Goal: Task Accomplishment & Management: Complete application form

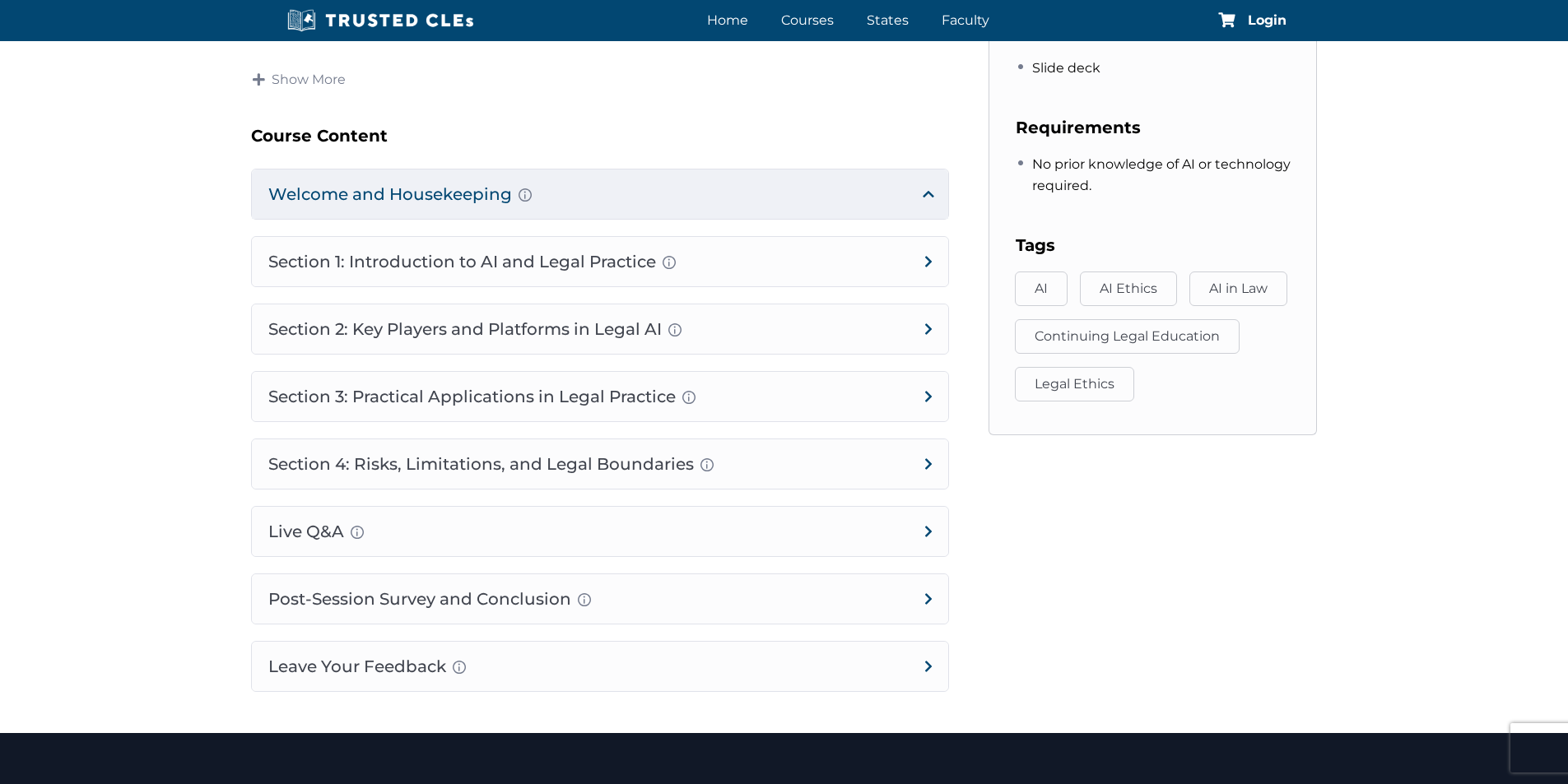
scroll to position [823, 0]
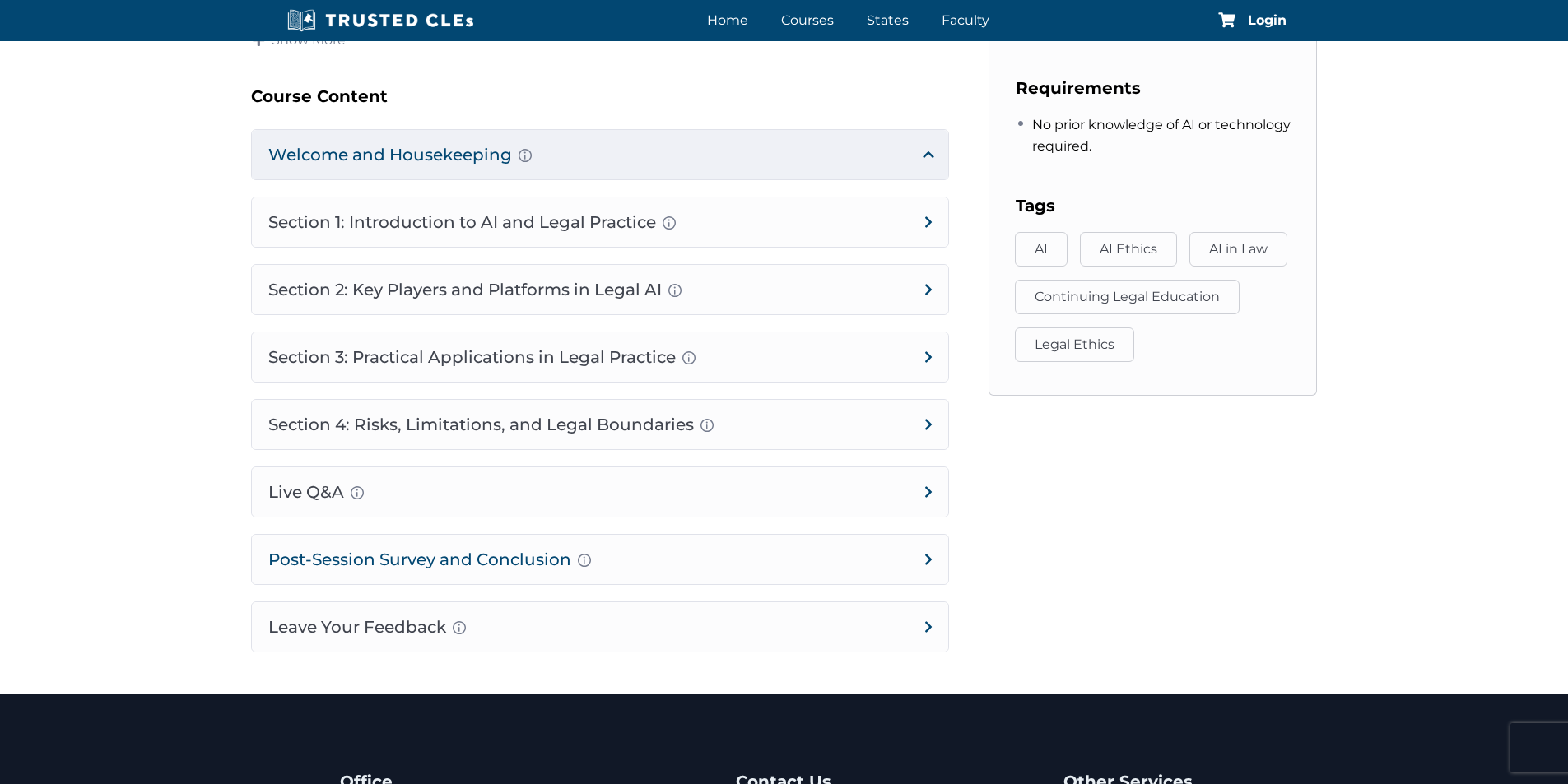
click at [367, 555] on h4 "Post-Session Survey and Conclusion Completion instructions for survey and atten…" at bounding box center [600, 559] width 696 height 49
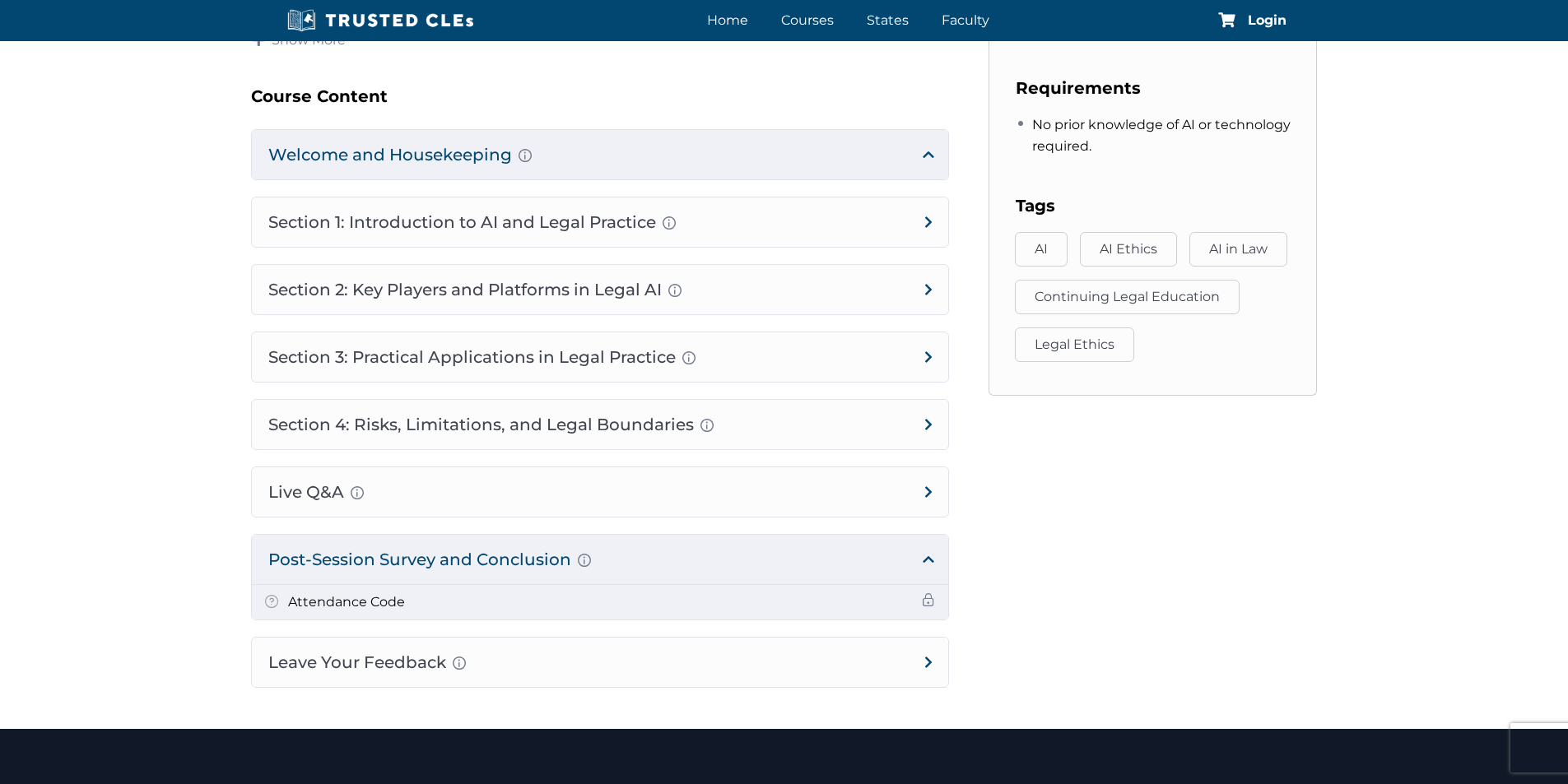
click at [355, 604] on h5 "Attendance Code" at bounding box center [346, 603] width 117 height 22
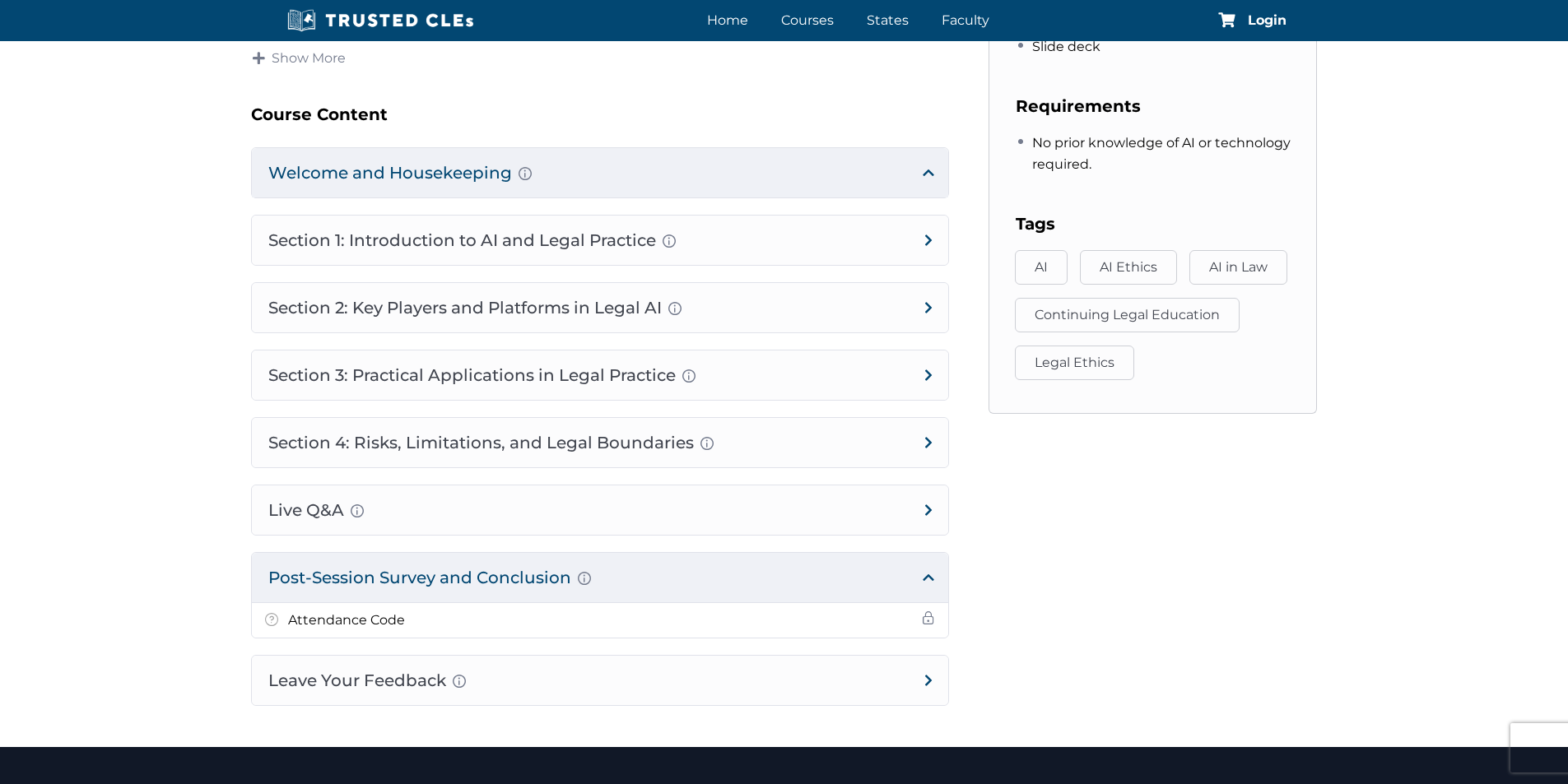
scroll to position [740, 0]
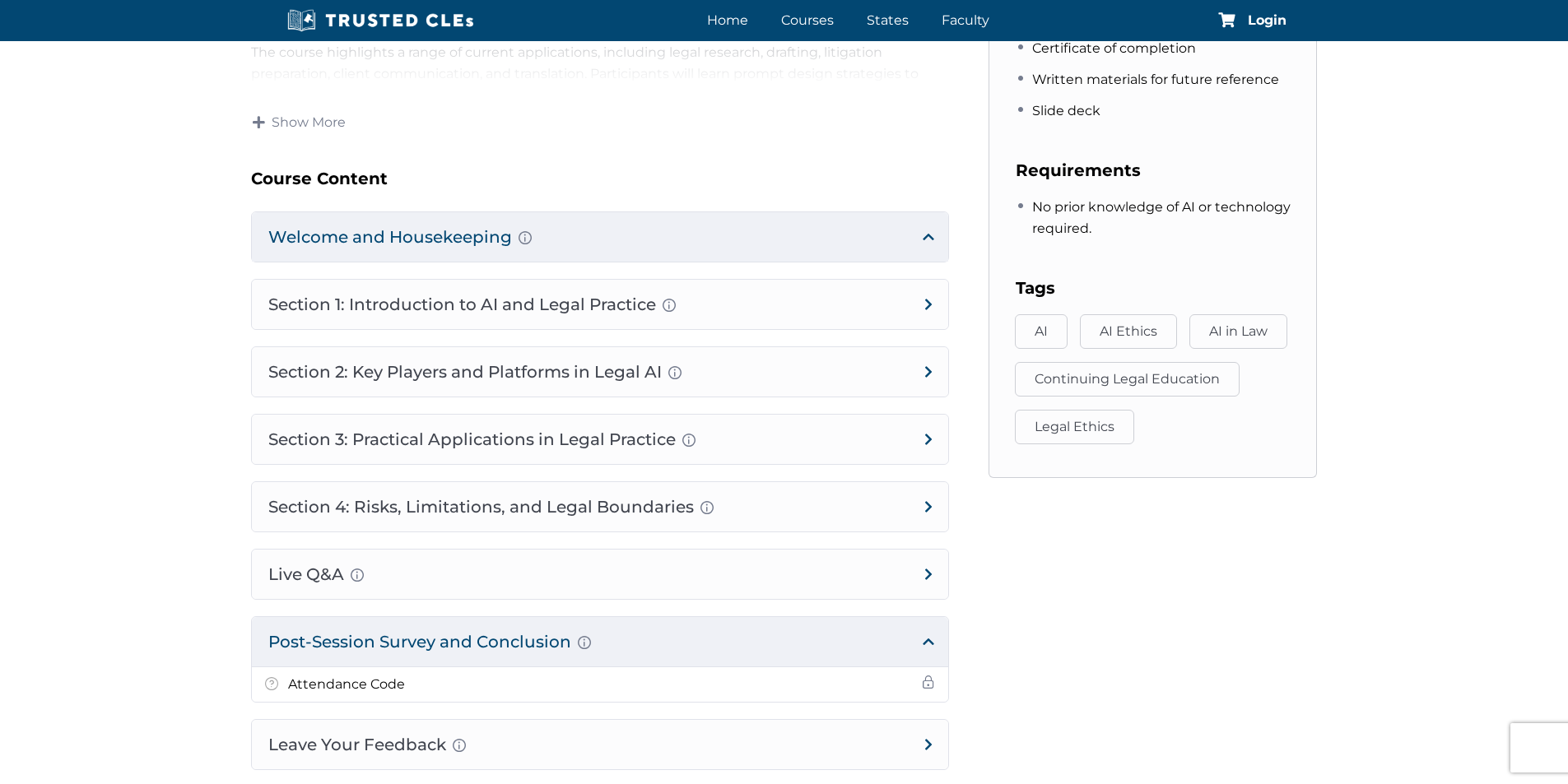
click at [358, 643] on h4 "Post-Session Survey and Conclusion Completion instructions for survey and atten…" at bounding box center [600, 642] width 696 height 49
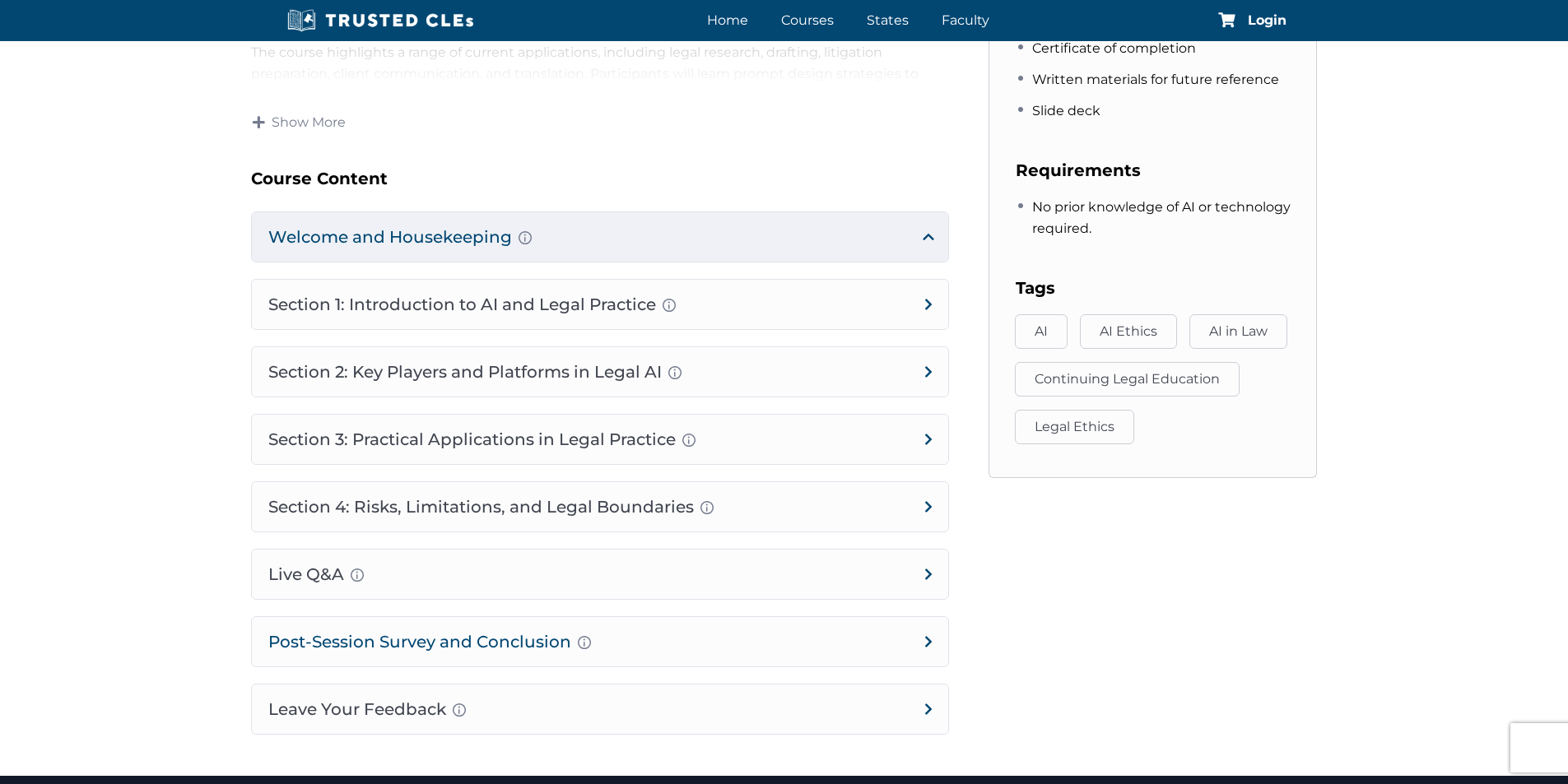
click at [357, 646] on h4 "Post-Session Survey and Conclusion Completion instructions for survey and atten…" at bounding box center [600, 642] width 696 height 49
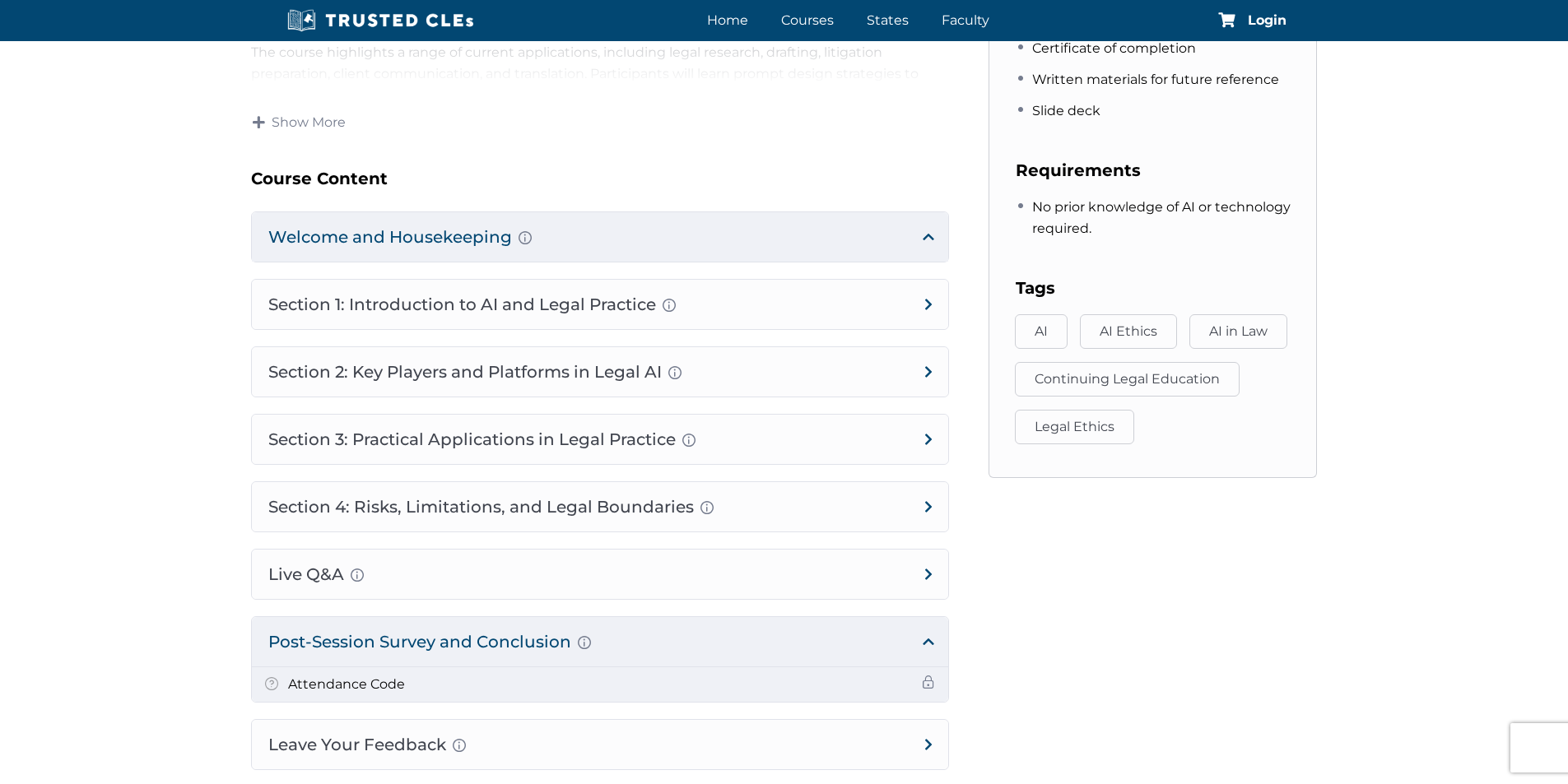
click at [345, 692] on h5 "Attendance Code" at bounding box center [346, 685] width 117 height 22
click at [344, 684] on h5 "Attendance Code" at bounding box center [346, 685] width 117 height 22
click at [324, 688] on h5 "Attendance Code" at bounding box center [346, 685] width 117 height 22
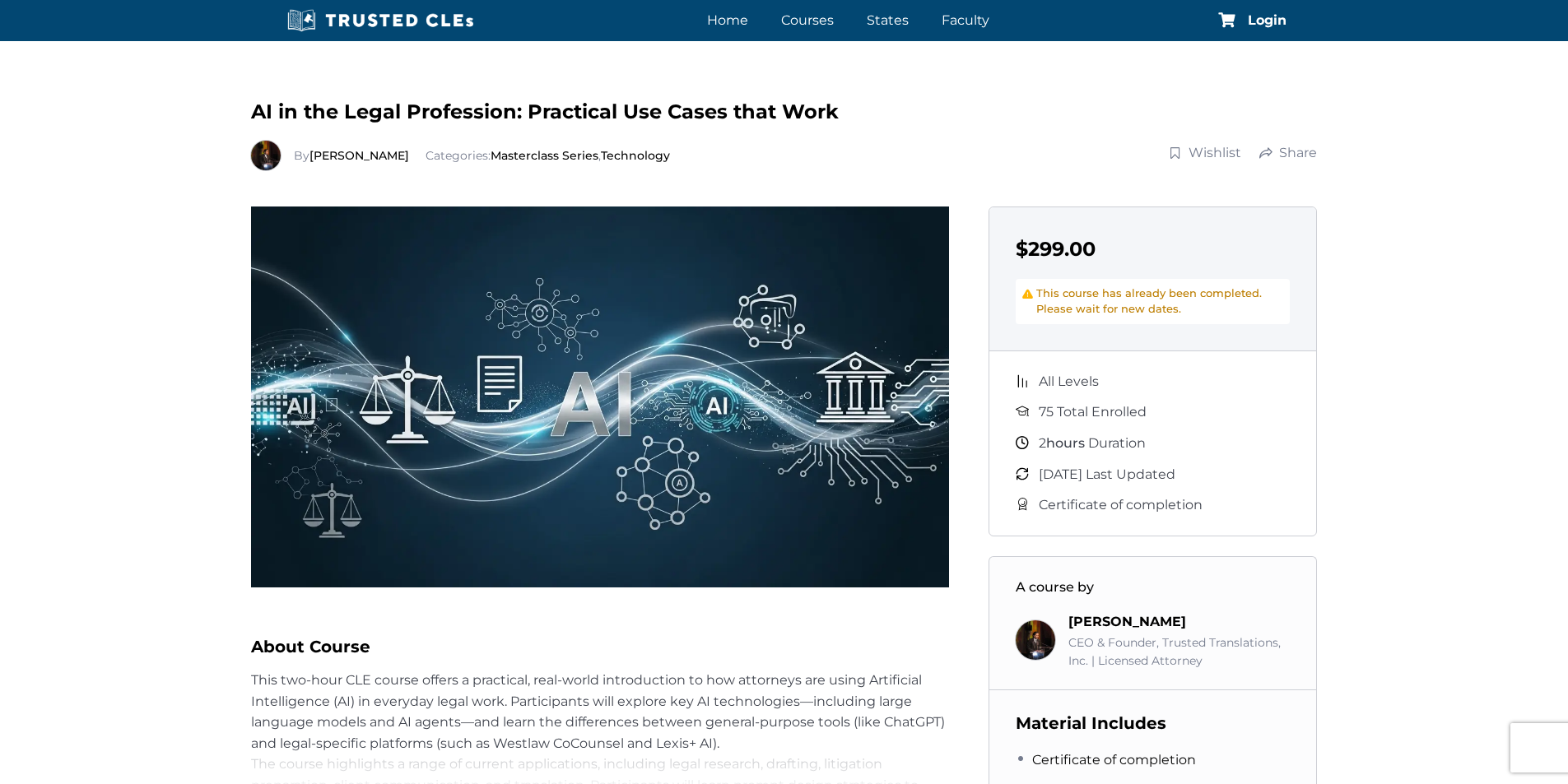
scroll to position [0, 0]
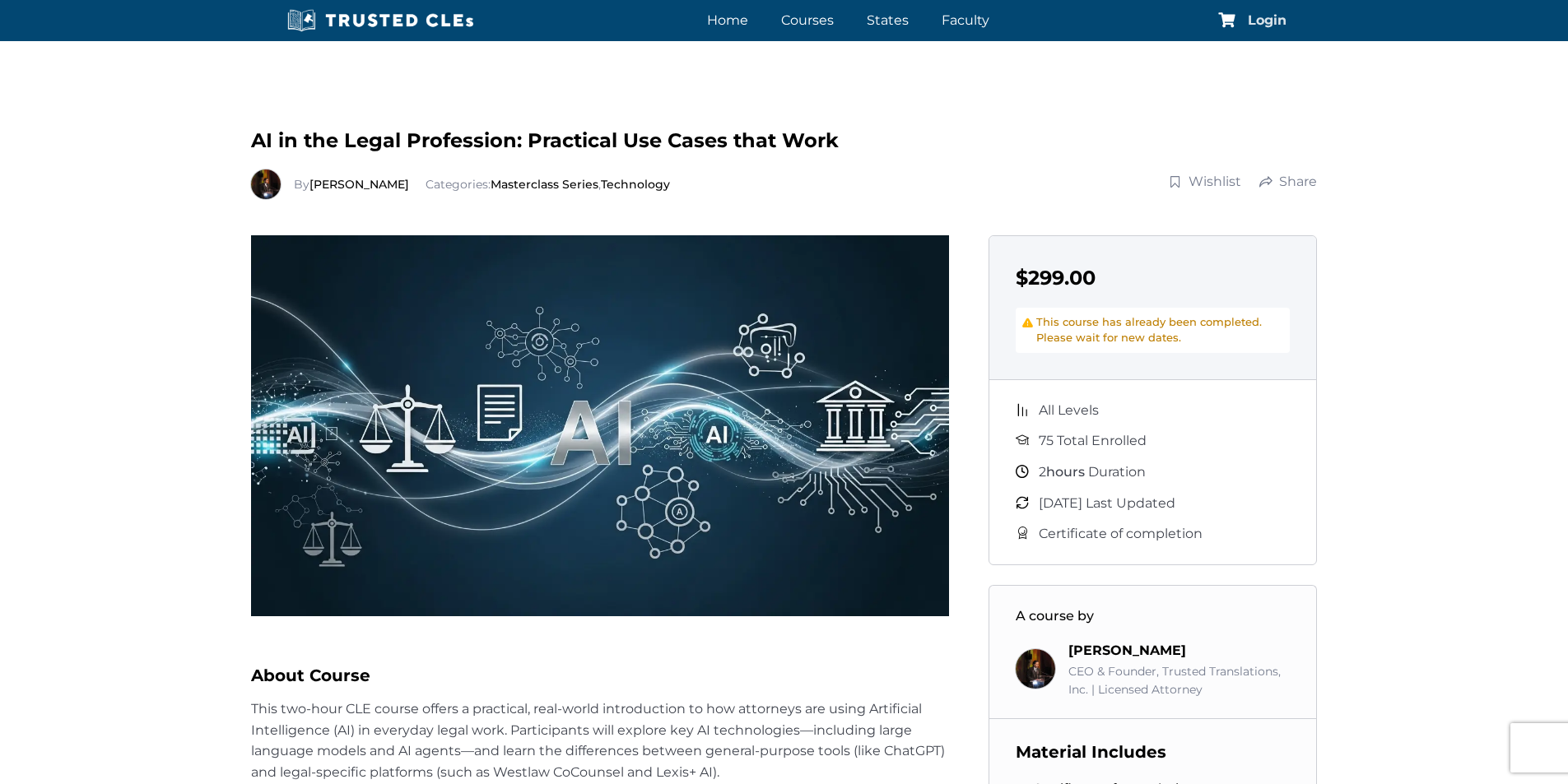
click at [1274, 16] on span "Login" at bounding box center [1267, 20] width 39 height 14
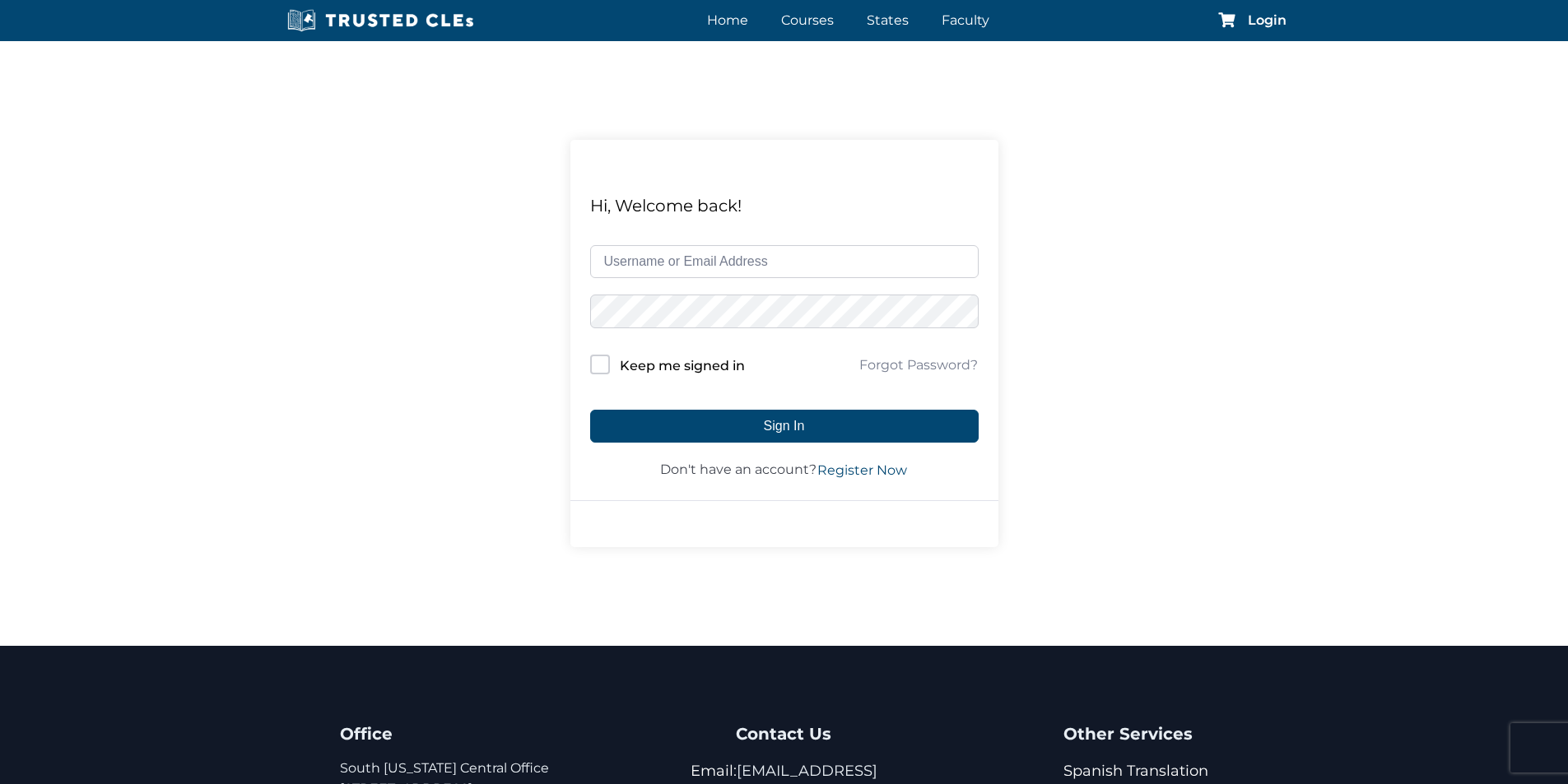
click at [699, 261] on input "text" at bounding box center [784, 262] width 389 height 33
type input "haroldjohnson1@gmail.com"
click at [599, 363] on input "Keep me signed in" at bounding box center [600, 364] width 20 height 20
checkbox input "true"
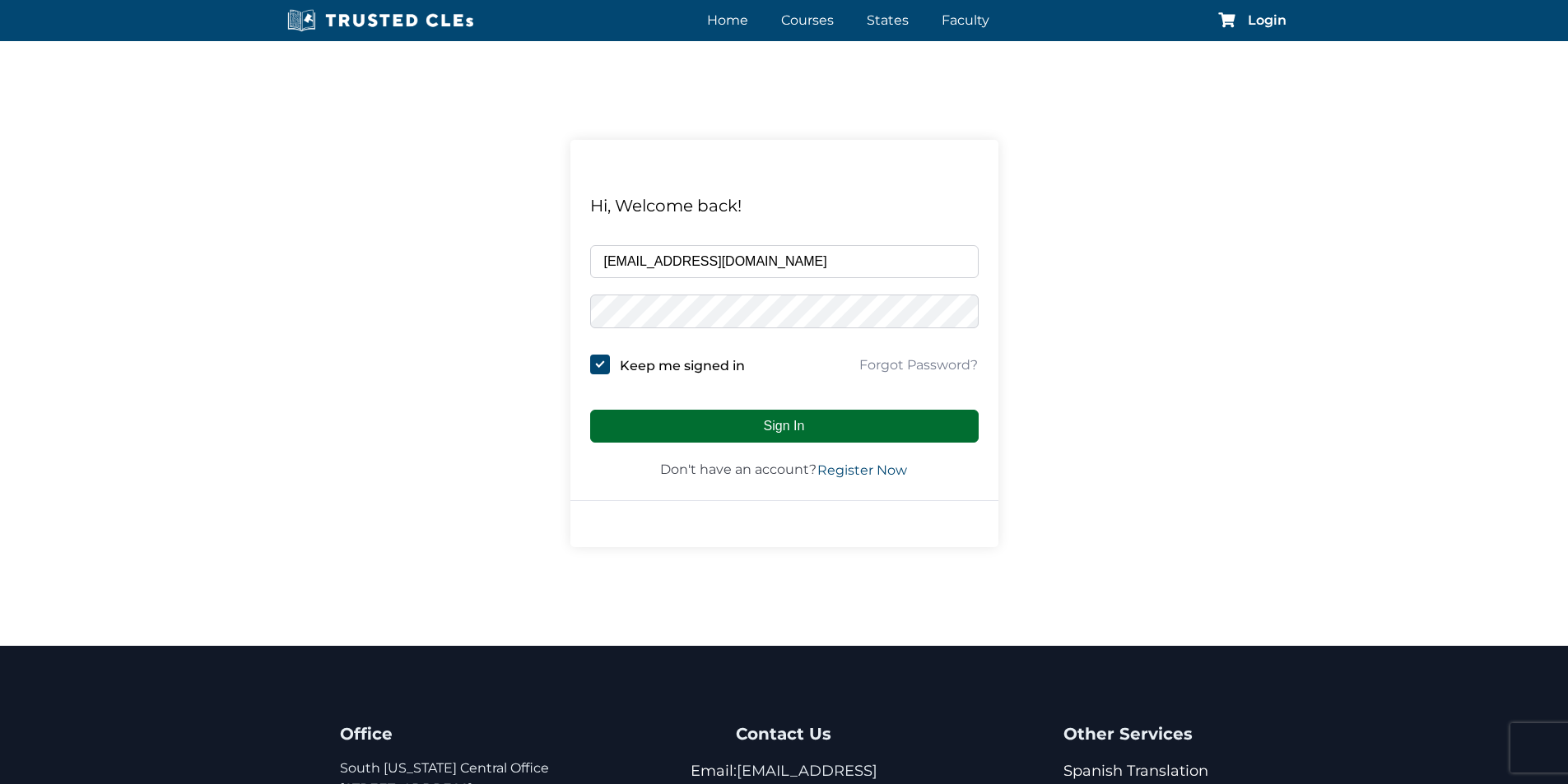
click at [642, 422] on button "Sign In" at bounding box center [784, 426] width 389 height 33
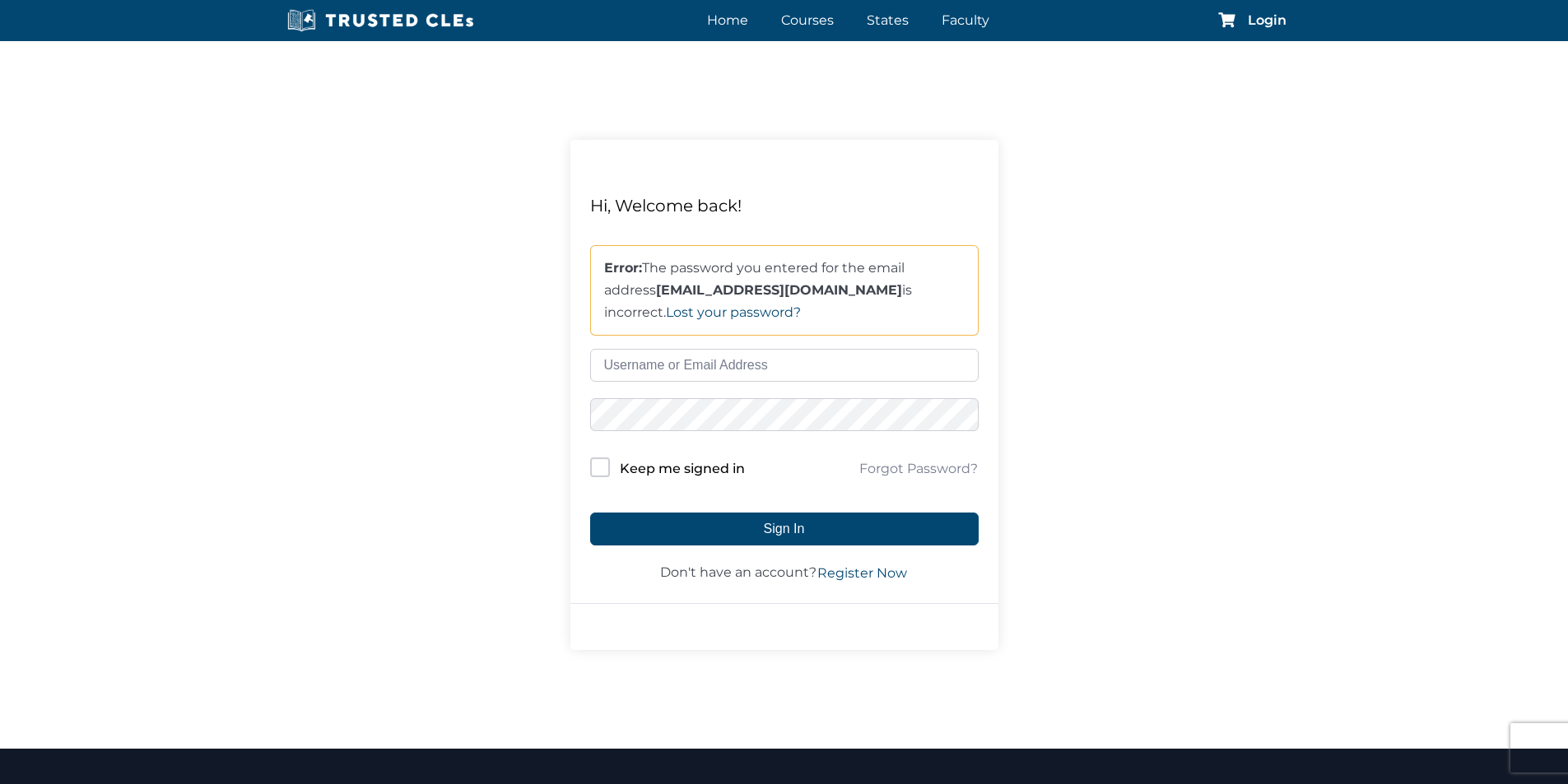
click at [692, 372] on input "text" at bounding box center [784, 365] width 389 height 33
drag, startPoint x: 793, startPoint y: 291, endPoint x: 586, endPoint y: 297, distance: 207.1
click at [586, 297] on div "Hi, Welcome back! Error: The password you entered for the email address haroldj…" at bounding box center [784, 388] width 428 height 431
copy strong "haroldjohnson1@gmail.com"
click at [637, 377] on input "text" at bounding box center [784, 365] width 389 height 33
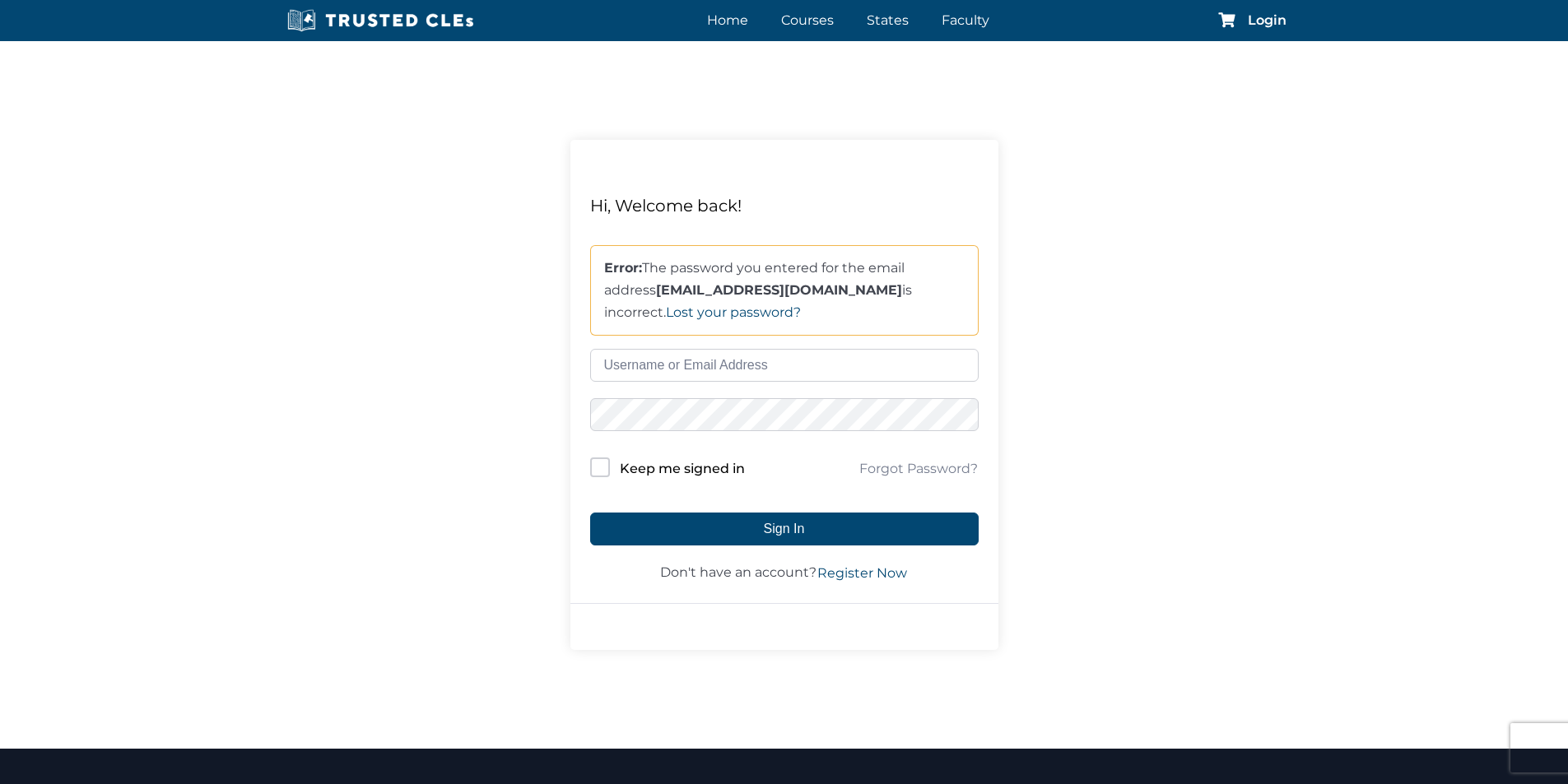
paste input "haroldjohnson1@gmail.com"
type input "haroldjohnson1@gmail.com"
click at [600, 474] on input "Keep me signed in" at bounding box center [600, 468] width 20 height 20
checkbox input "true"
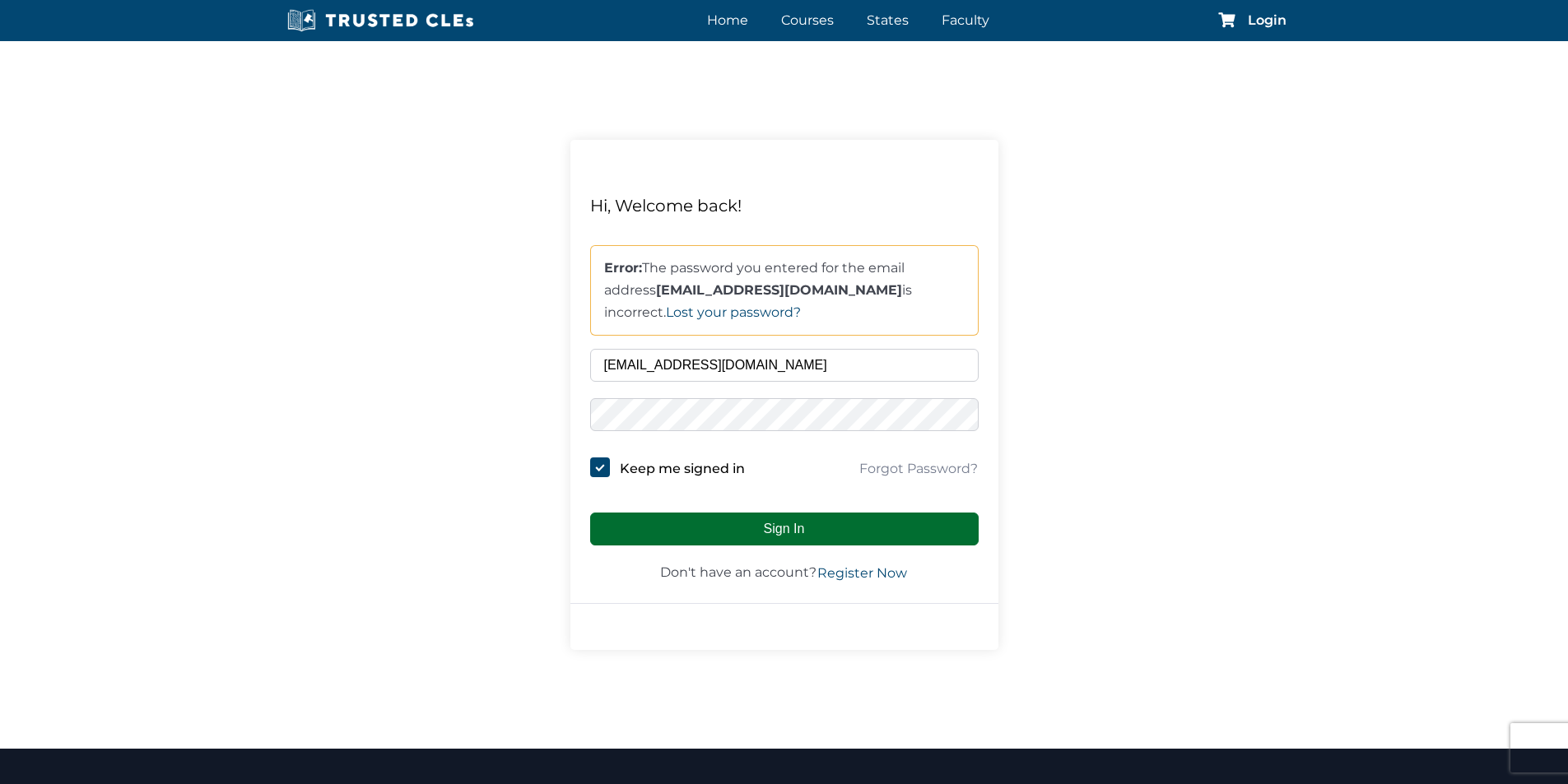
click at [654, 540] on button "Sign In" at bounding box center [784, 529] width 389 height 33
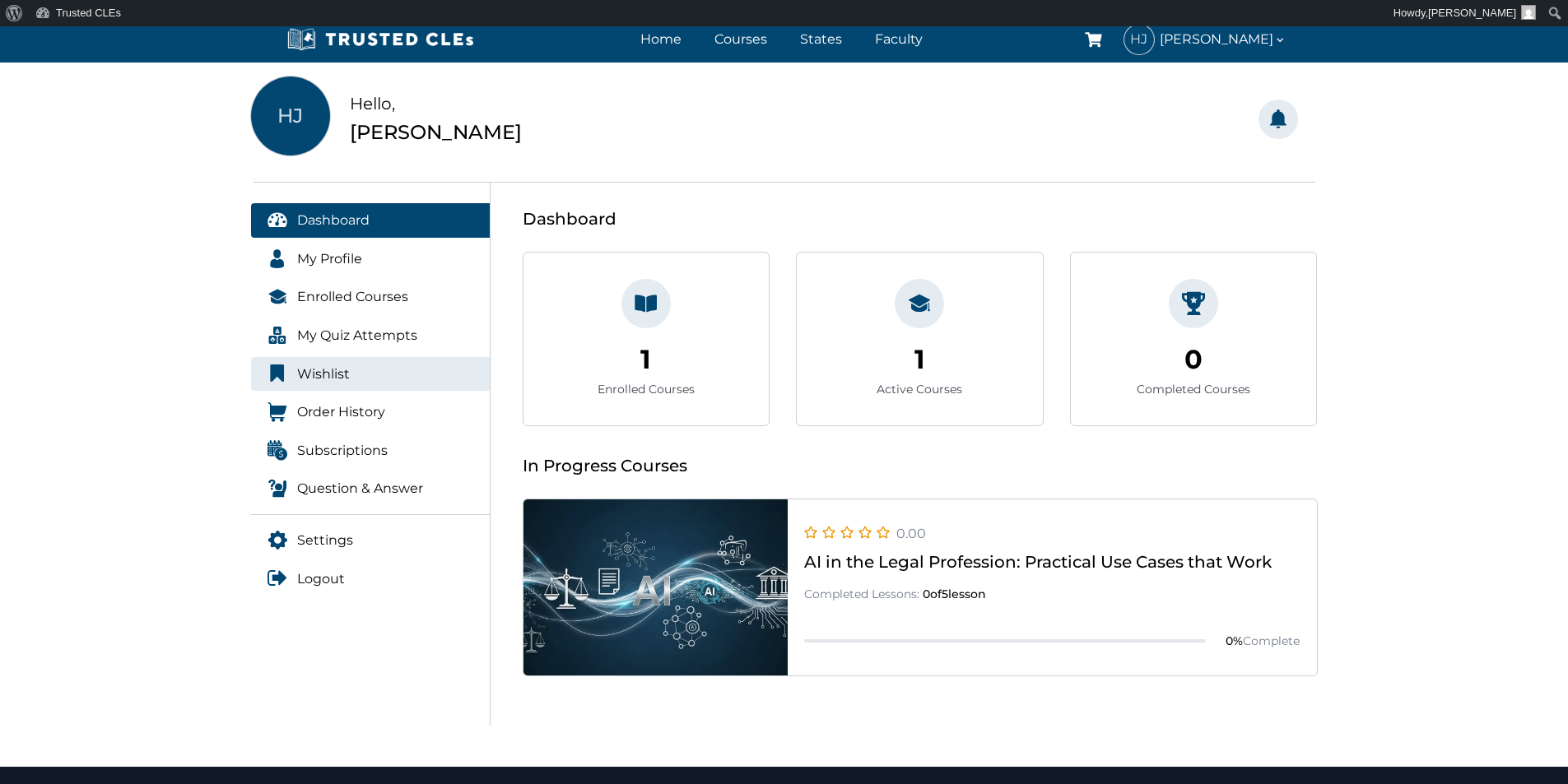
scroll to position [82, 0]
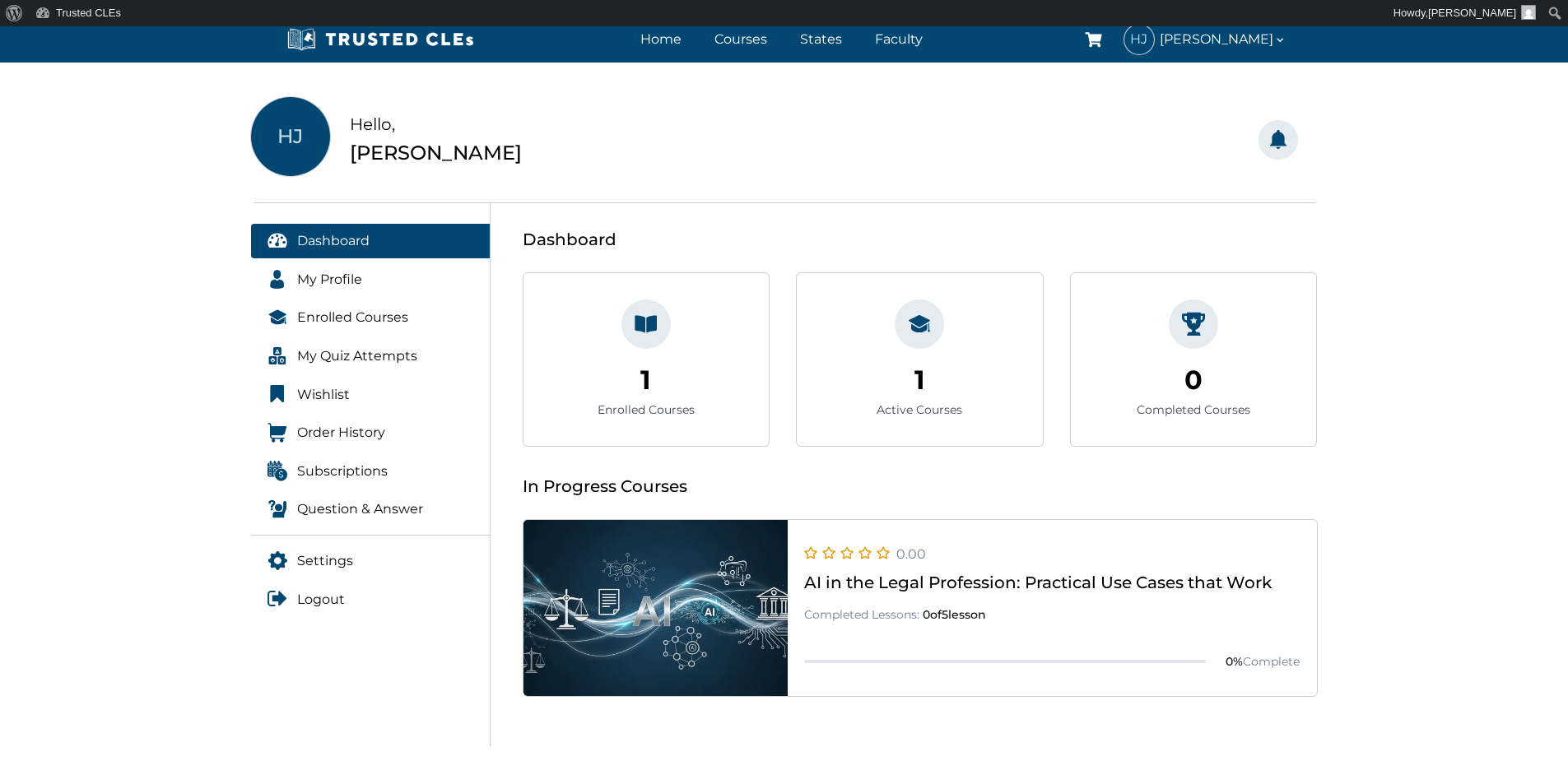
click at [1113, 696] on link at bounding box center [920, 696] width 793 height 0
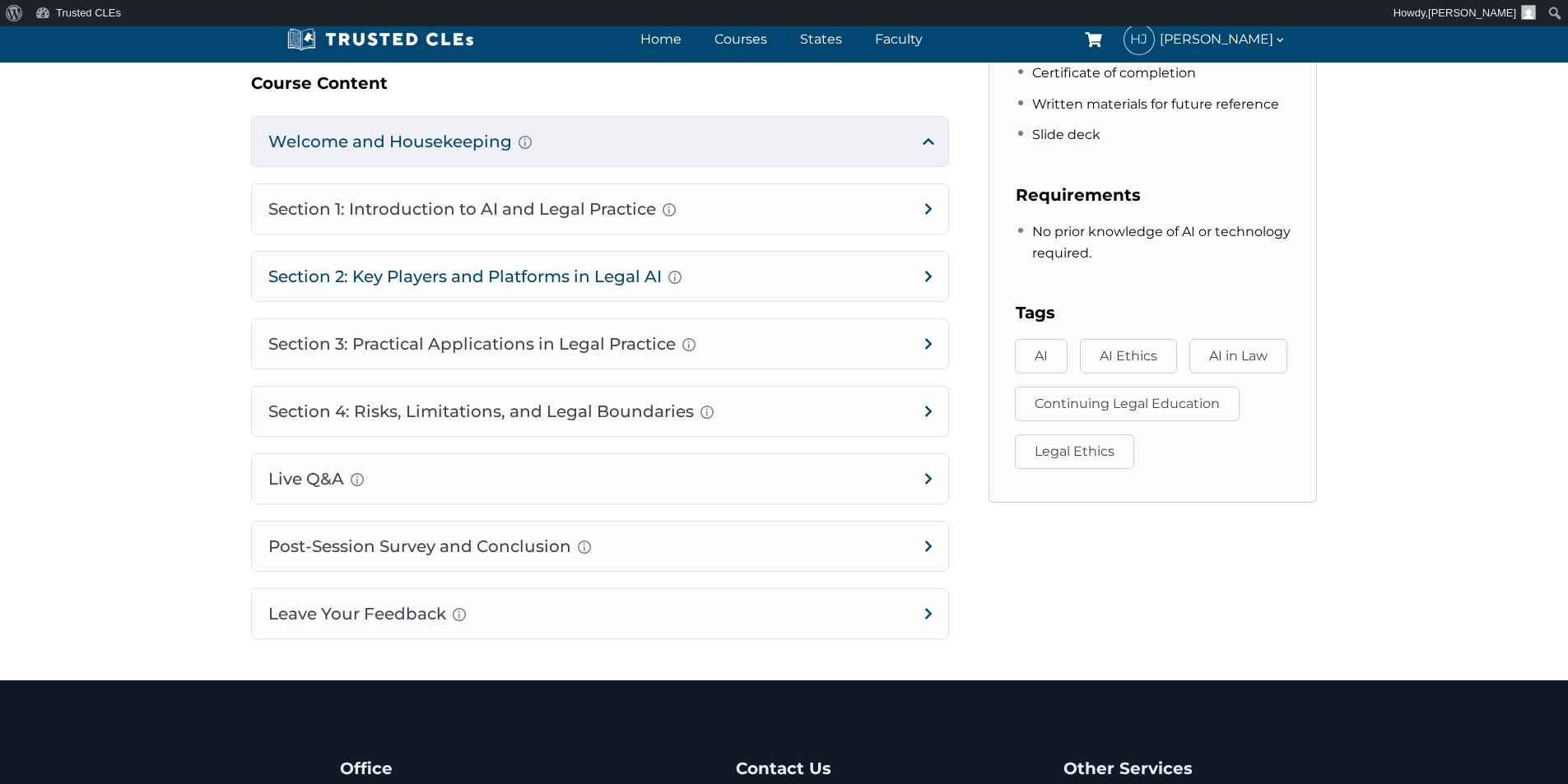
scroll to position [905, 0]
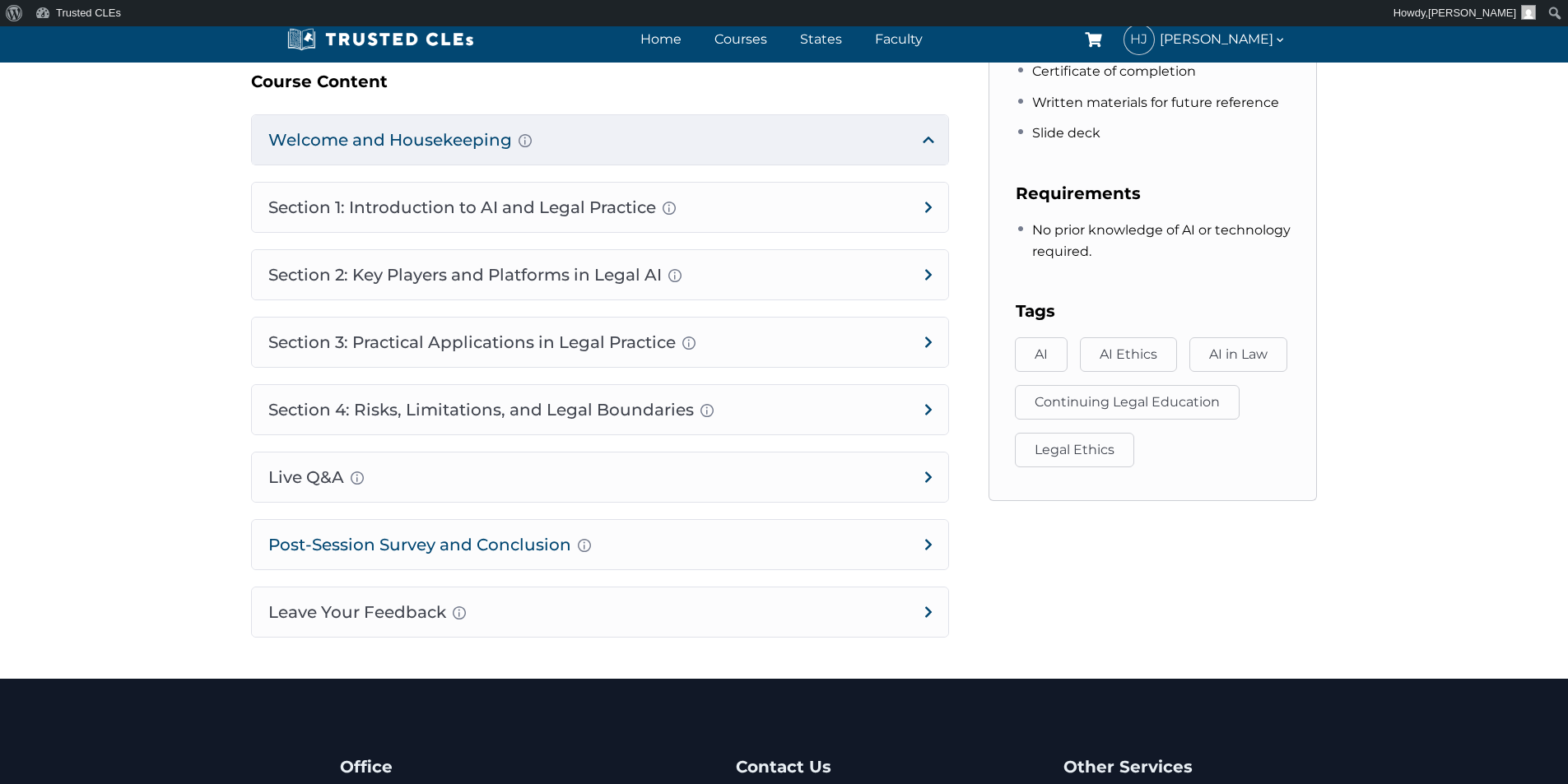
click at [572, 542] on h4 "Post-Session Survey and Conclusion Completion instructions for survey and atten…" at bounding box center [600, 545] width 696 height 49
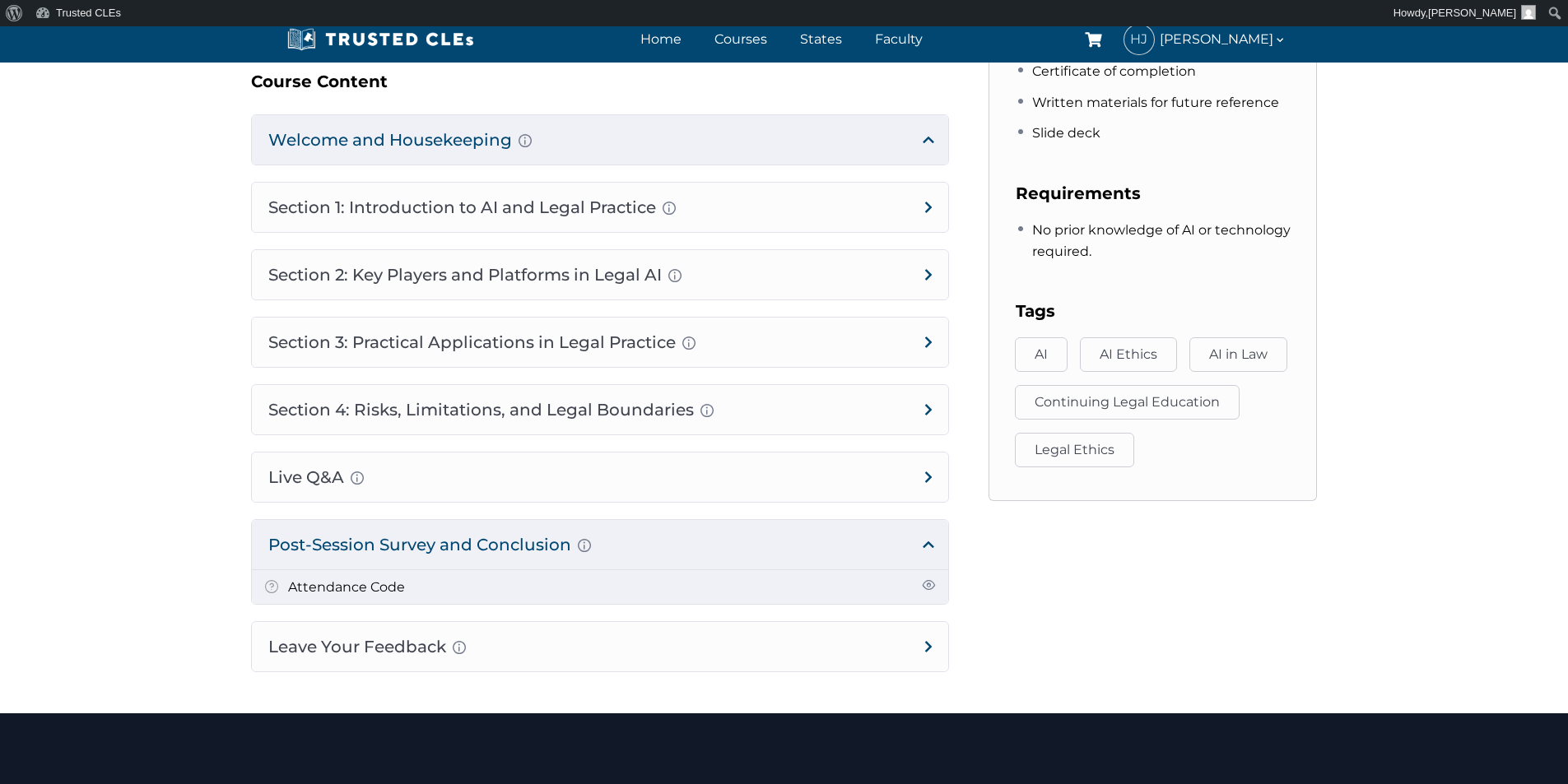
click at [519, 591] on li "Attendance Code" at bounding box center [600, 587] width 696 height 34
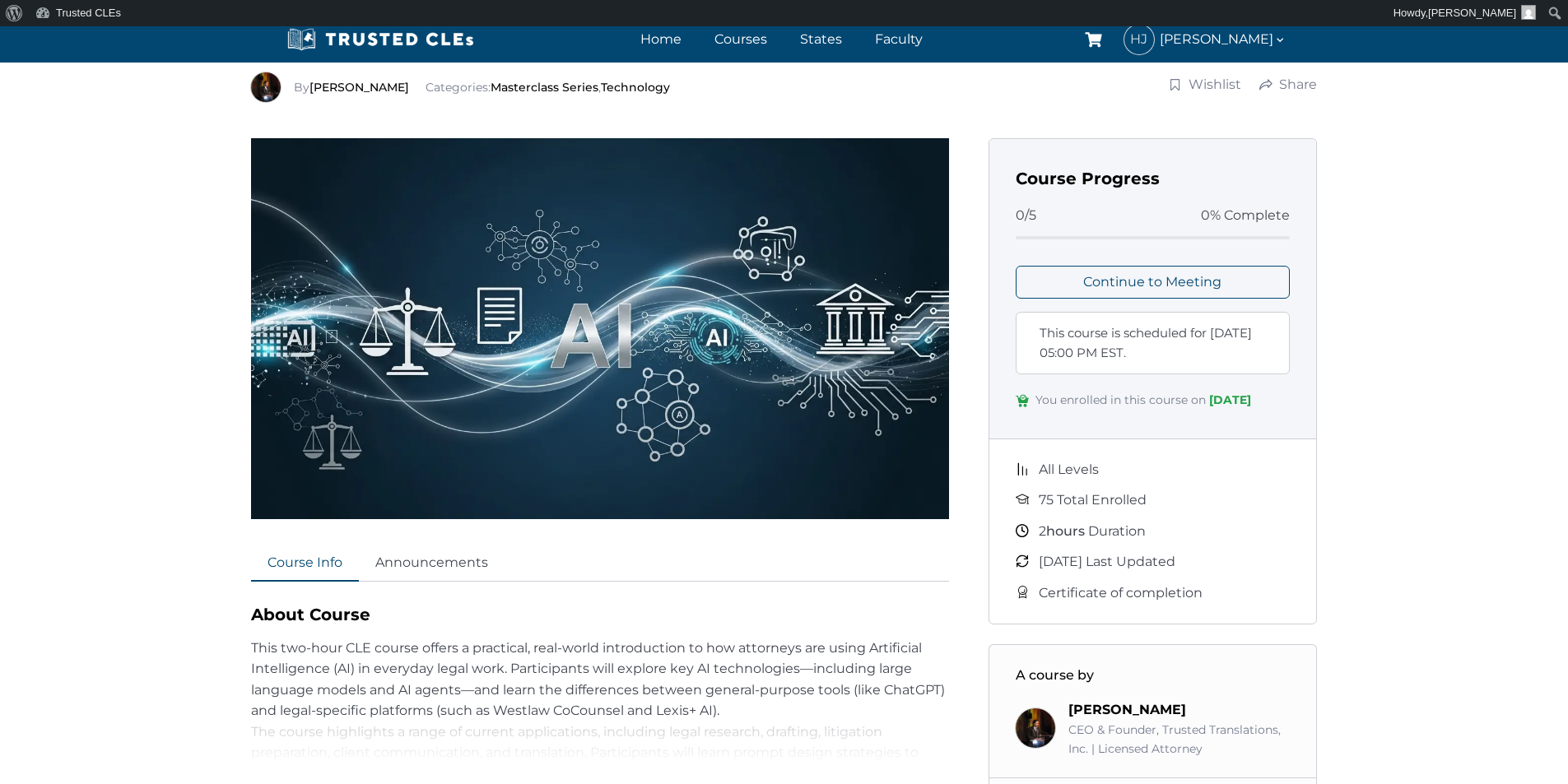
scroll to position [82, 0]
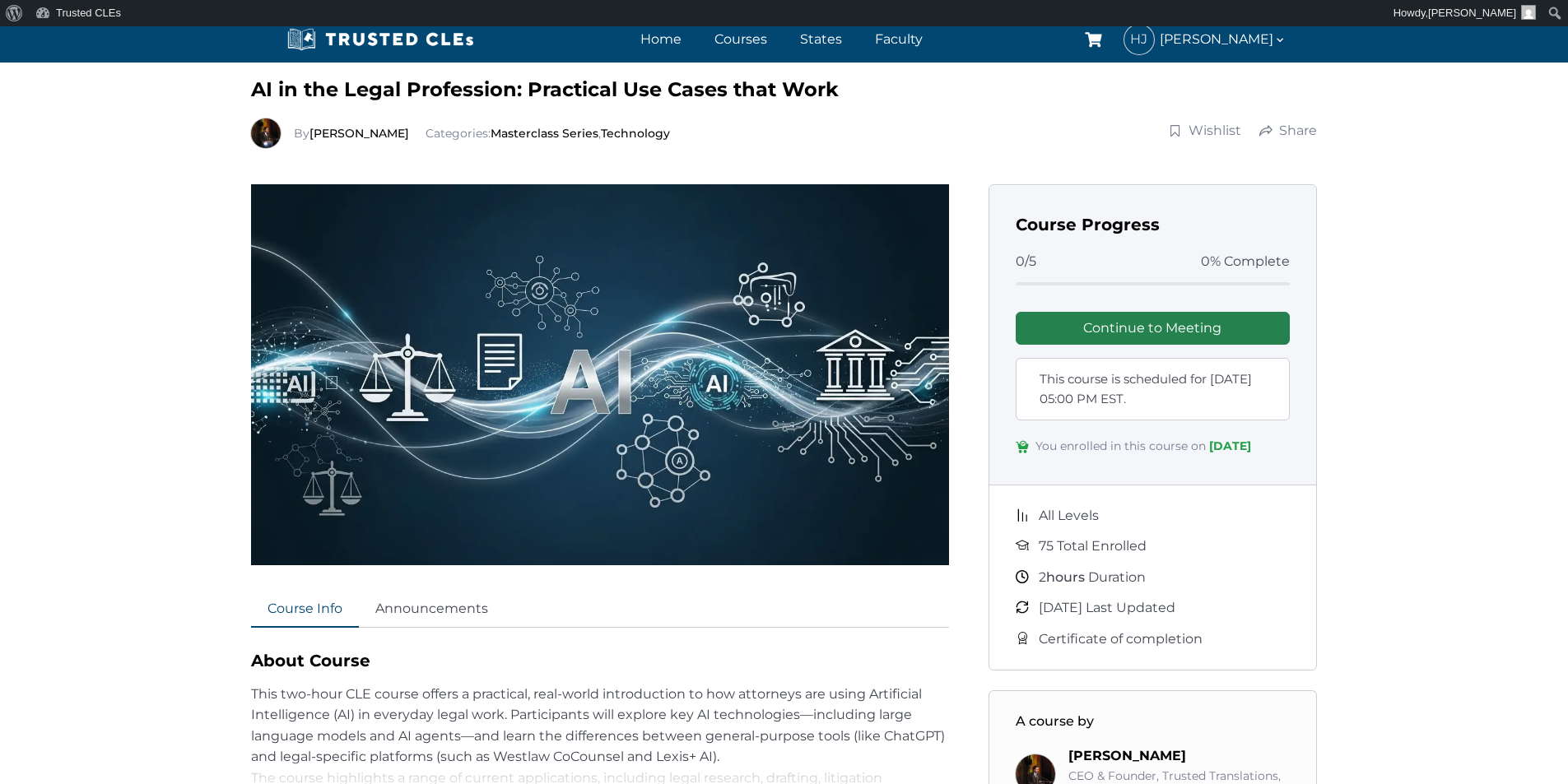
click at [1129, 329] on link "Continue to Meeting" at bounding box center [1153, 328] width 275 height 33
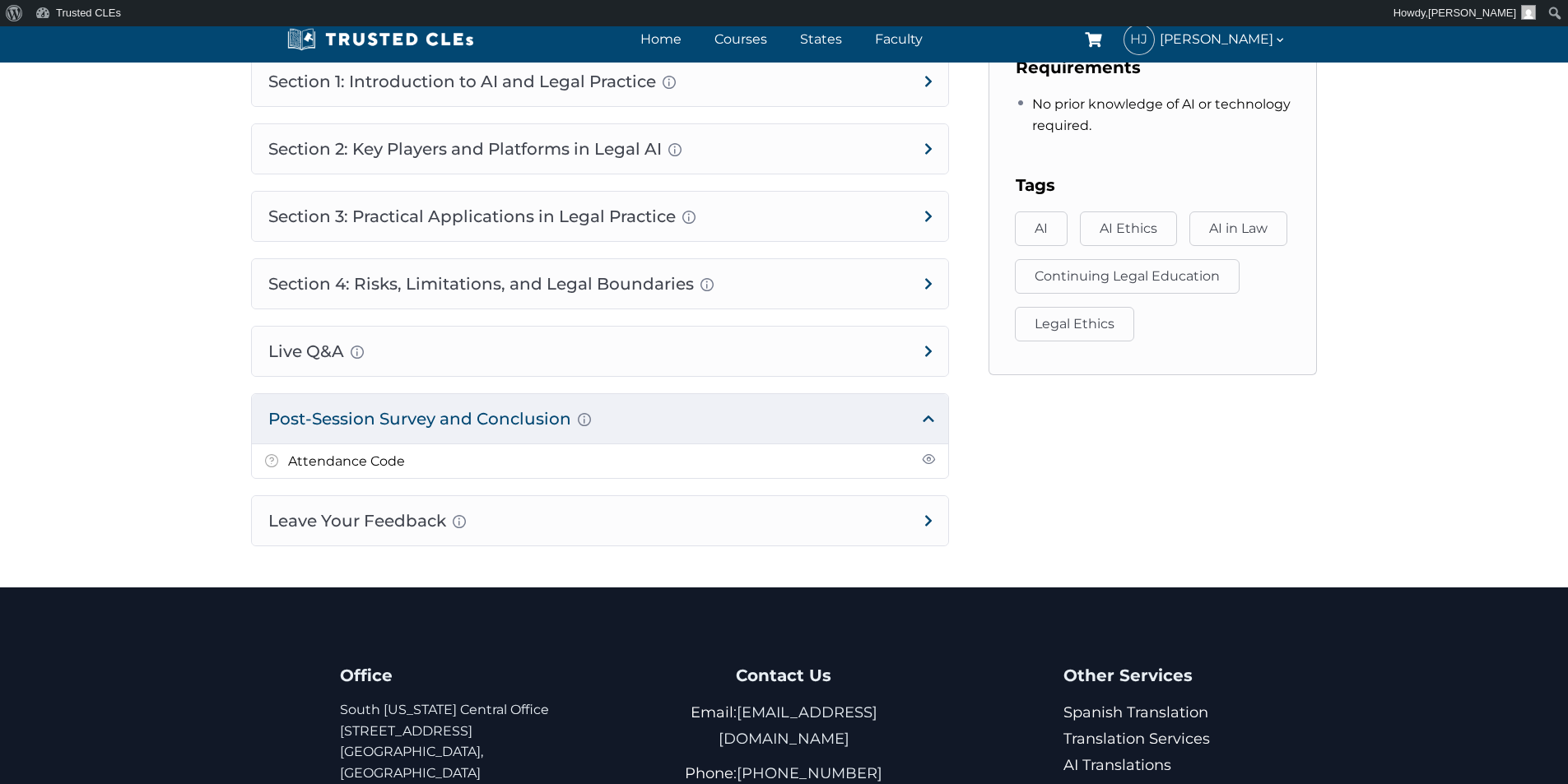
scroll to position [988, 0]
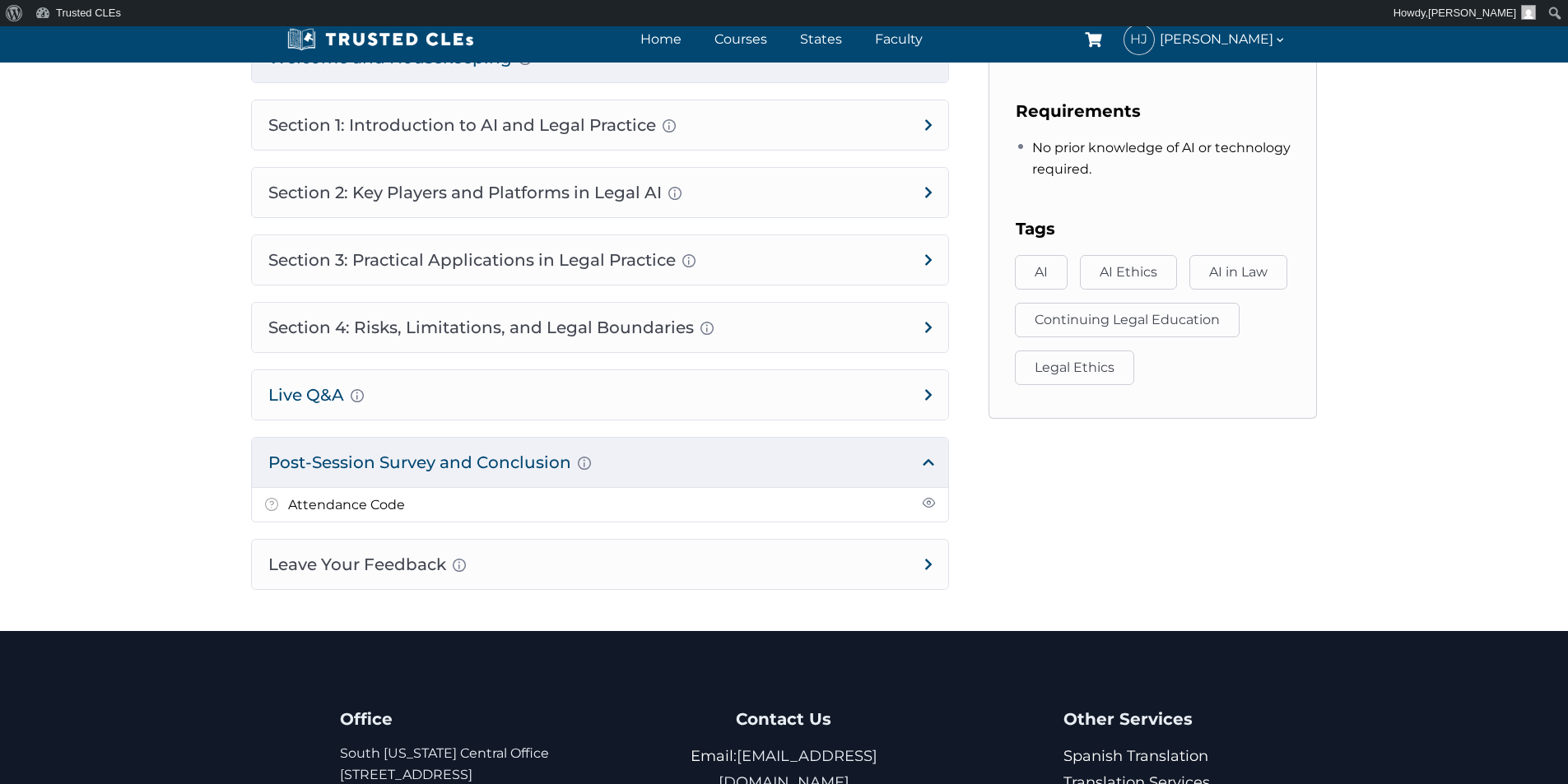
click at [895, 380] on h4 "Live Q&A Audience-submitted questions Practical clarification and follow-up" at bounding box center [600, 395] width 696 height 49
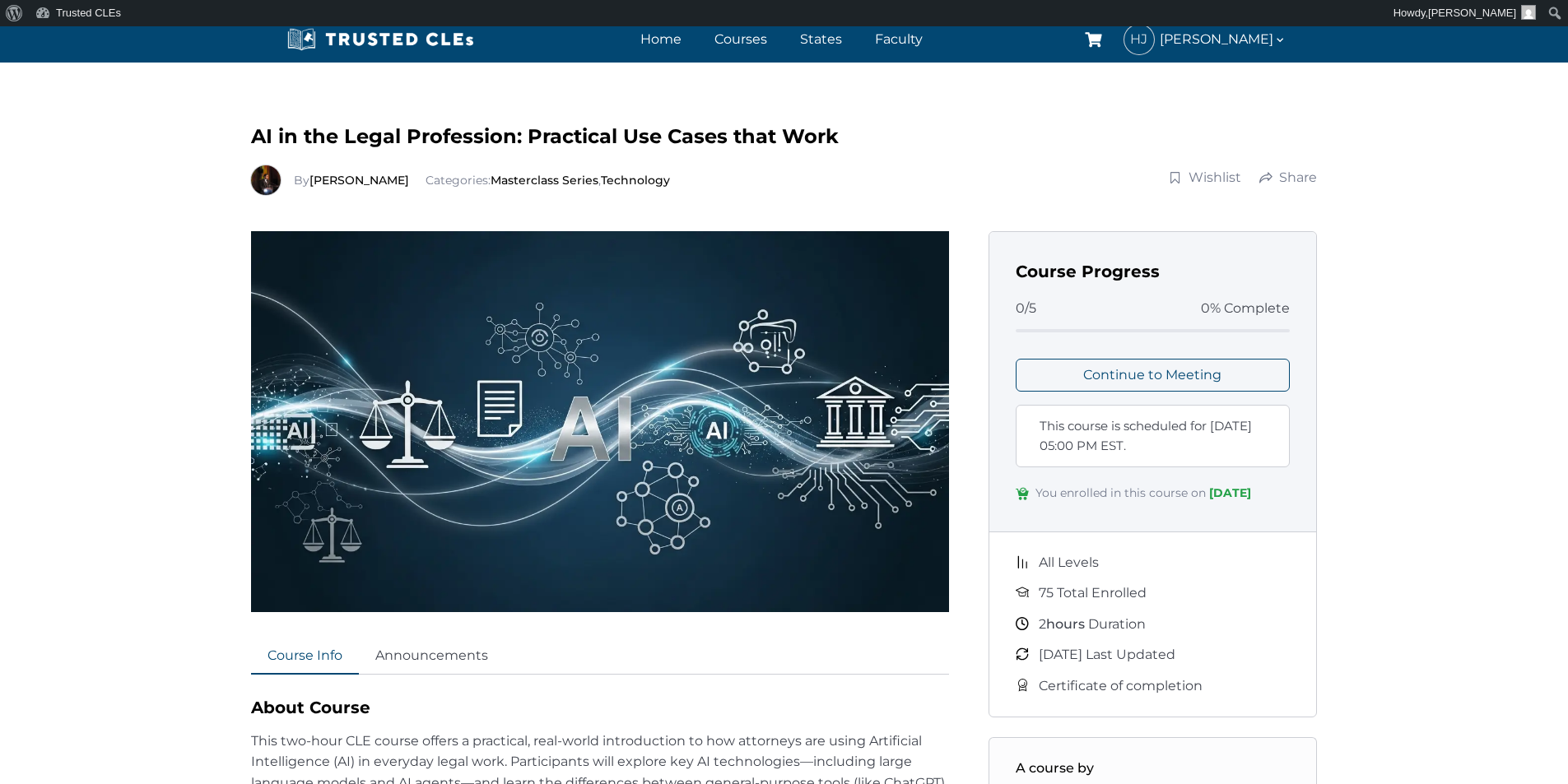
scroll to position [0, 0]
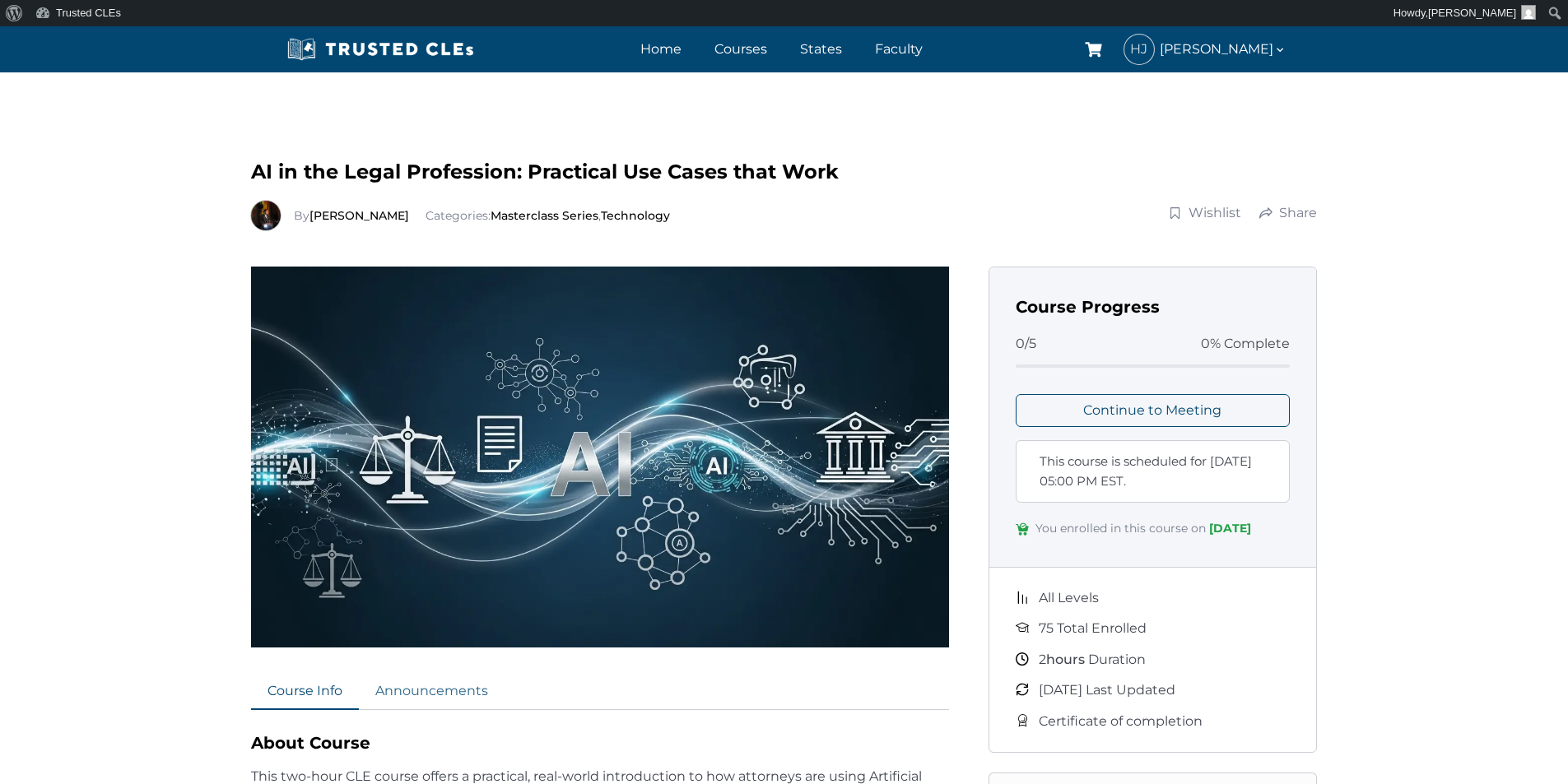
click at [434, 690] on link "Announcements" at bounding box center [431, 692] width 146 height 36
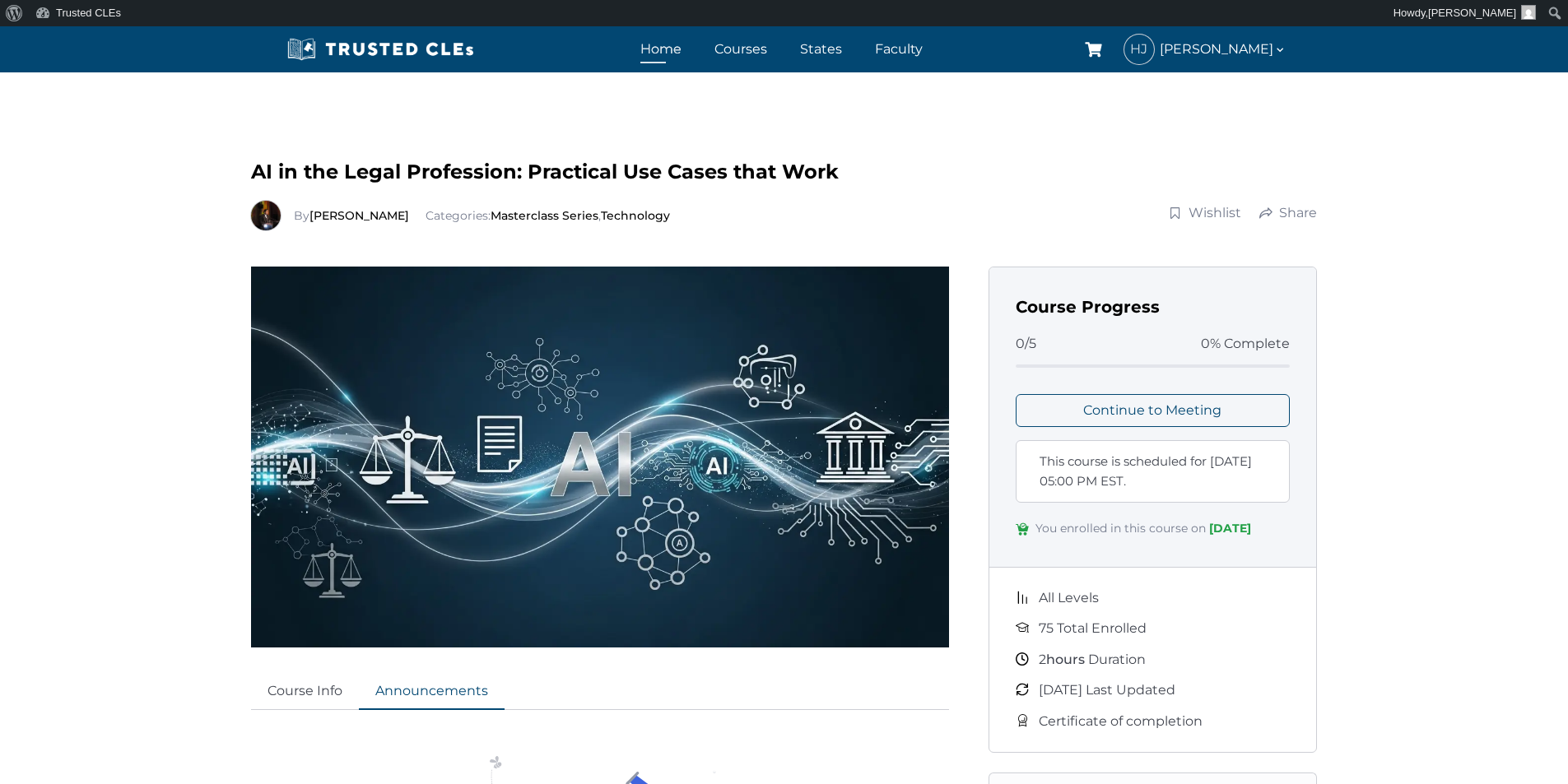
click at [661, 53] on link "Home" at bounding box center [661, 49] width 49 height 24
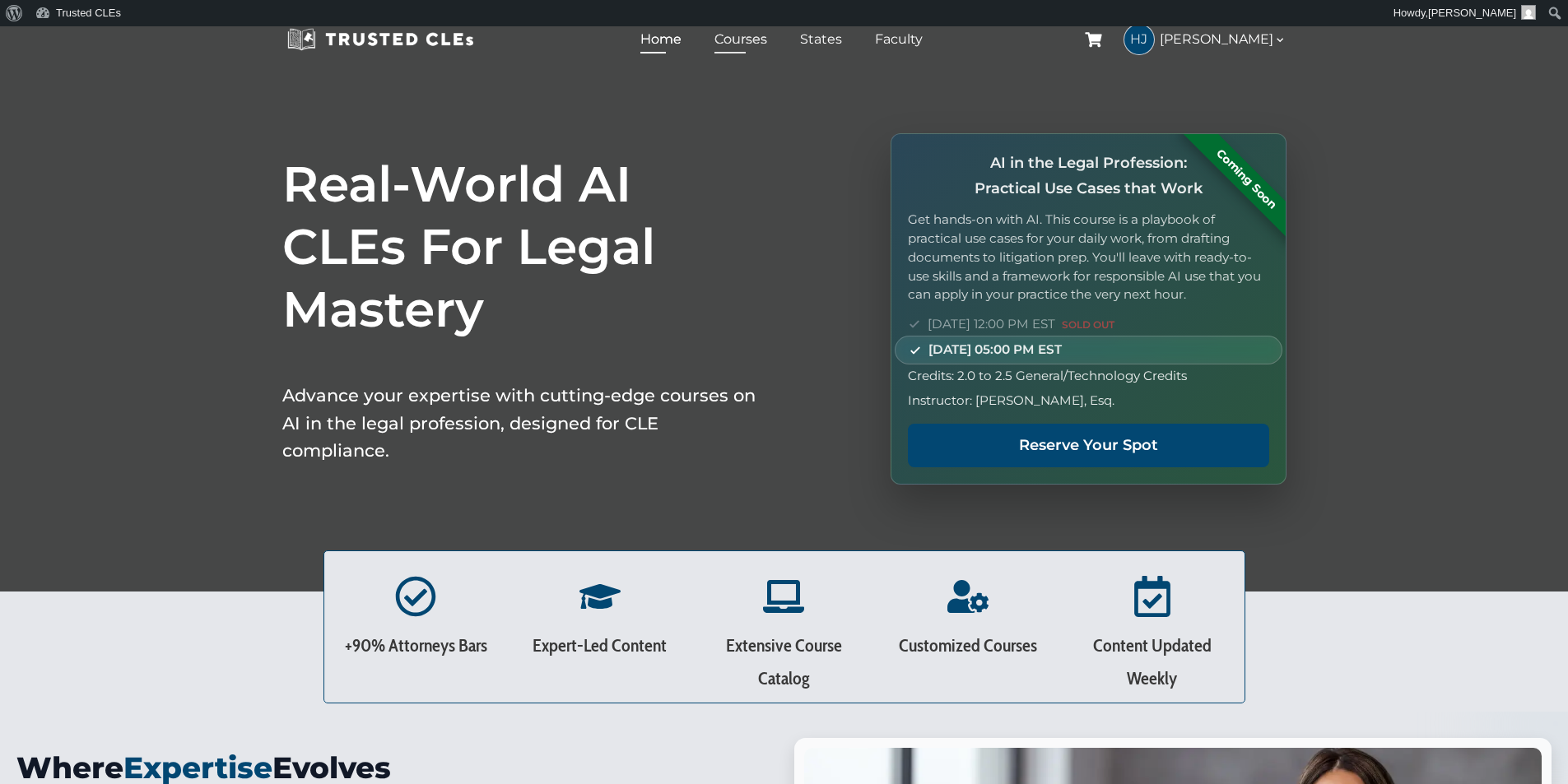
click at [754, 43] on link "Courses" at bounding box center [740, 39] width 61 height 24
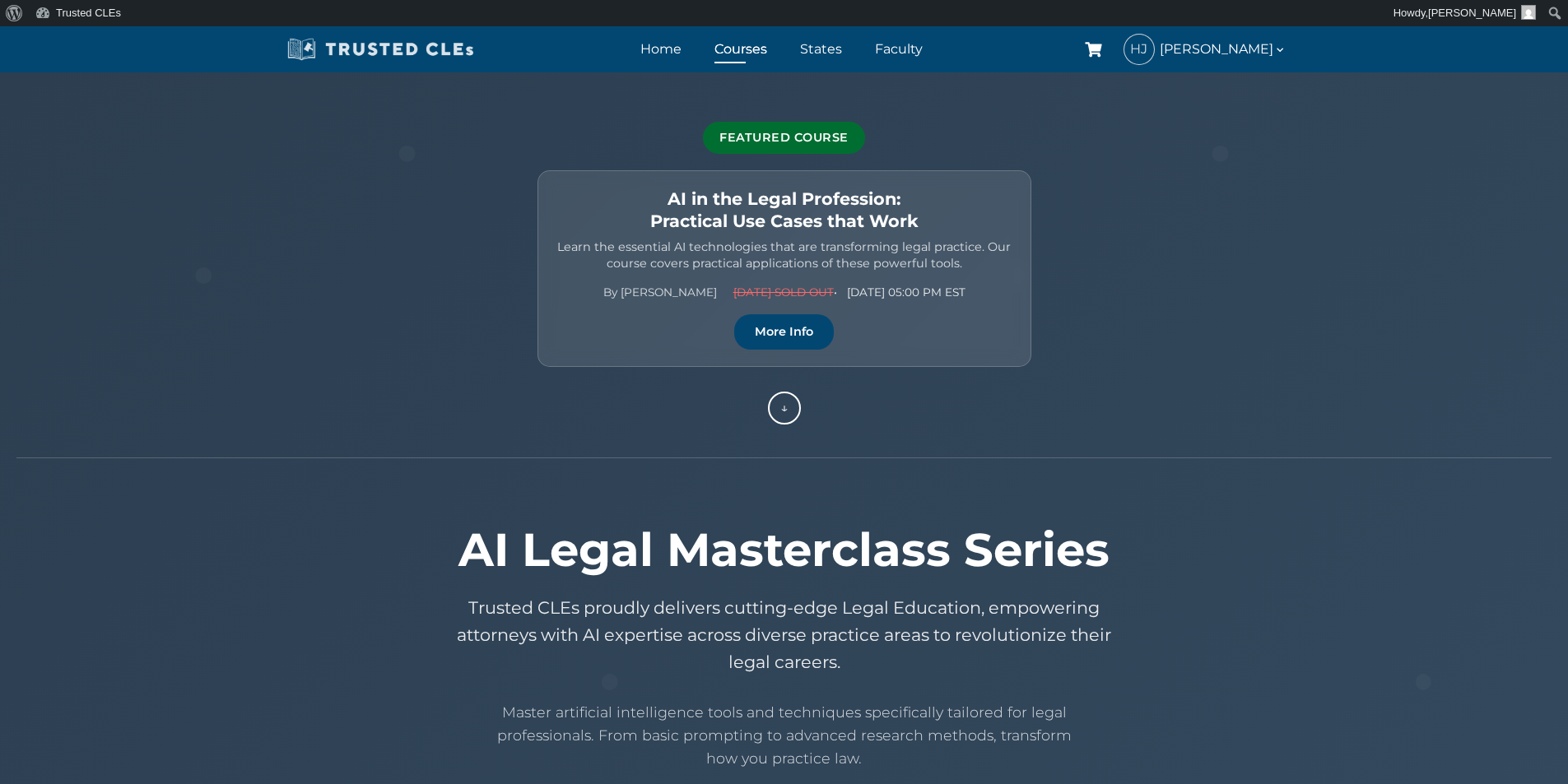
click at [350, 39] on img at bounding box center [380, 49] width 197 height 24
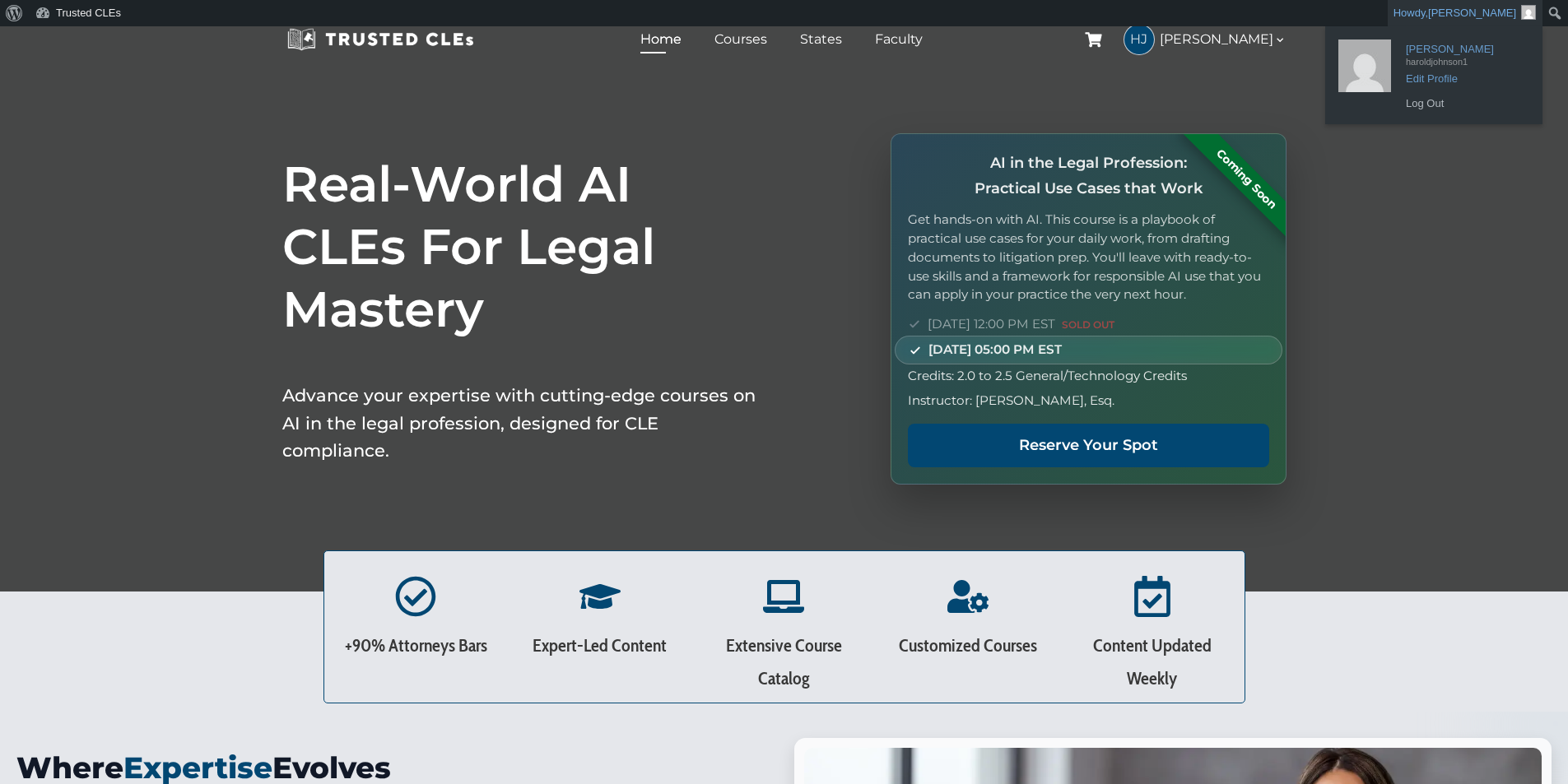
click at [1439, 49] on span "[PERSON_NAME]" at bounding box center [1463, 44] width 115 height 15
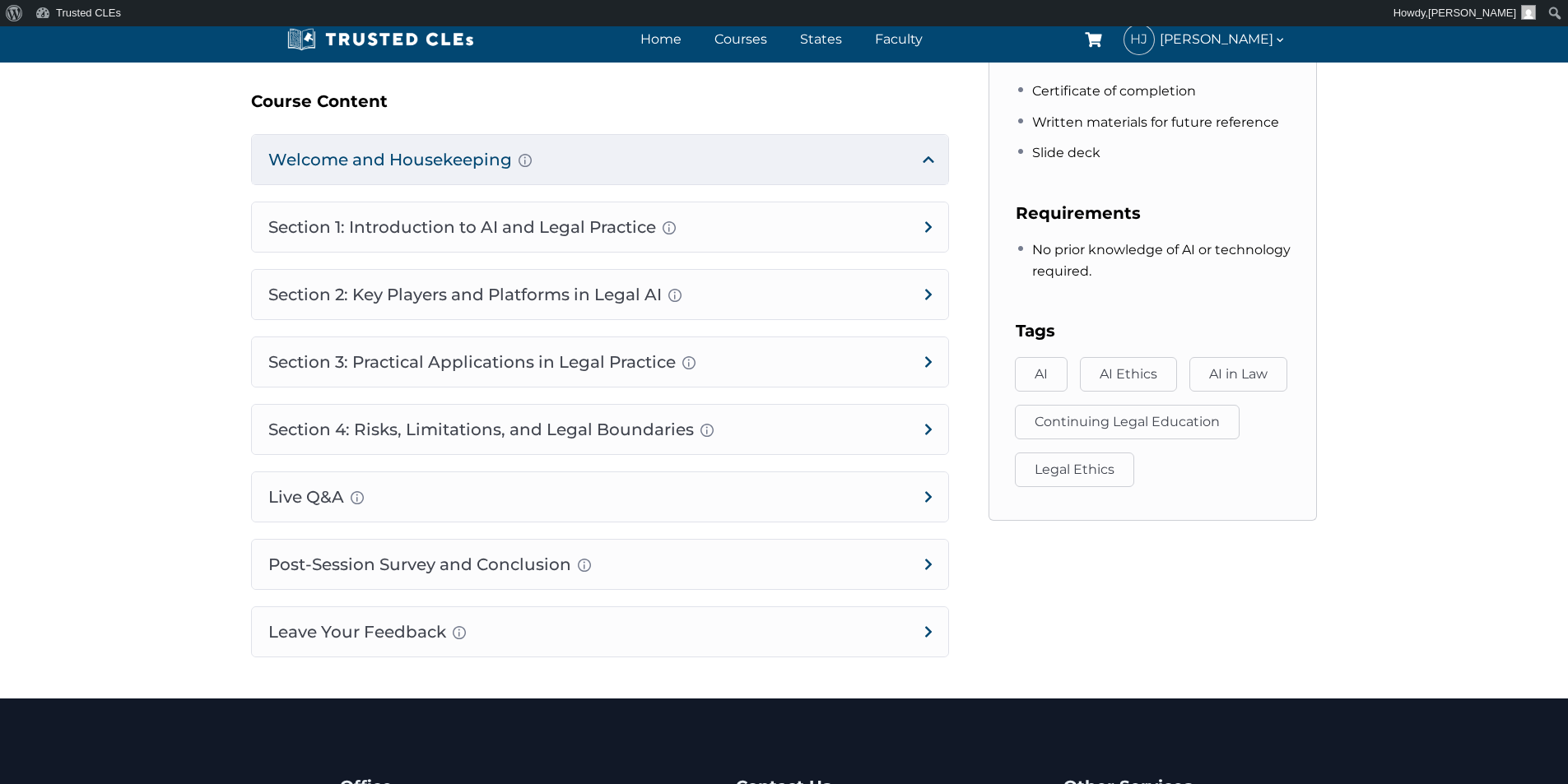
scroll to position [905, 0]
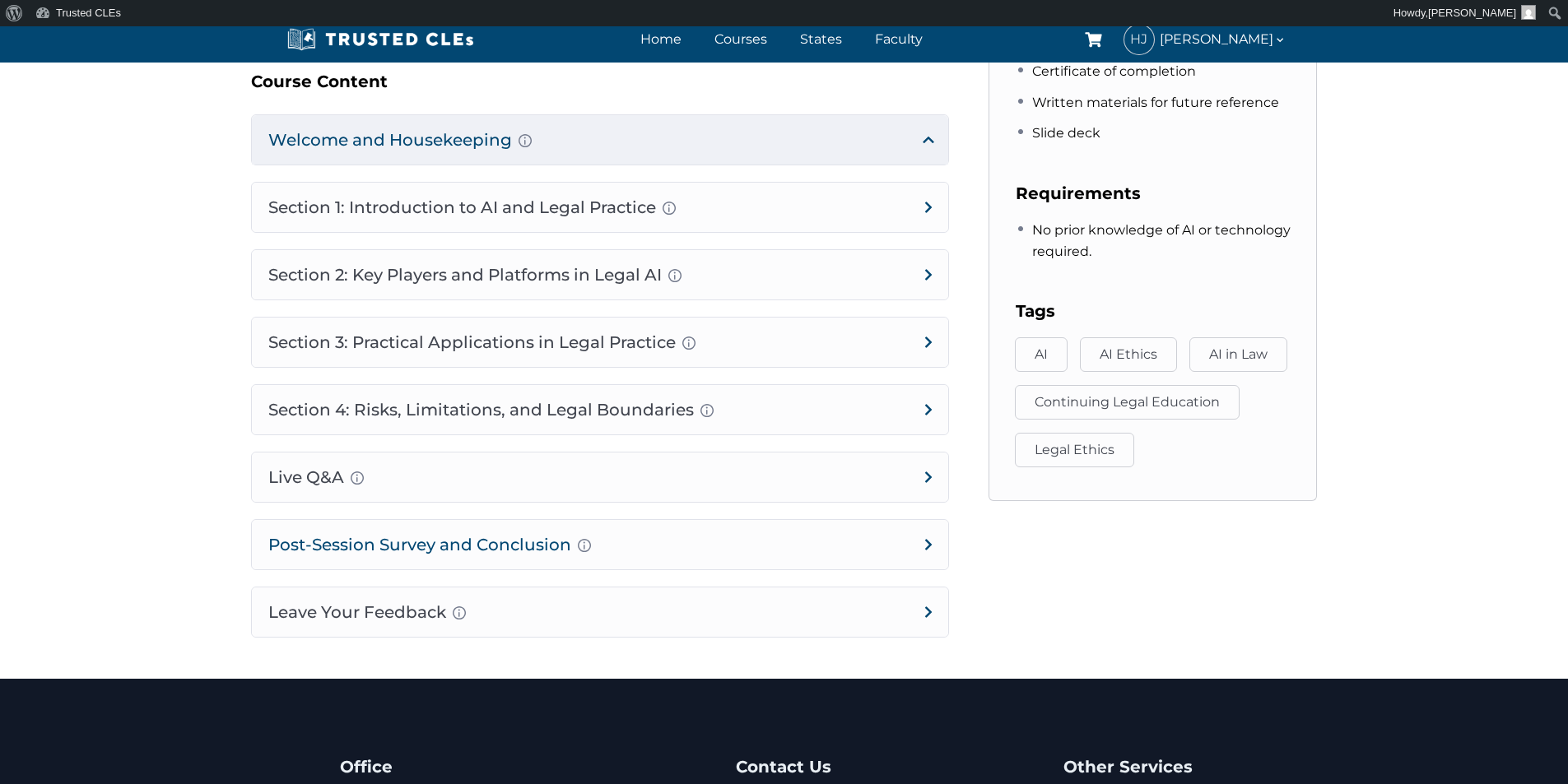
click at [503, 542] on h4 "Post-Session Survey and Conclusion Completion instructions for survey and atten…" at bounding box center [600, 545] width 696 height 49
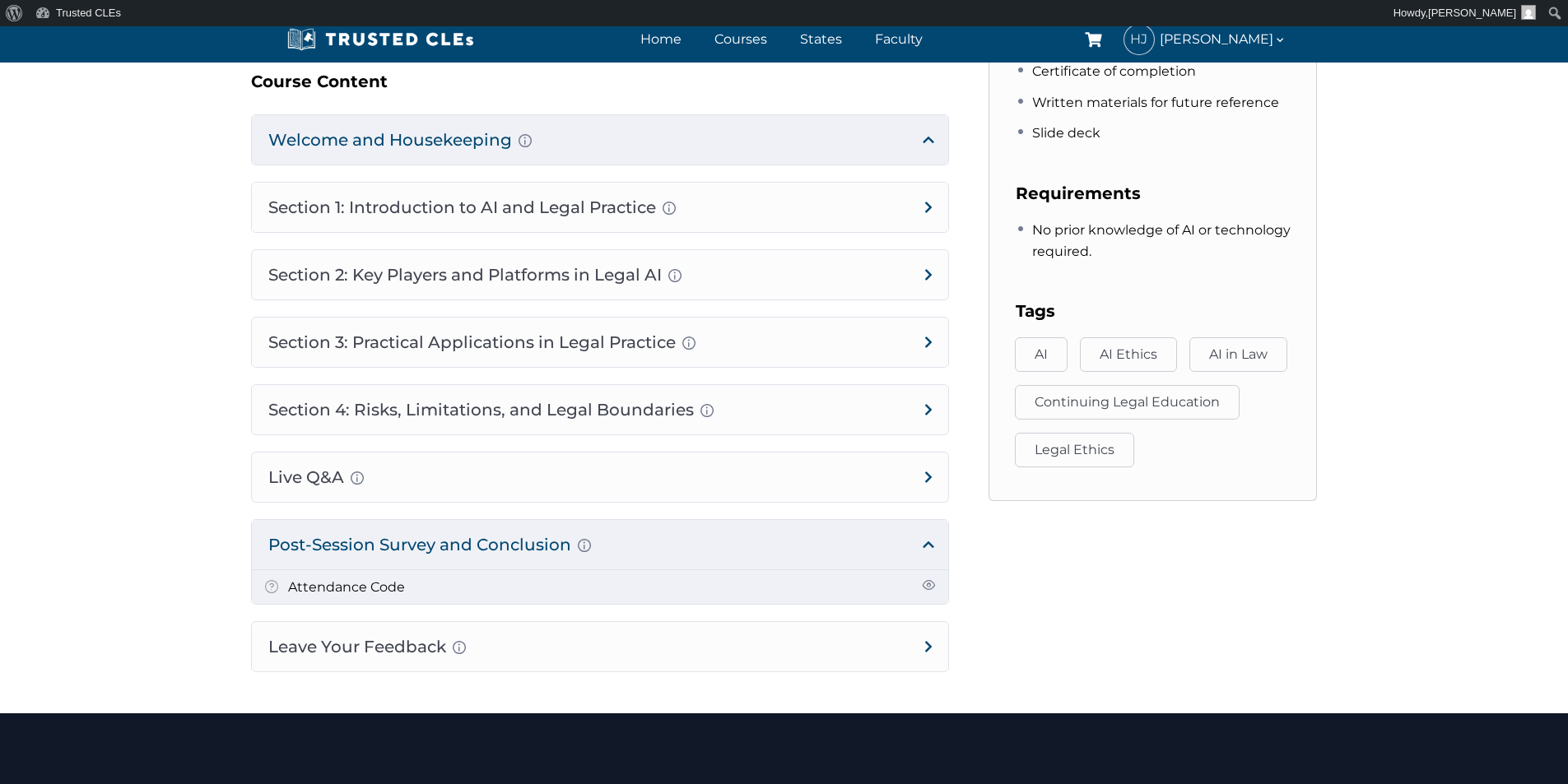
click at [926, 586] on span at bounding box center [928, 585] width 14 height 14
click at [930, 579] on span at bounding box center [928, 585] width 14 height 14
click at [353, 583] on link "Attendance Code" at bounding box center [346, 586] width 117 height 15
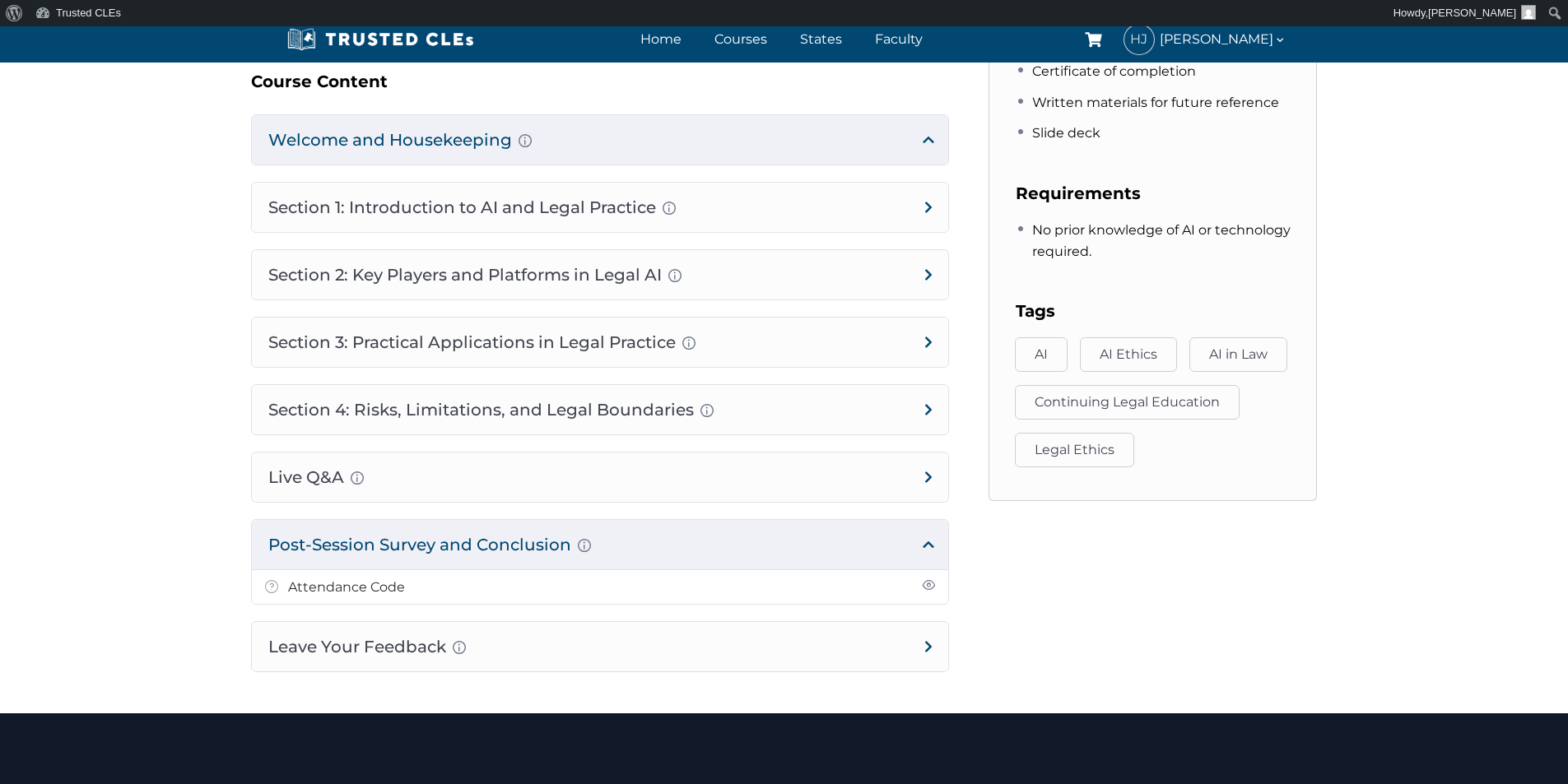
scroll to position [976, 0]
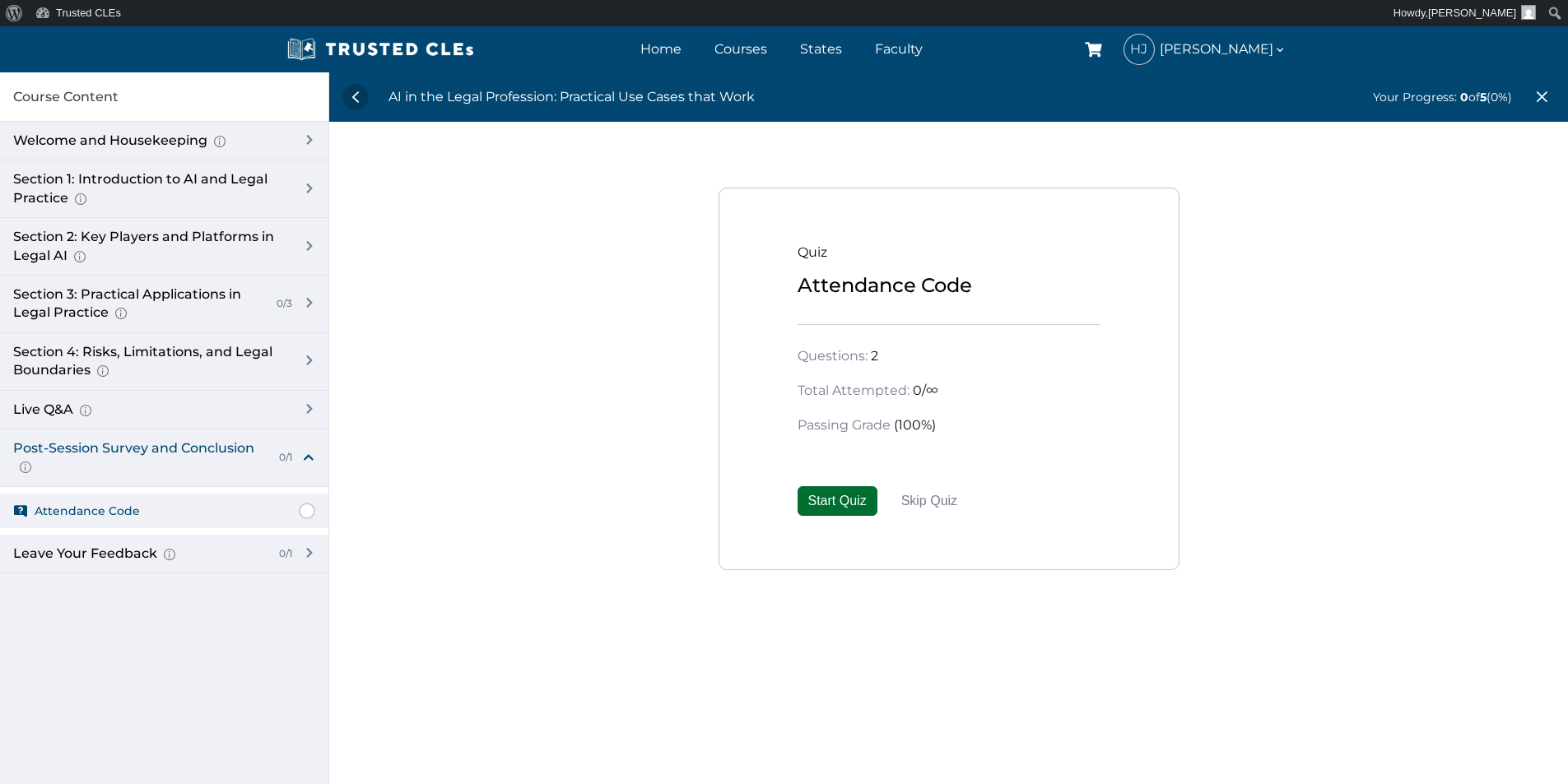
click at [844, 498] on button "Start Quiz" at bounding box center [837, 501] width 80 height 30
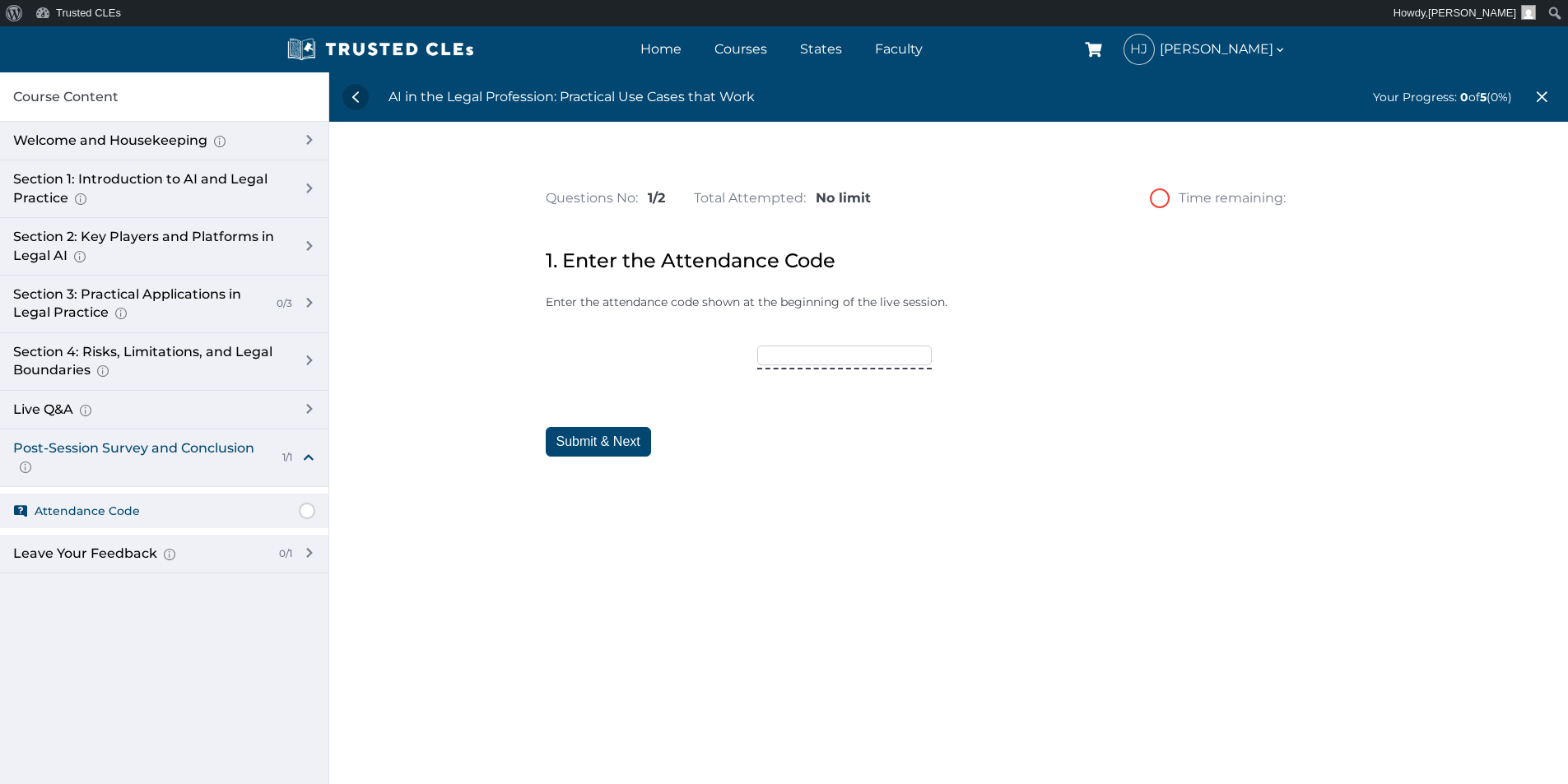
click at [838, 357] on input "text" at bounding box center [844, 355] width 175 height 20
type input "AICLE25"
click at [595, 439] on button "Submit & Next" at bounding box center [598, 441] width 105 height 30
drag, startPoint x: 849, startPoint y: 358, endPoint x: 837, endPoint y: 363, distance: 13.0
click at [849, 357] on input "text" at bounding box center [865, 355] width 175 height 20
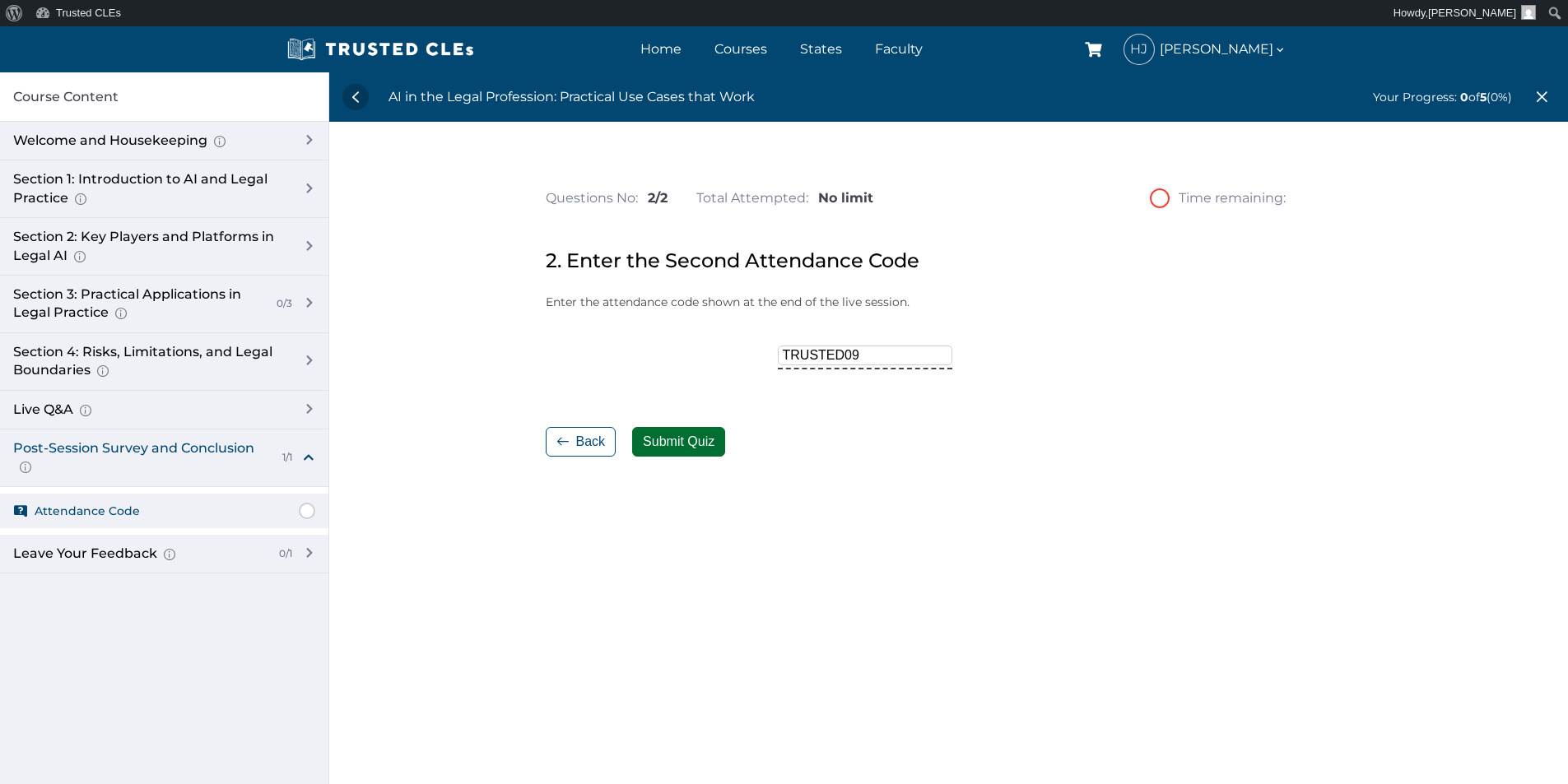
type input "TRUSTED09"
click at [664, 436] on button "Submit Quiz" at bounding box center [678, 441] width 93 height 30
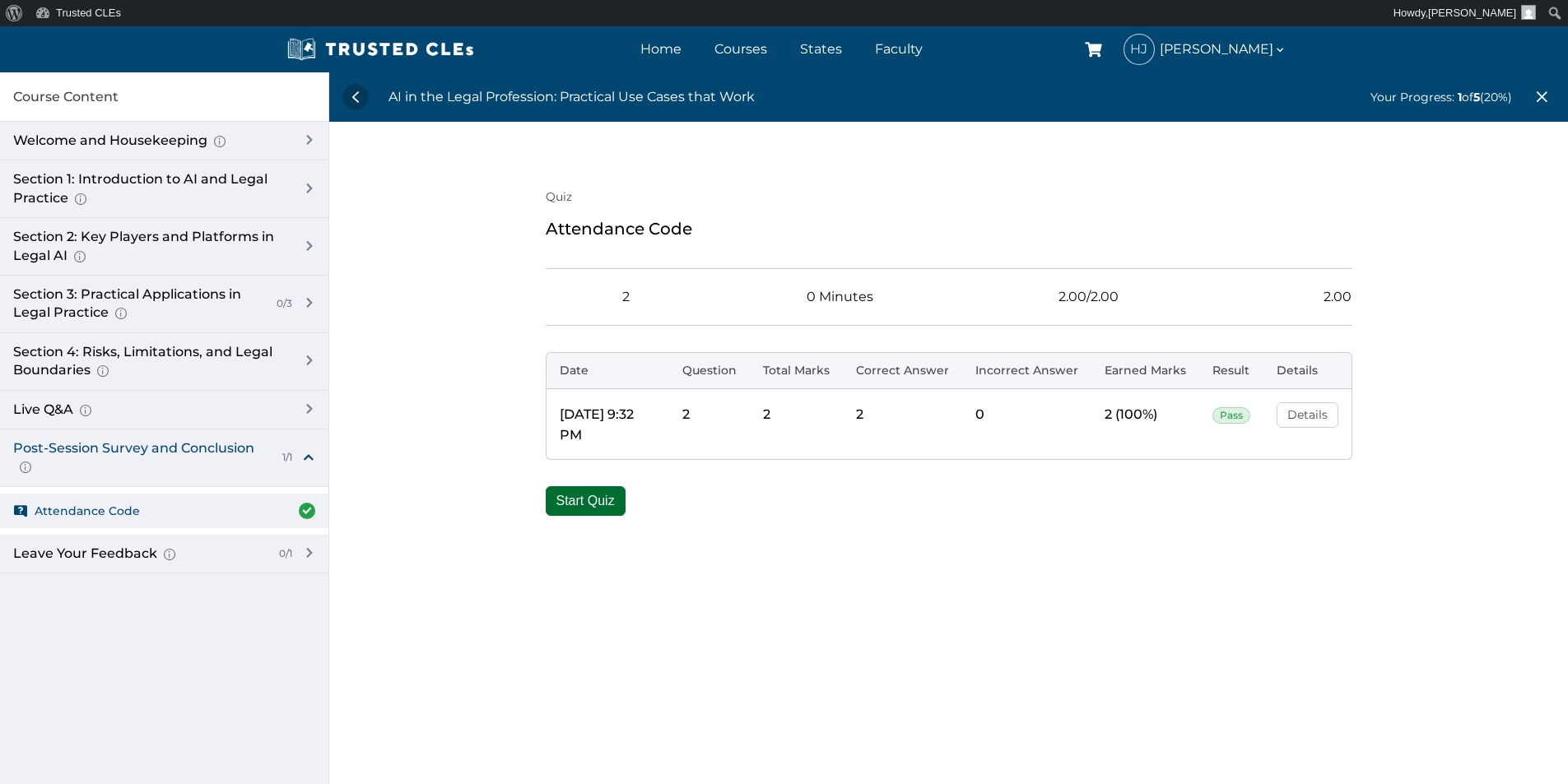
click at [566, 502] on button "Start Quiz" at bounding box center [586, 501] width 80 height 30
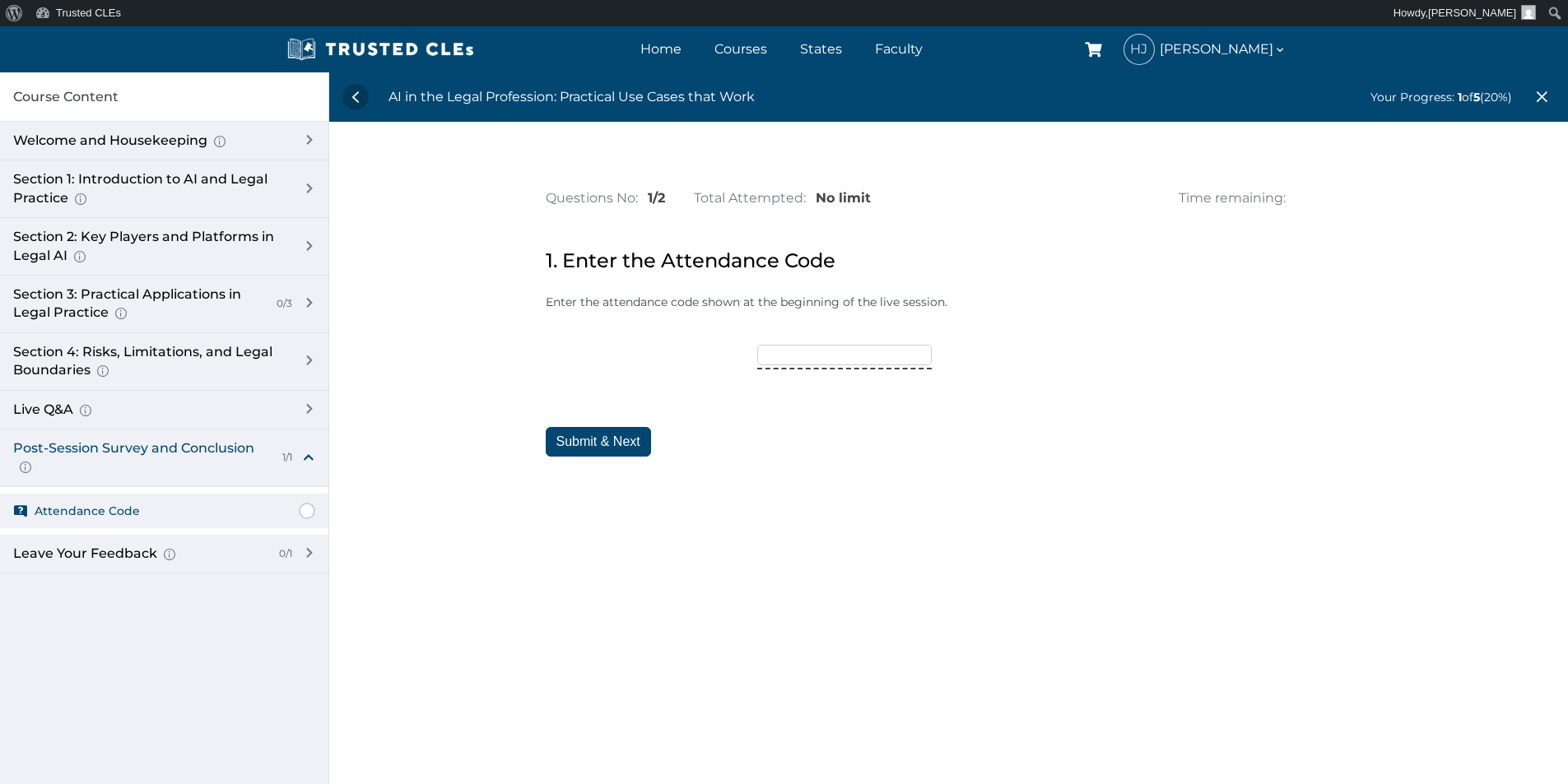
click at [812, 357] on input"] "text" at bounding box center [844, 354] width 175 height 20
type input "AICLE25"
click at [619, 441] on button "Submit & Next" at bounding box center [598, 441] width 105 height 30
click at [826, 356] on input "text" at bounding box center [865, 354] width 175 height 20
type input "TRUSTED09"
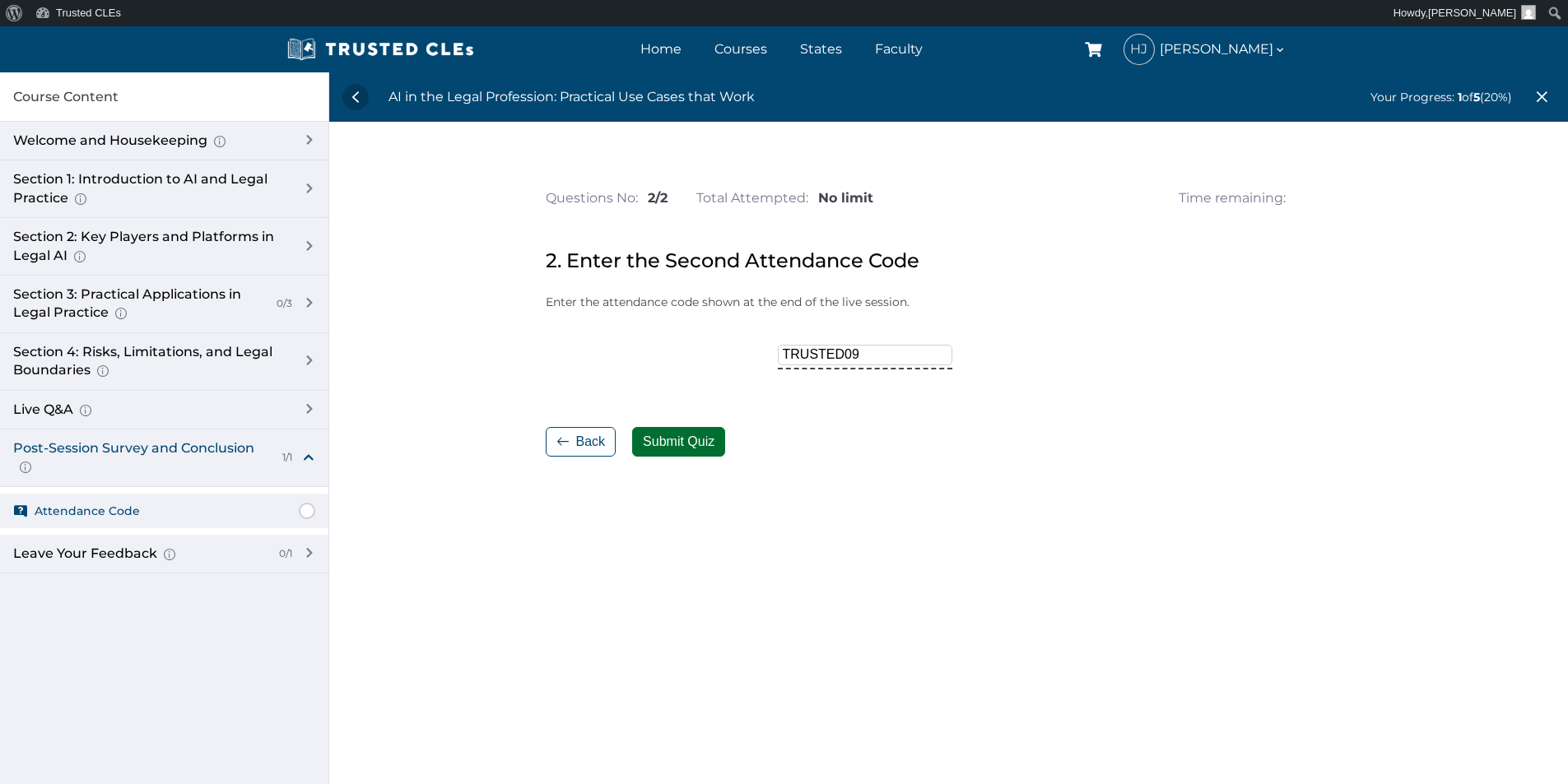
click at [697, 440] on button "Submit Quiz" at bounding box center [678, 441] width 93 height 30
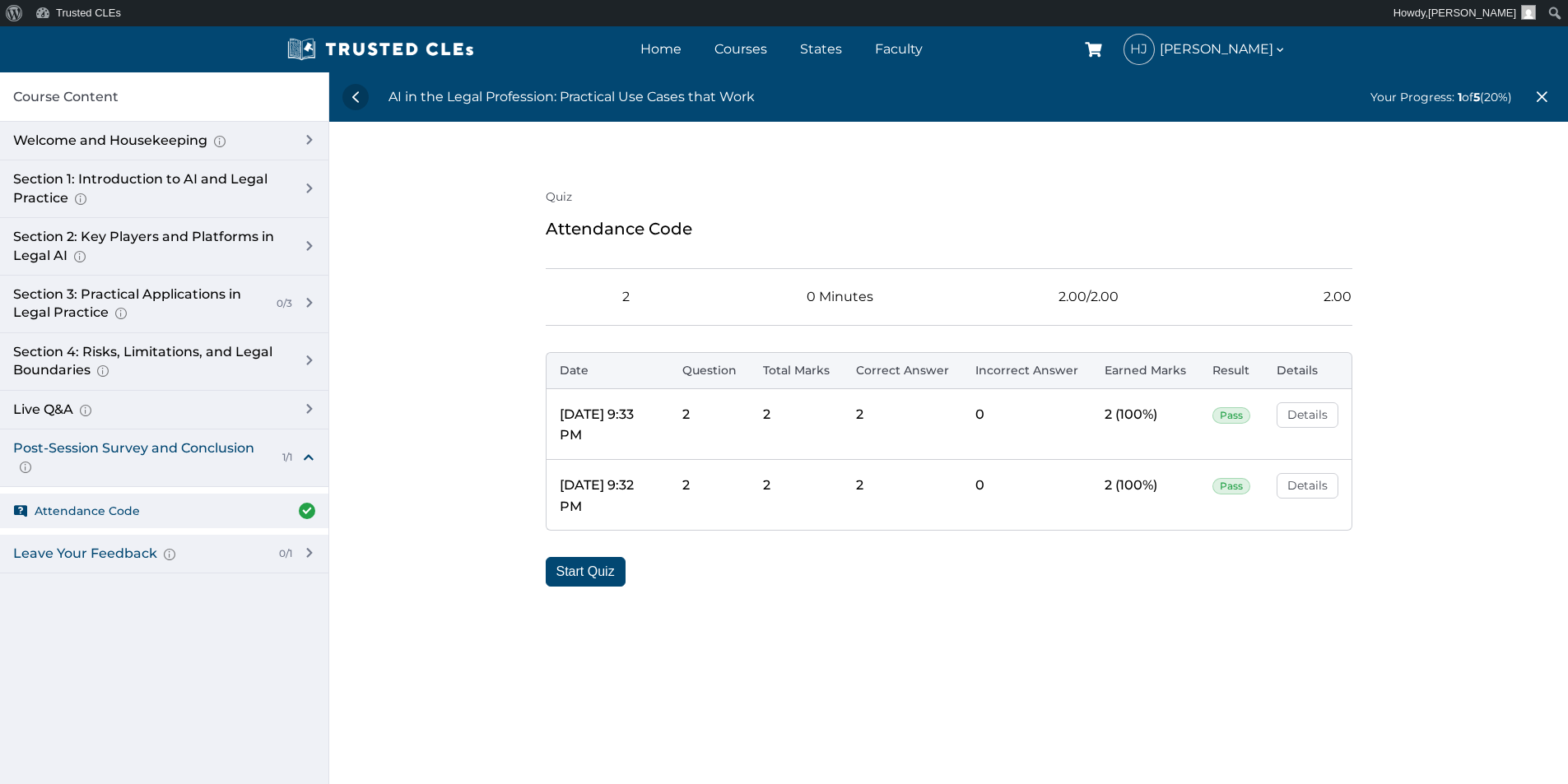
click at [257, 553] on div "Leave Your Feedback Use this space to share your thoughts about this course, if…" at bounding box center [140, 554] width 253 height 18
click at [150, 601] on span "Leave Your Feedback" at bounding box center [98, 597] width 127 height 18
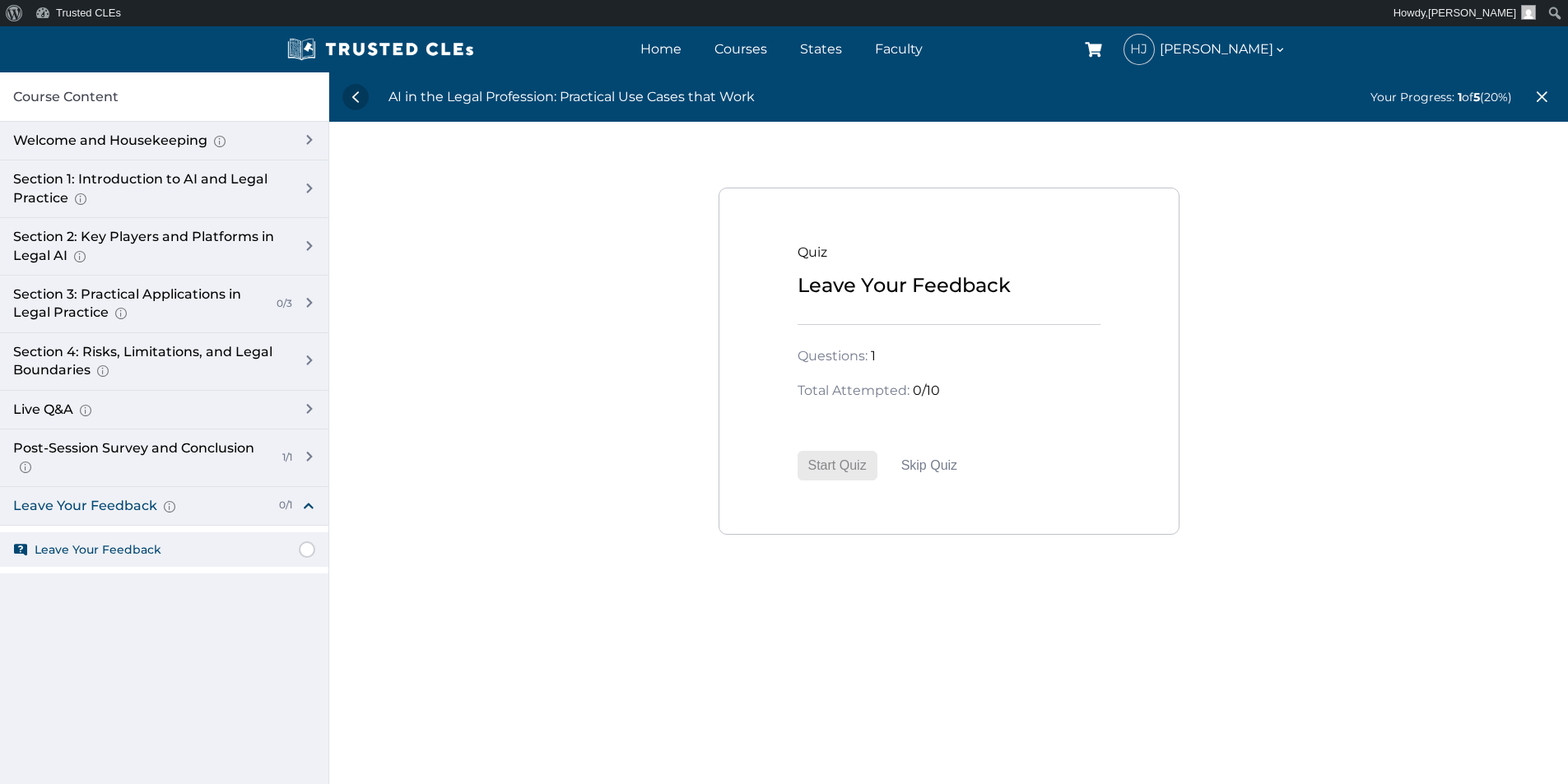
click at [856, 458] on form "Start Quiz" at bounding box center [837, 466] width 80 height 30
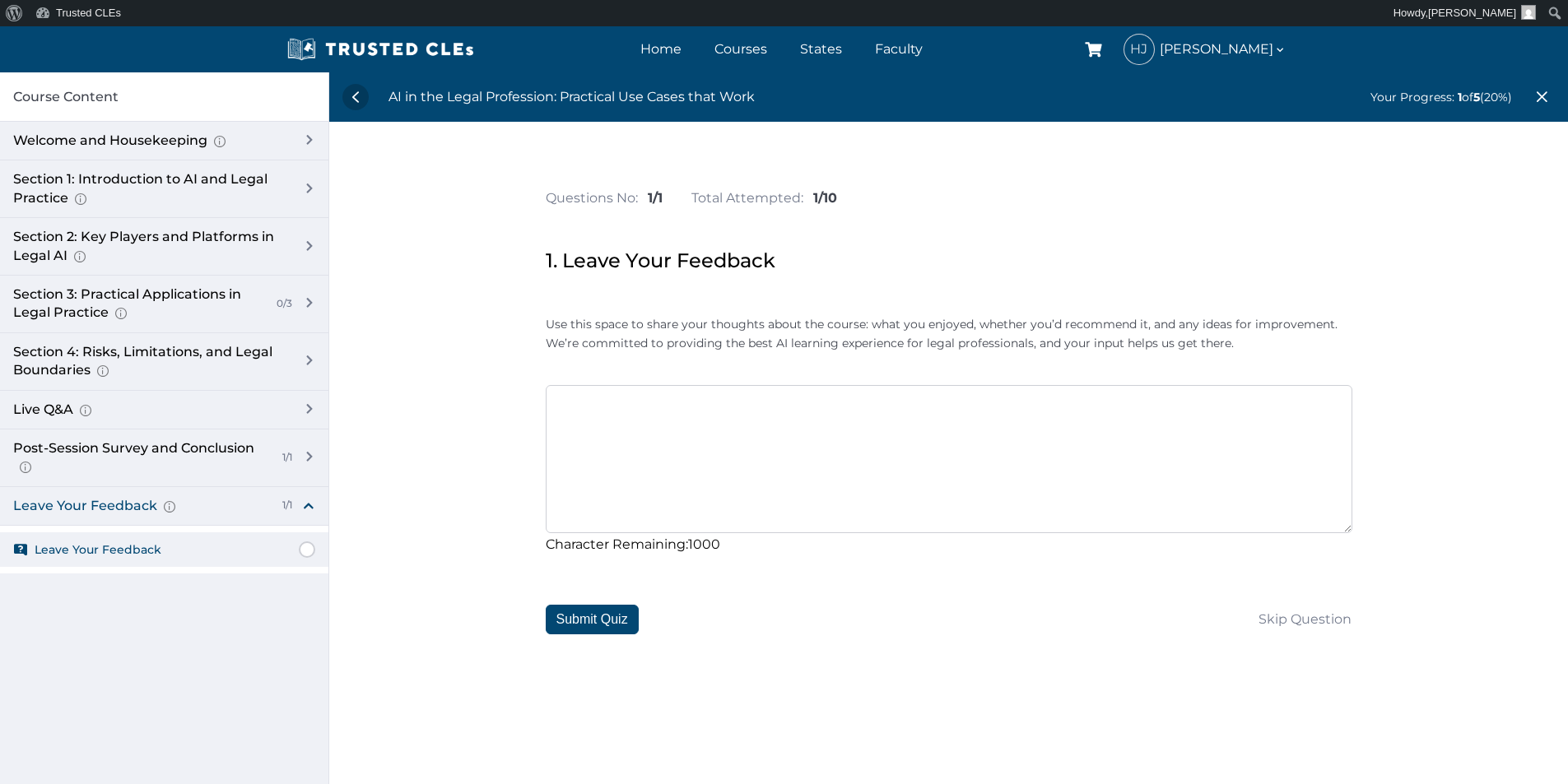
click at [827, 461] on textarea at bounding box center [949, 459] width 807 height 148
type textarea "g"
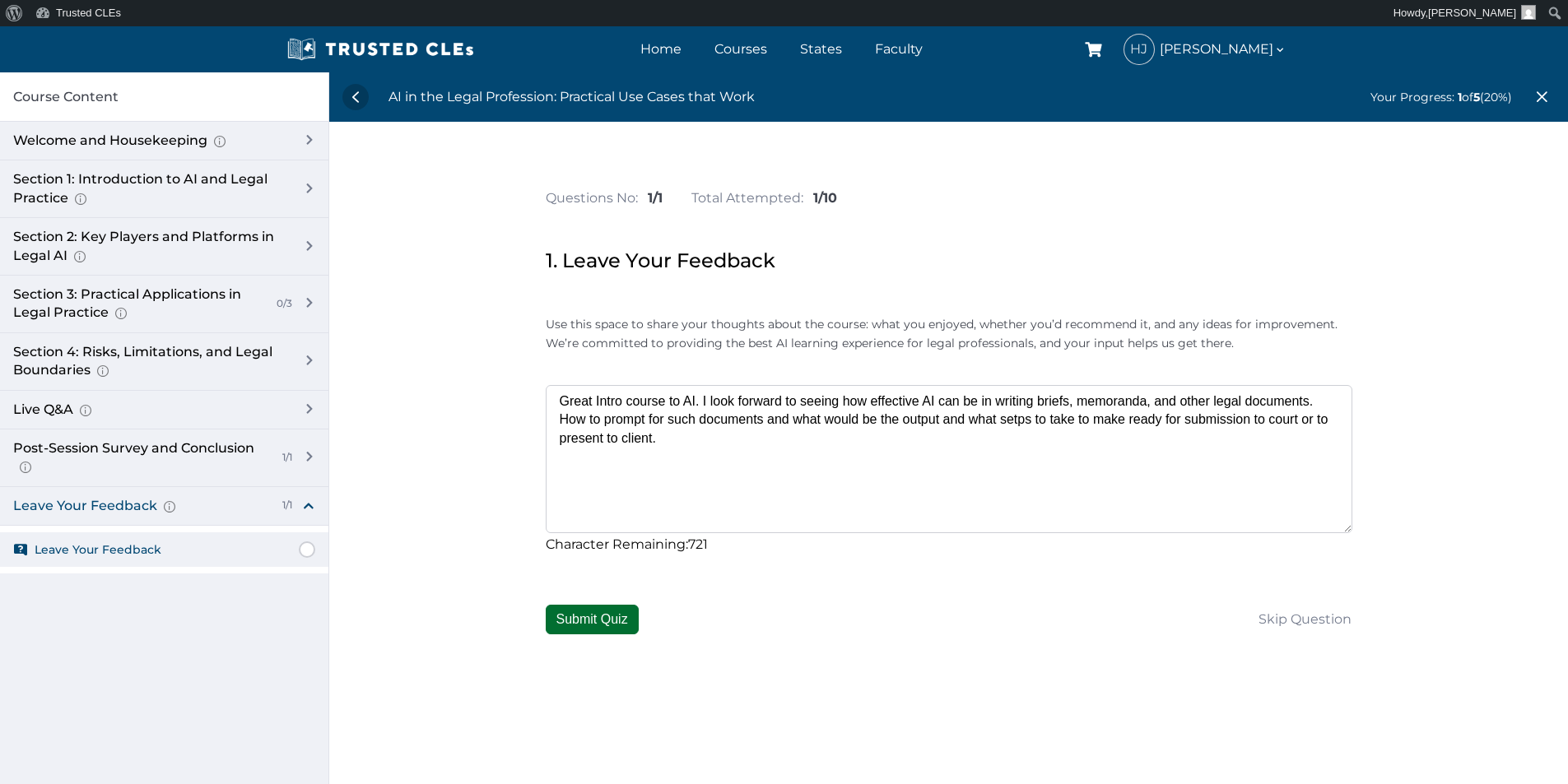
type textarea "Great Intro course to AI. I look forward to seeing how effective AI can be in w…"
click at [606, 607] on button "Submit Quiz" at bounding box center [592, 619] width 93 height 30
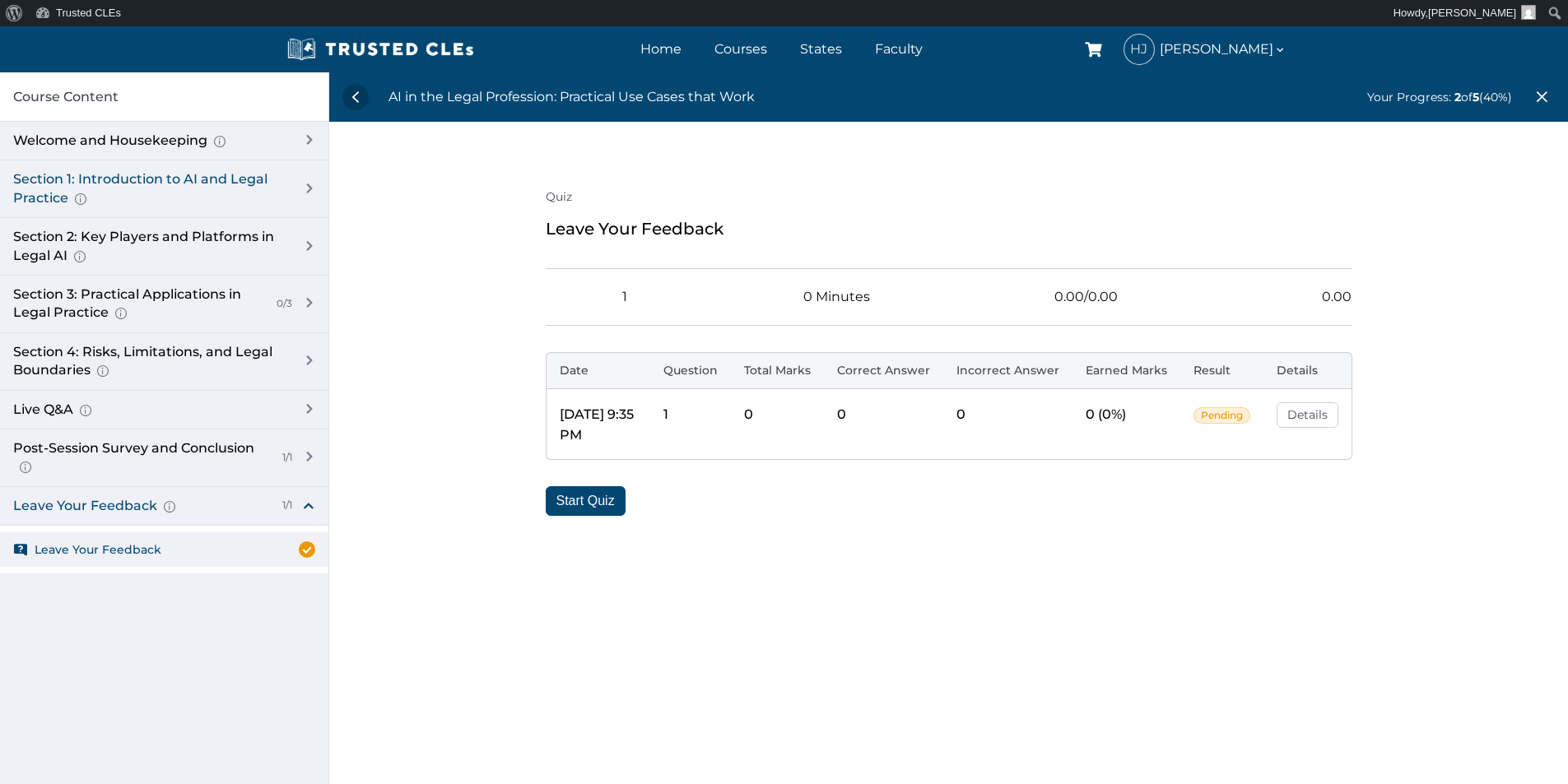
click at [309, 190] on div "Section 1: Introduction to AI and Legal Practice Overview of Artificial Intelli…" at bounding box center [164, 189] width 328 height 58
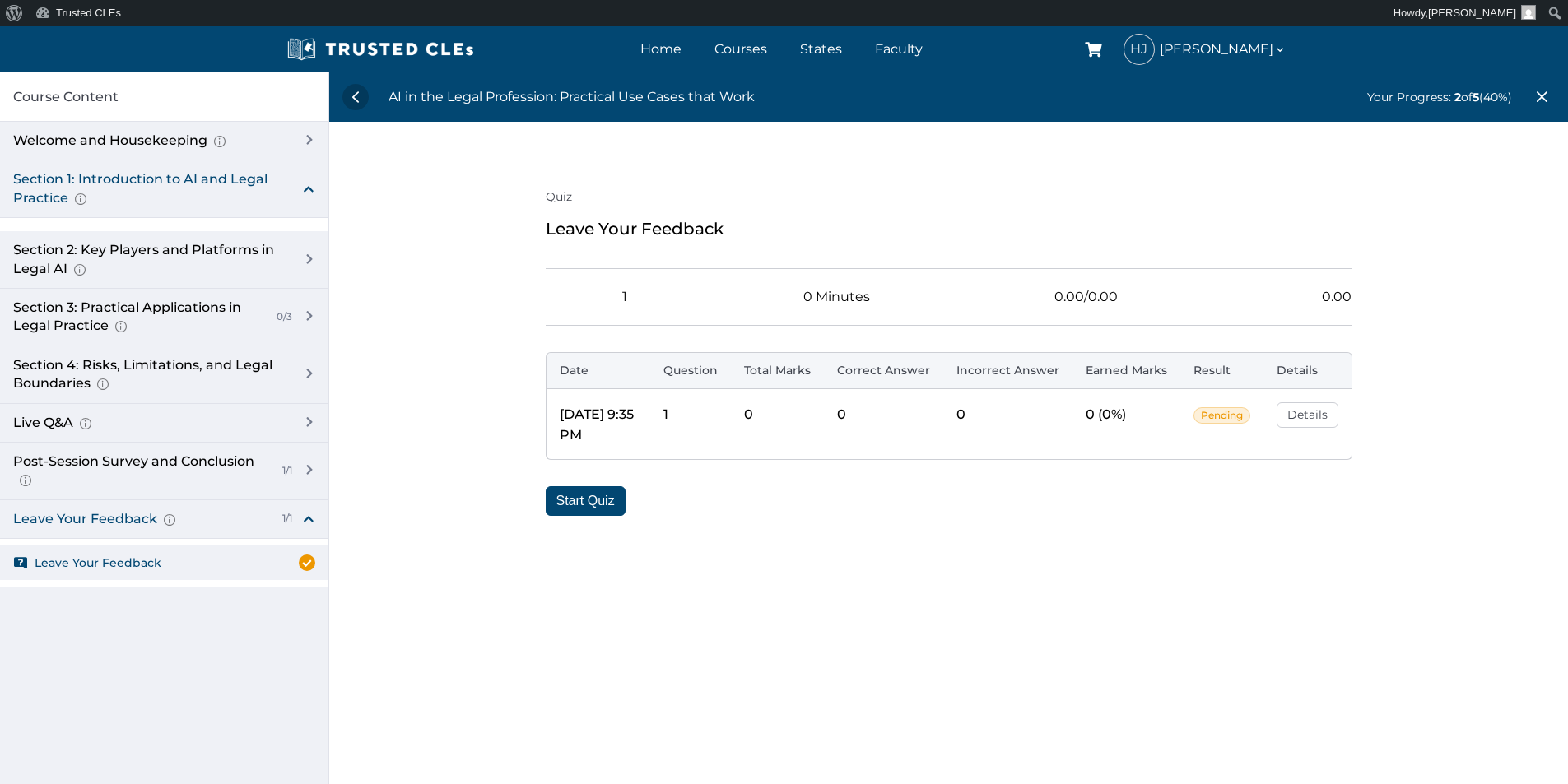
click at [208, 183] on div "Section 1: Introduction to AI and Legal Practice Overview of Artificial Intelli…" at bounding box center [150, 189] width 273 height 37
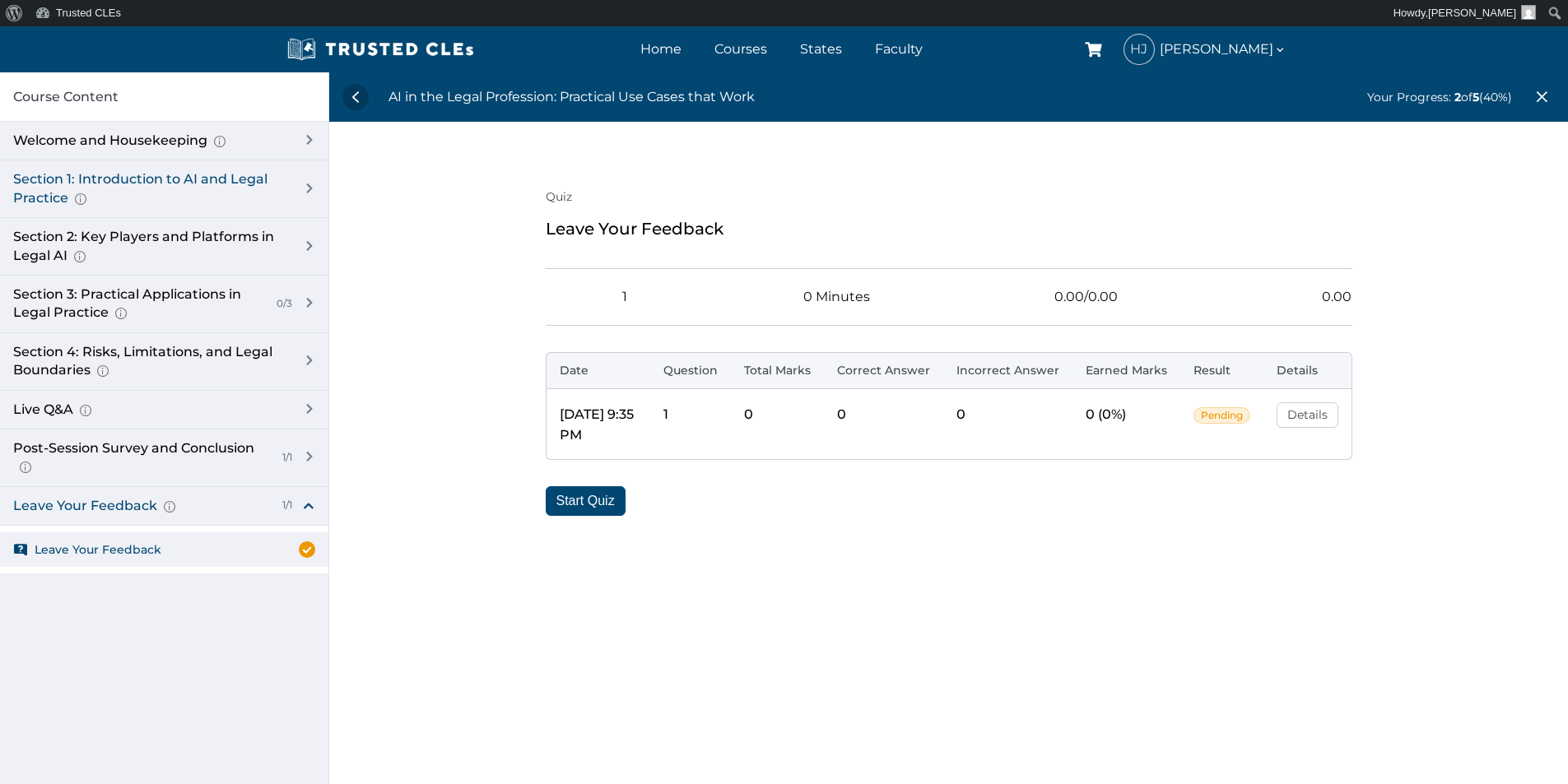
click at [131, 180] on div "Section 1: Introduction to AI and Legal Practice Overview of Artificial Intelli…" at bounding box center [150, 189] width 273 height 37
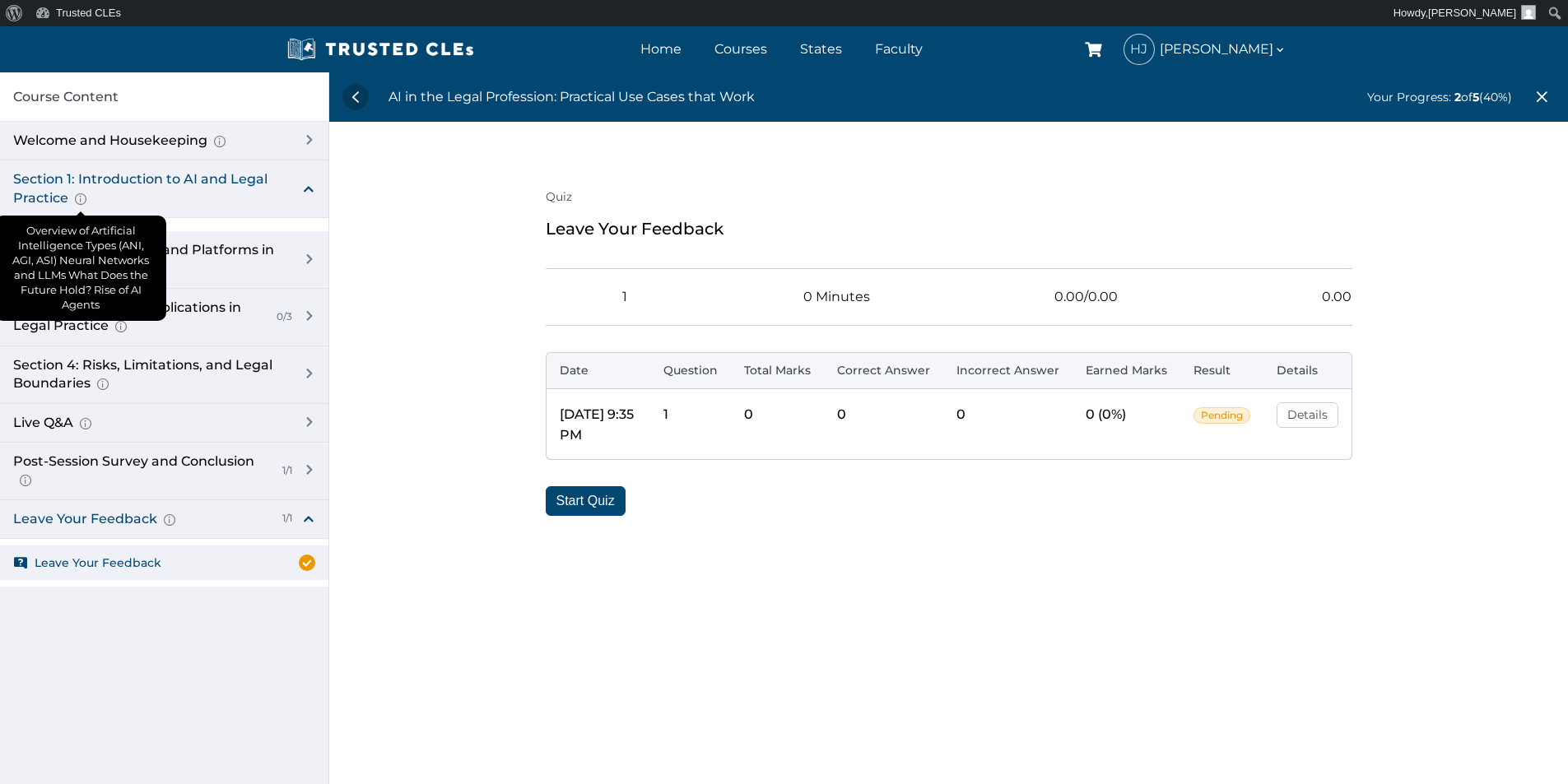
click at [84, 198] on icon at bounding box center [81, 198] width 12 height 12
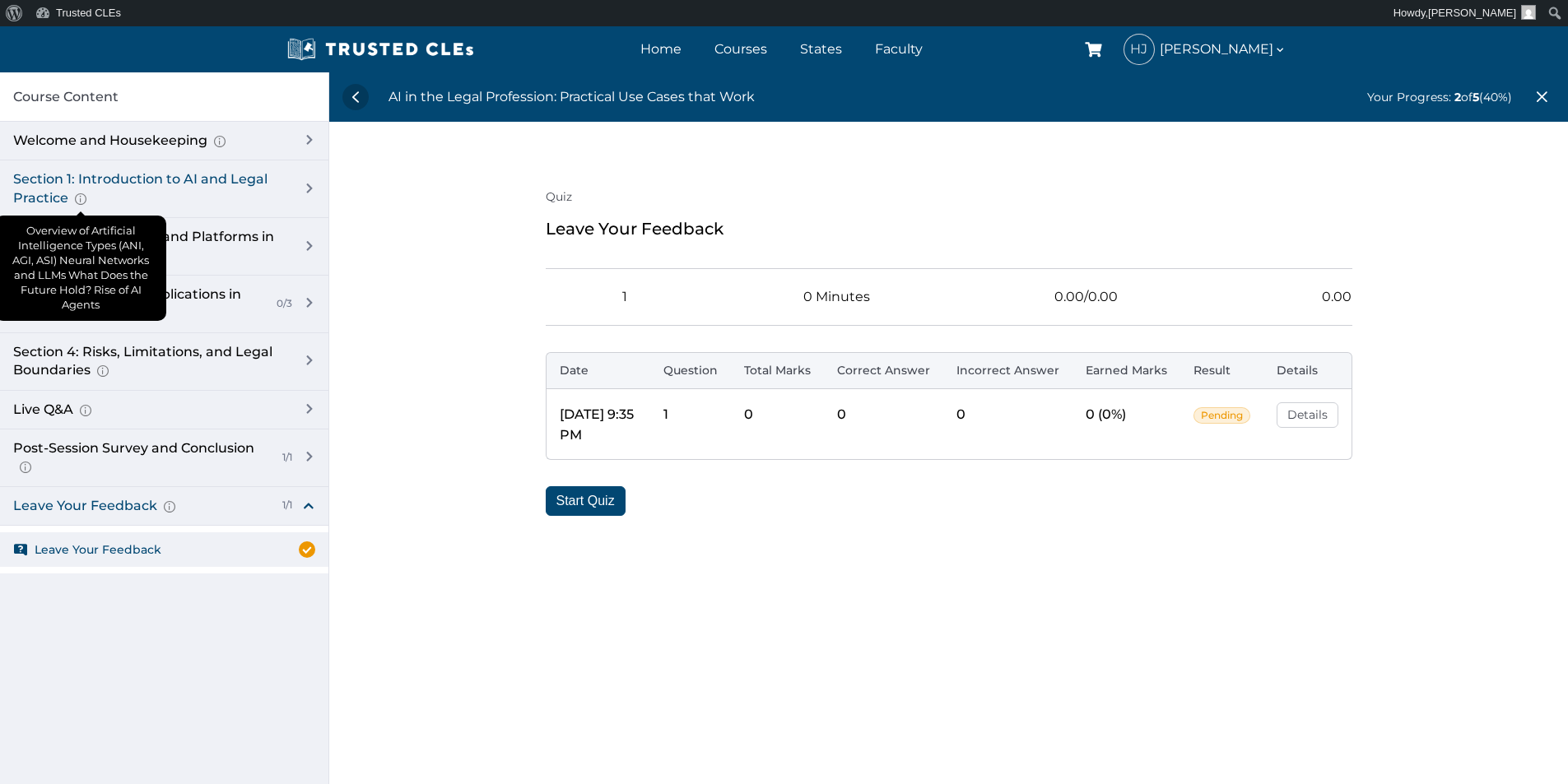
click at [81, 200] on icon at bounding box center [81, 198] width 12 height 12
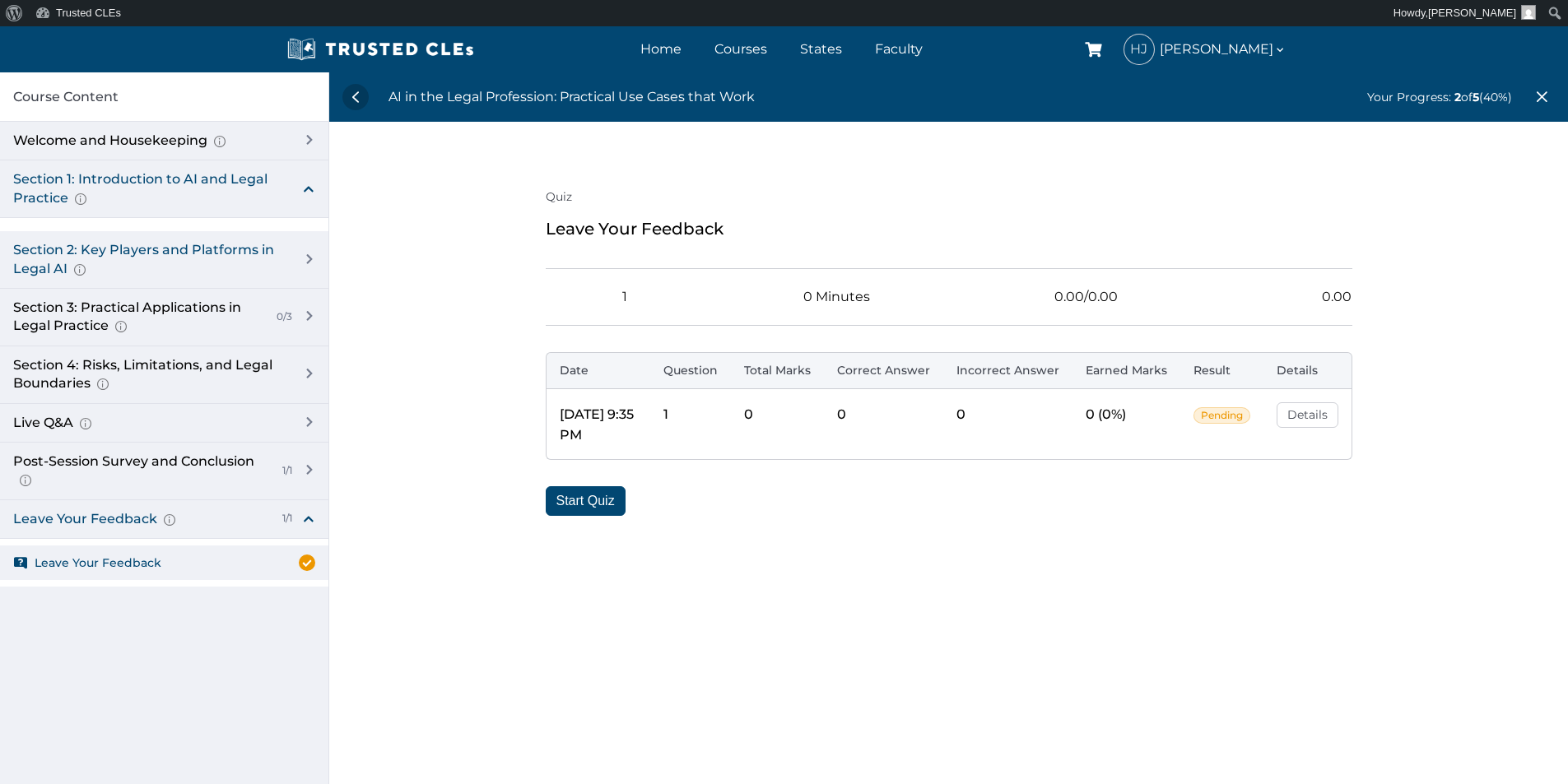
click at [129, 246] on div "Section 2: Key Players and Platforms in Legal AI Overview of Popular Generative…" at bounding box center [150, 259] width 273 height 37
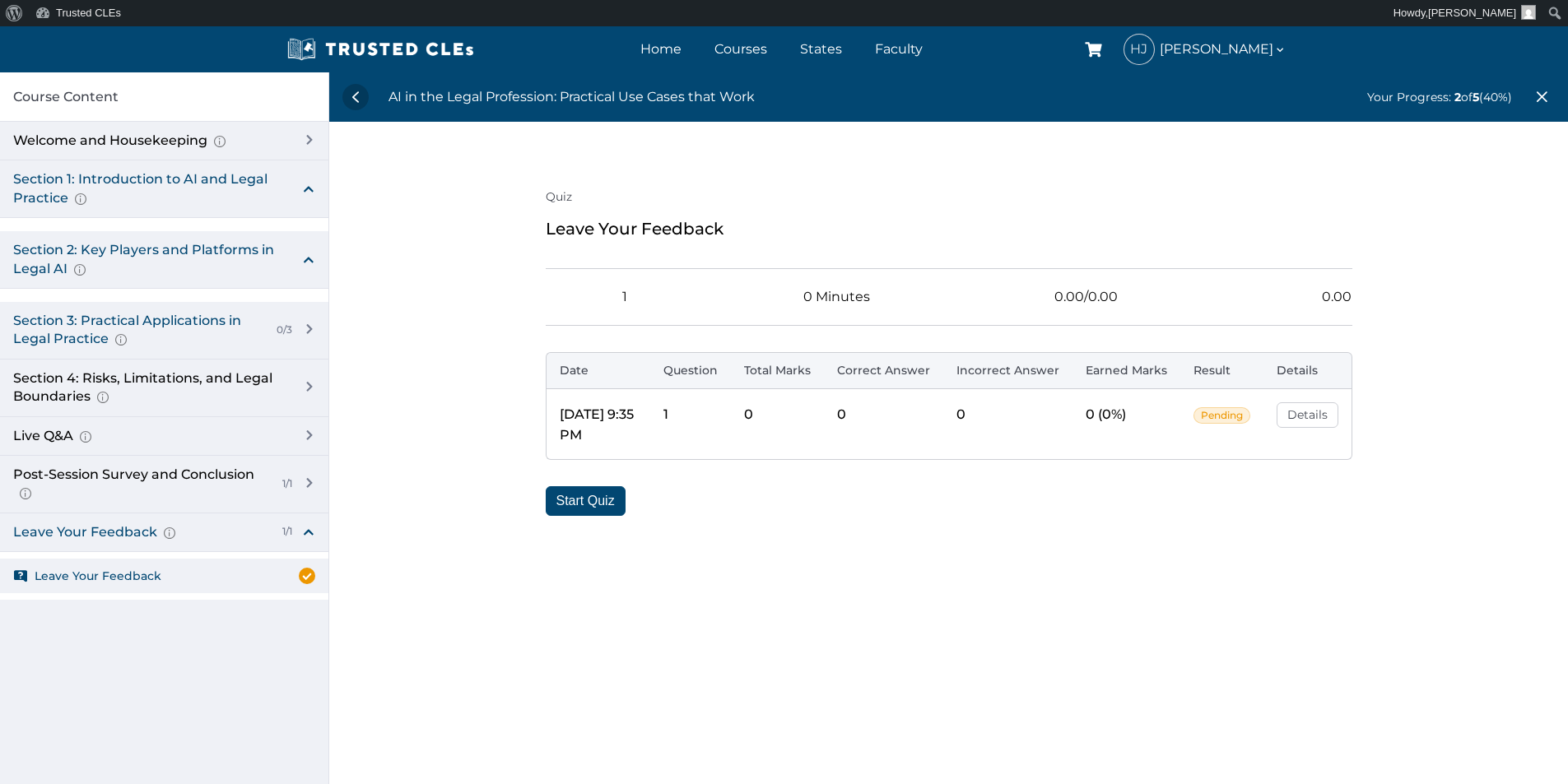
click at [102, 319] on div "Section 3: Practical Applications in Legal Practice Prompt Engineering Fundamen…" at bounding box center [139, 330] width 250 height 37
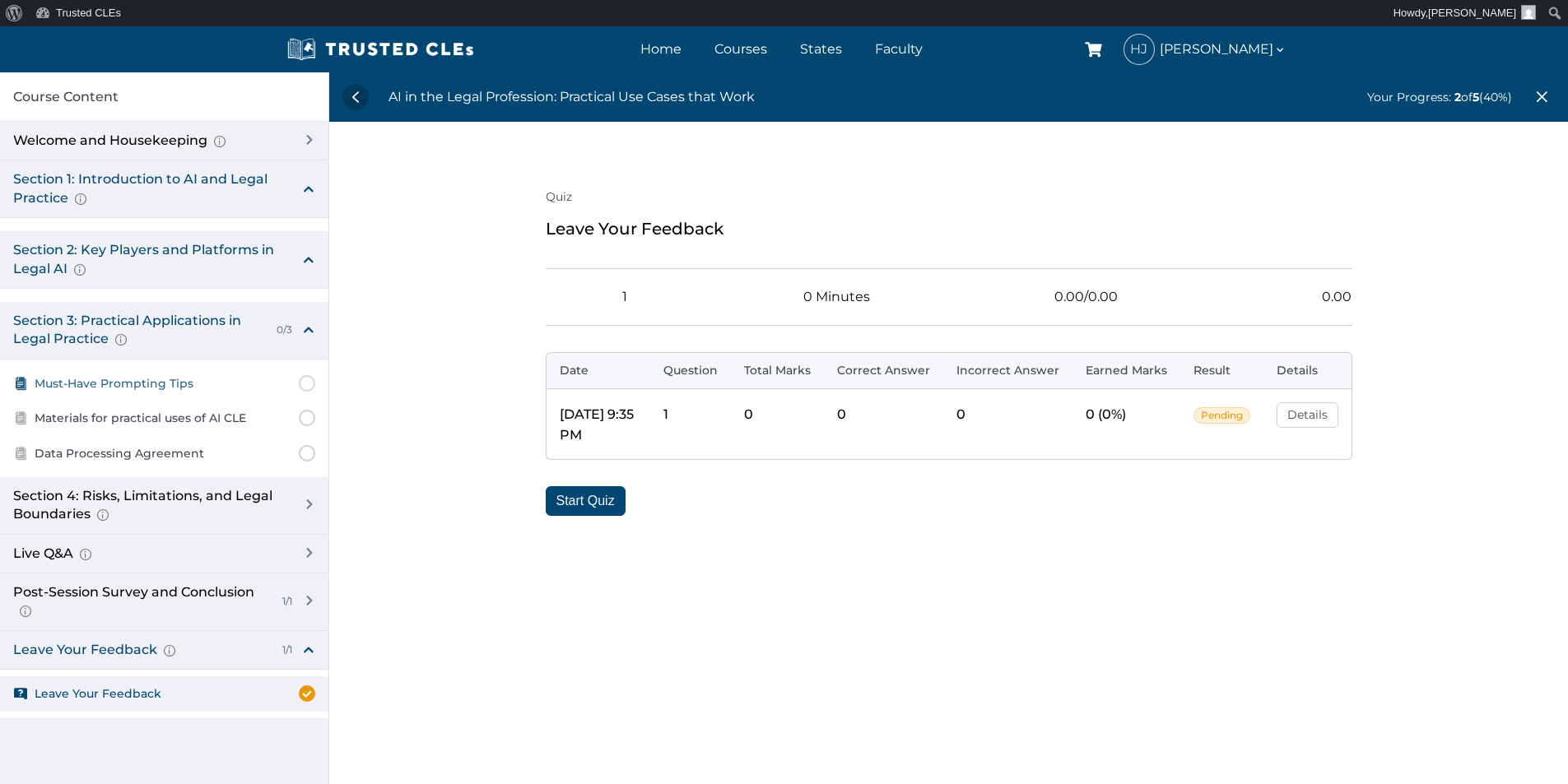
click at [93, 383] on span "Must-Have Prompting Tips" at bounding box center [113, 383] width 159 height 18
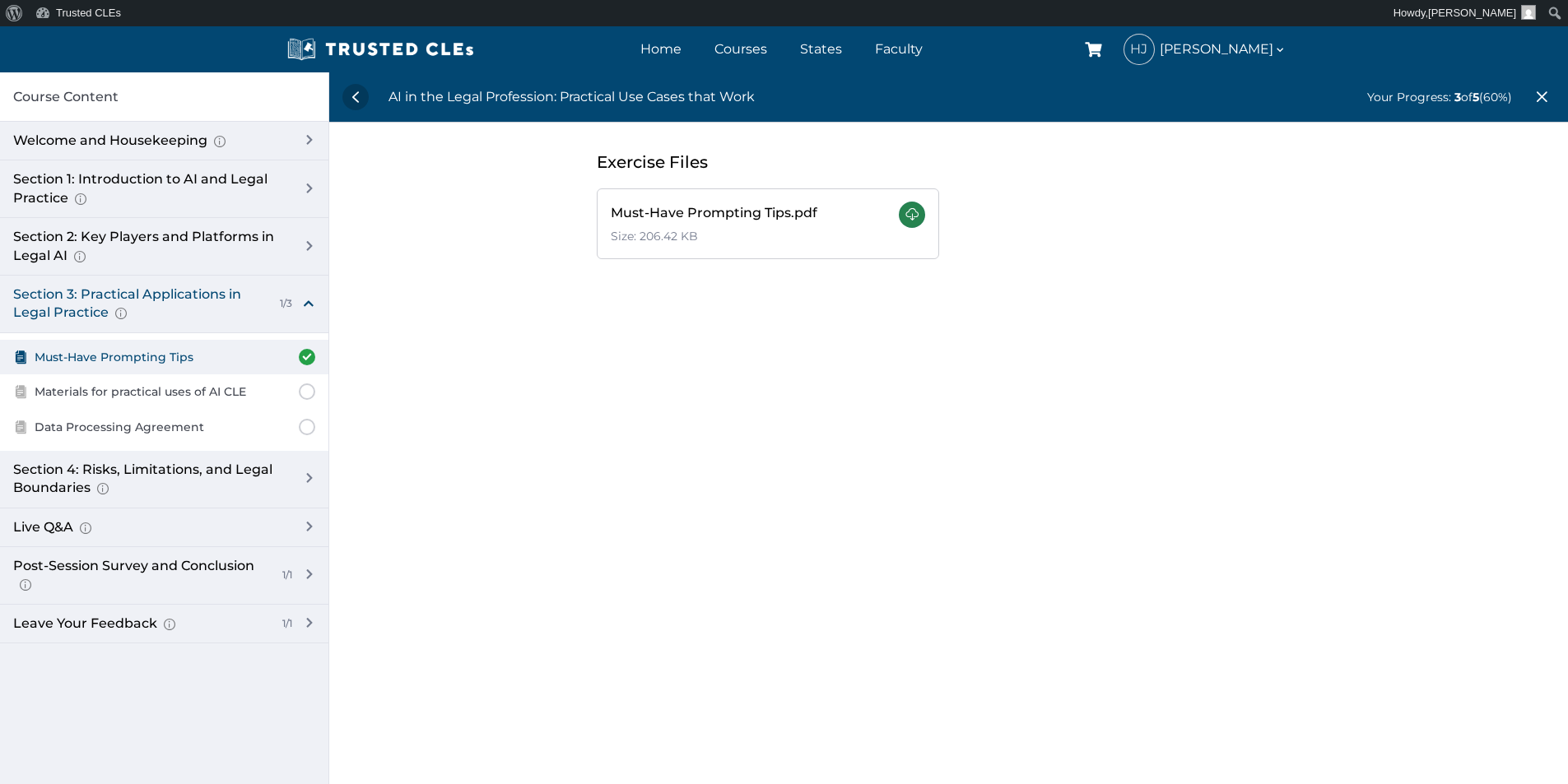
click at [899, 215] on link at bounding box center [912, 214] width 26 height 26
click at [209, 395] on span "Materials for practical uses of AI CLE" at bounding box center [140, 392] width 211 height 18
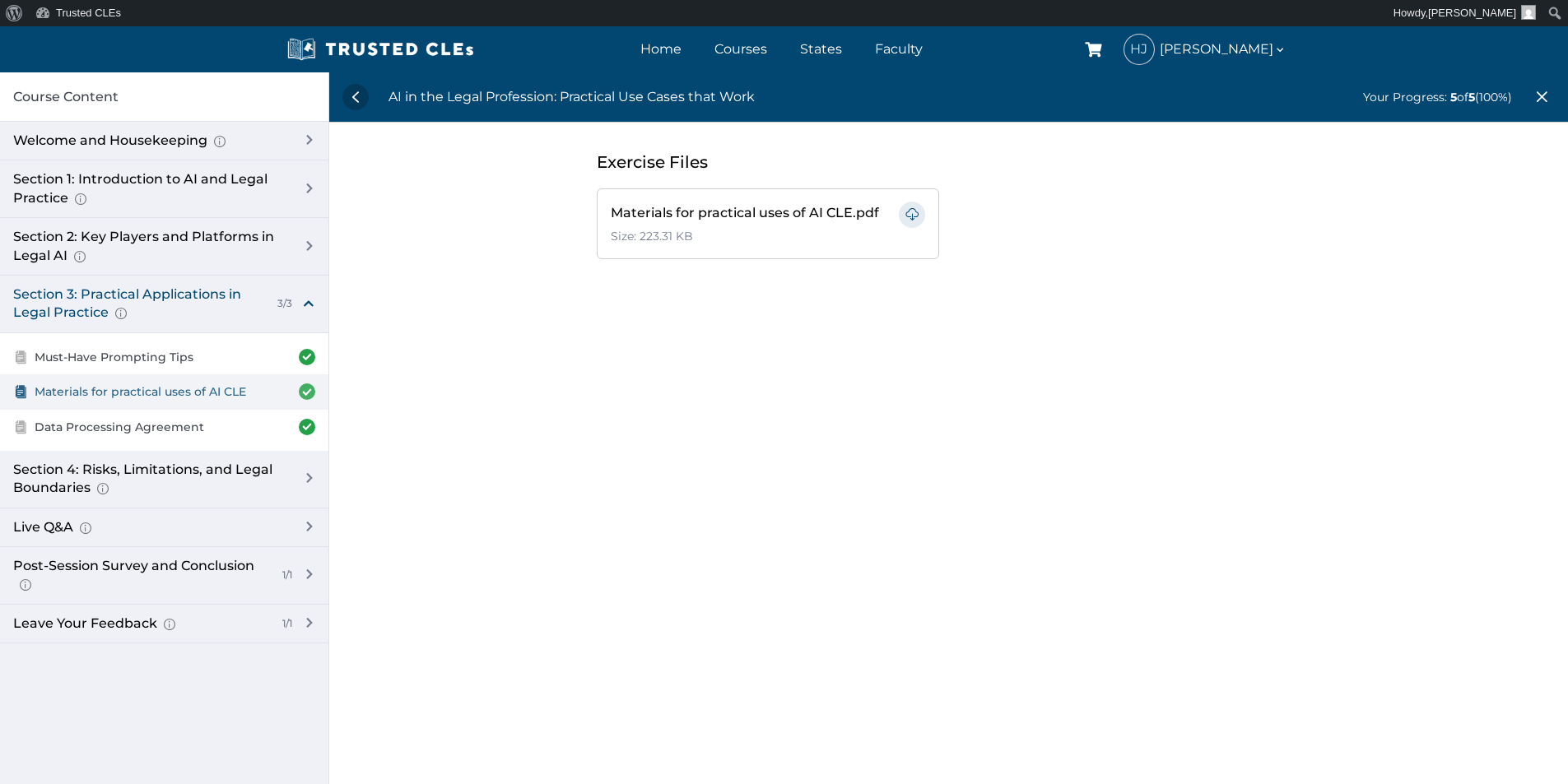
click at [192, 390] on span "Materials for practical uses of AI CLE" at bounding box center [140, 392] width 211 height 18
click at [909, 219] on link at bounding box center [912, 214] width 26 height 26
click at [183, 432] on span "Data Processing Agreement" at bounding box center [119, 427] width 169 height 18
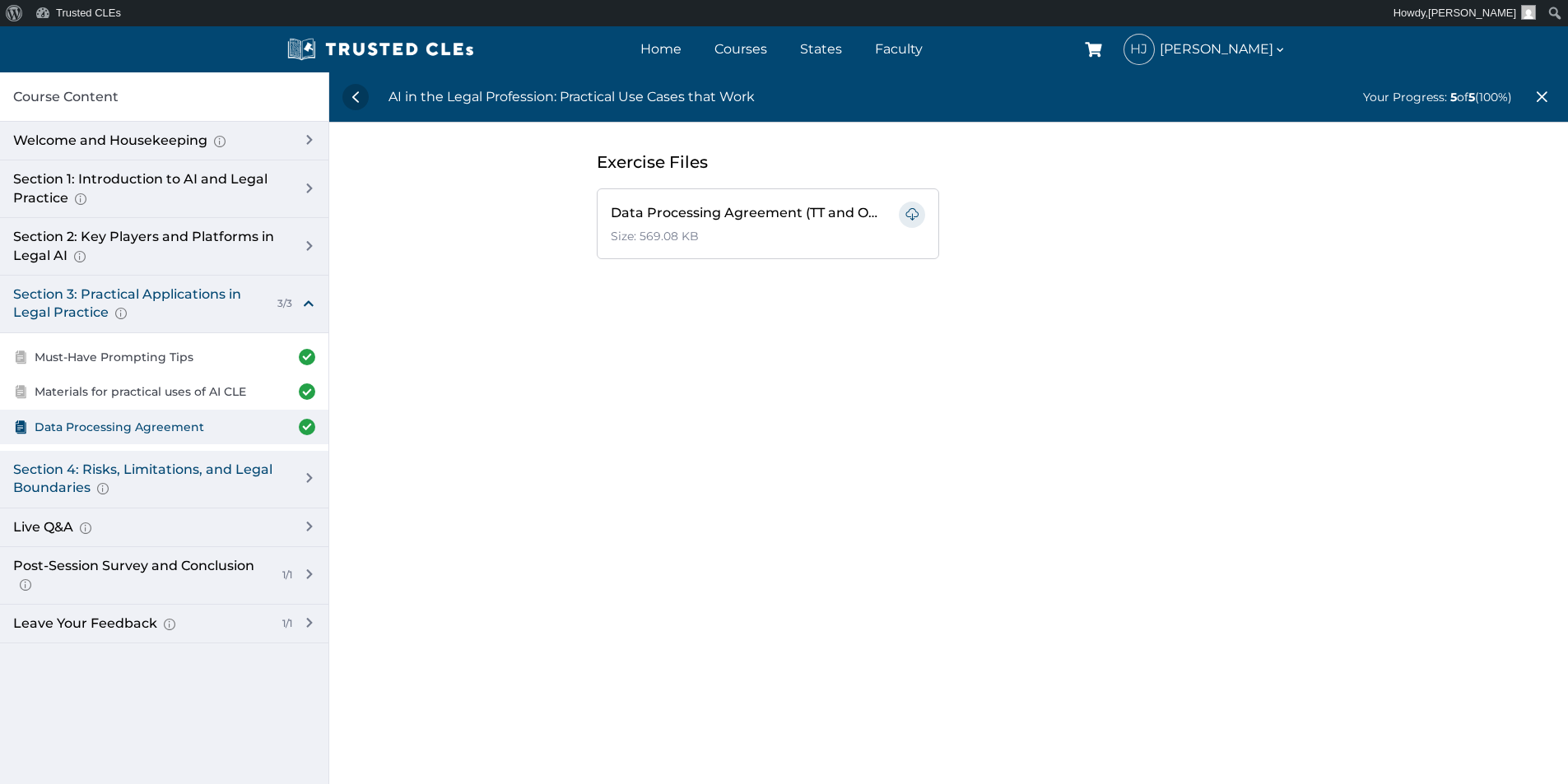
click at [156, 469] on div "Section 4: Risks, Limitations, and Legal Boundaries AI Hallucinations and Overs…" at bounding box center [150, 479] width 273 height 37
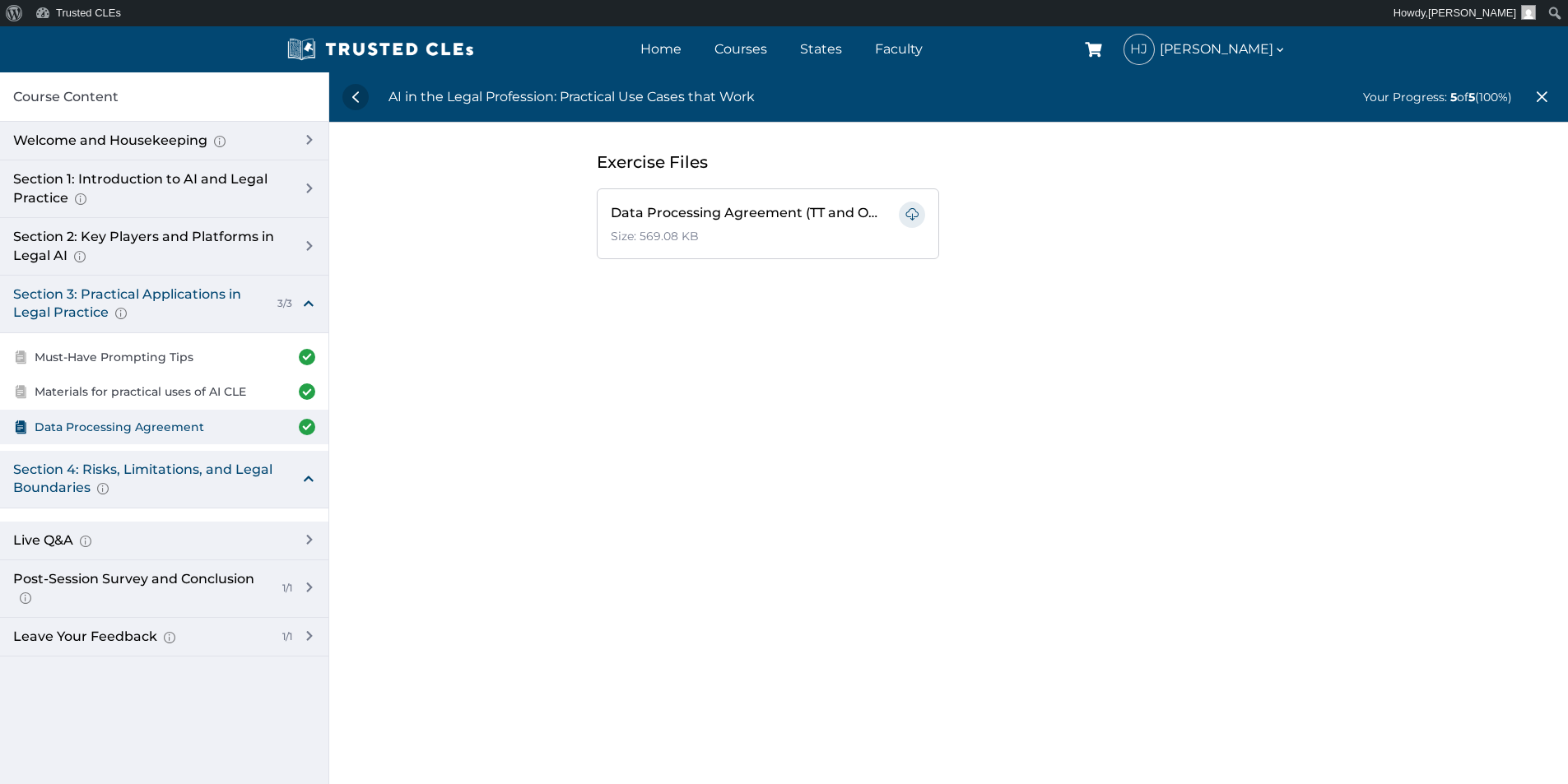
click at [155, 469] on div "Section 4: Risks, Limitations, and Legal Boundaries AI Hallucinations and Overs…" at bounding box center [150, 479] width 273 height 37
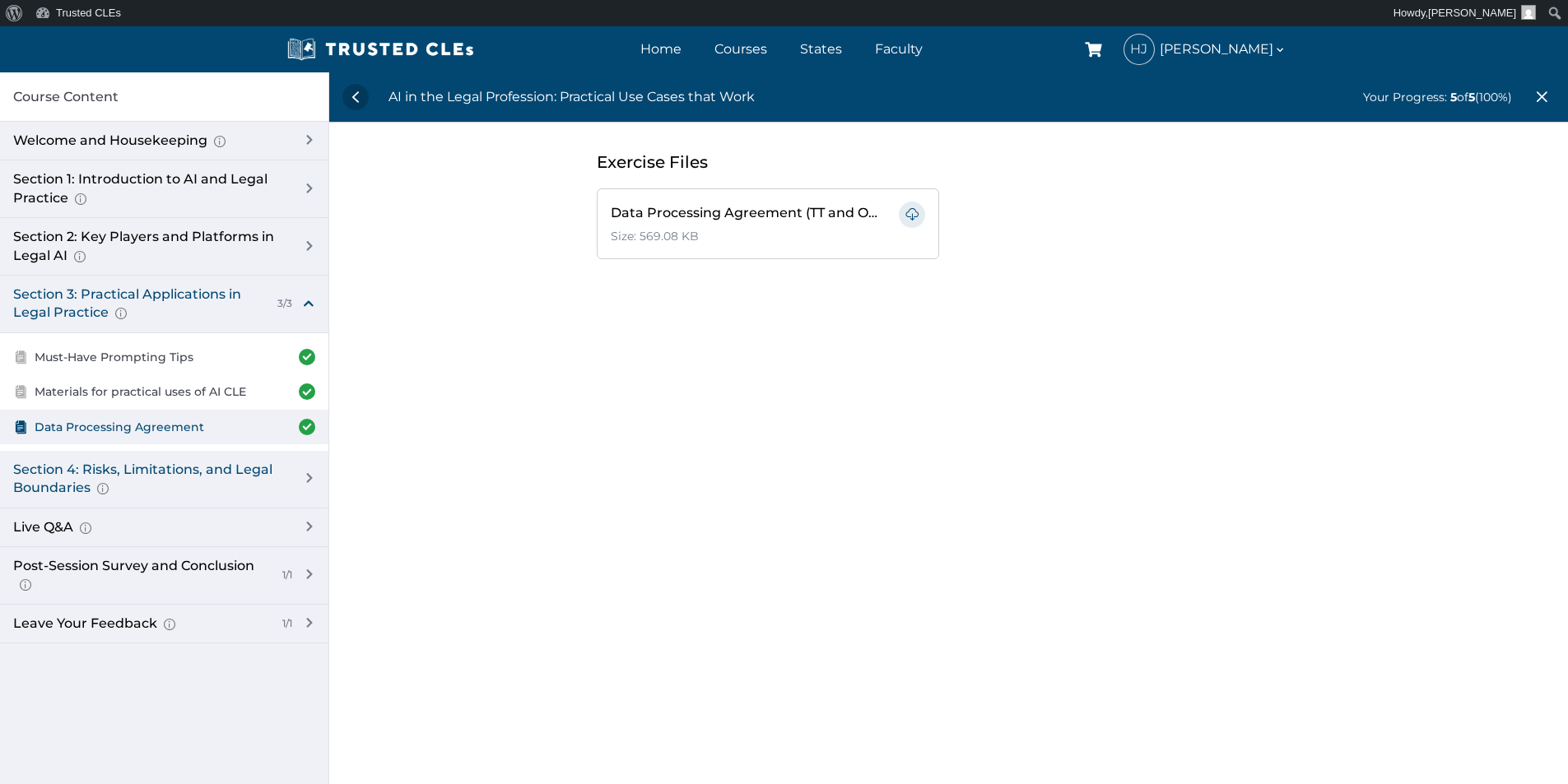
click at [305, 473] on div "Section 4: Risks, Limitations, and Legal Boundaries AI Hallucinations and Overs…" at bounding box center [164, 480] width 328 height 58
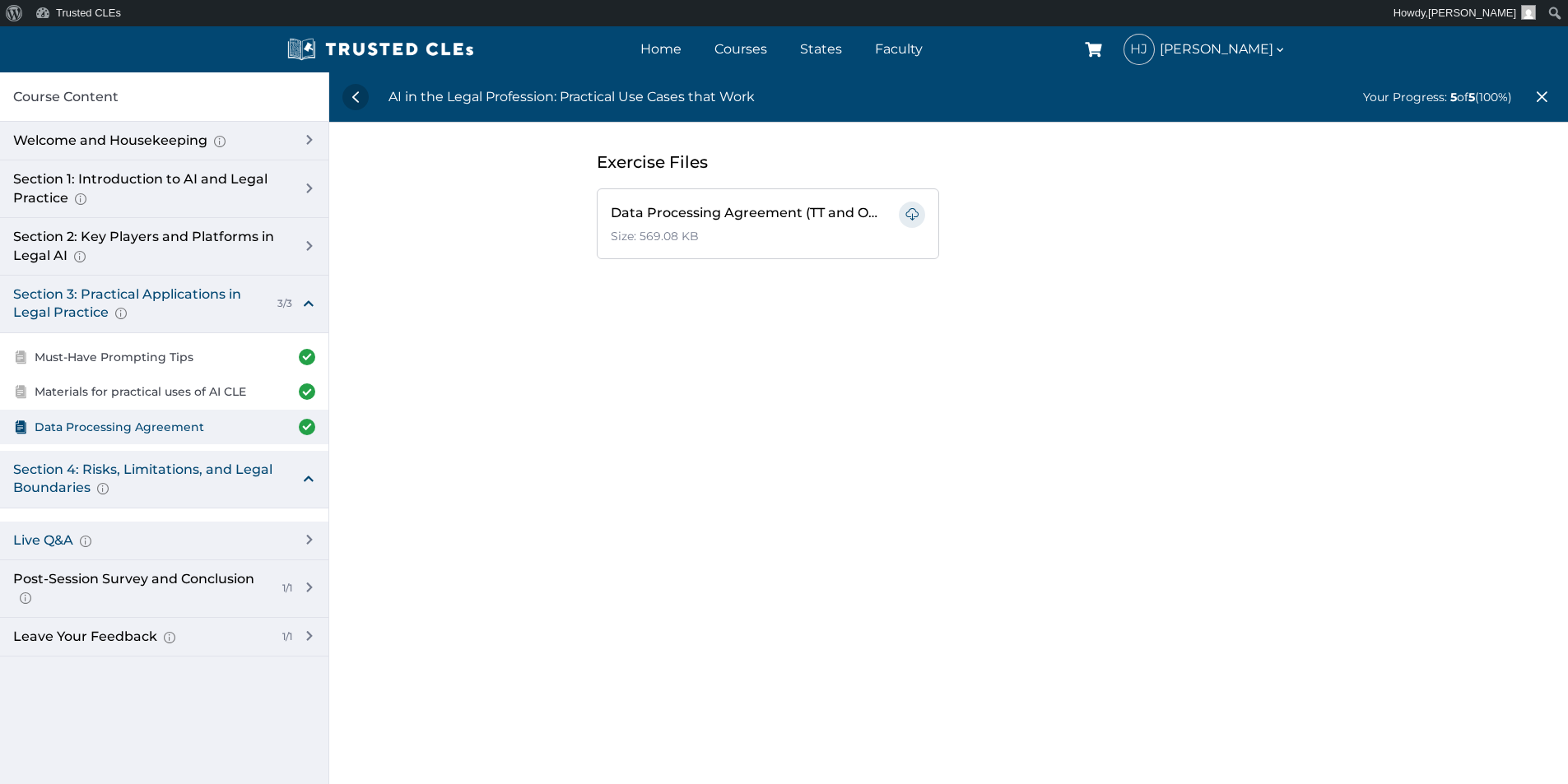
click at [310, 542] on div "Live Q&A Audience-submitted questions Practical clarification and follow-up" at bounding box center [164, 541] width 328 height 39
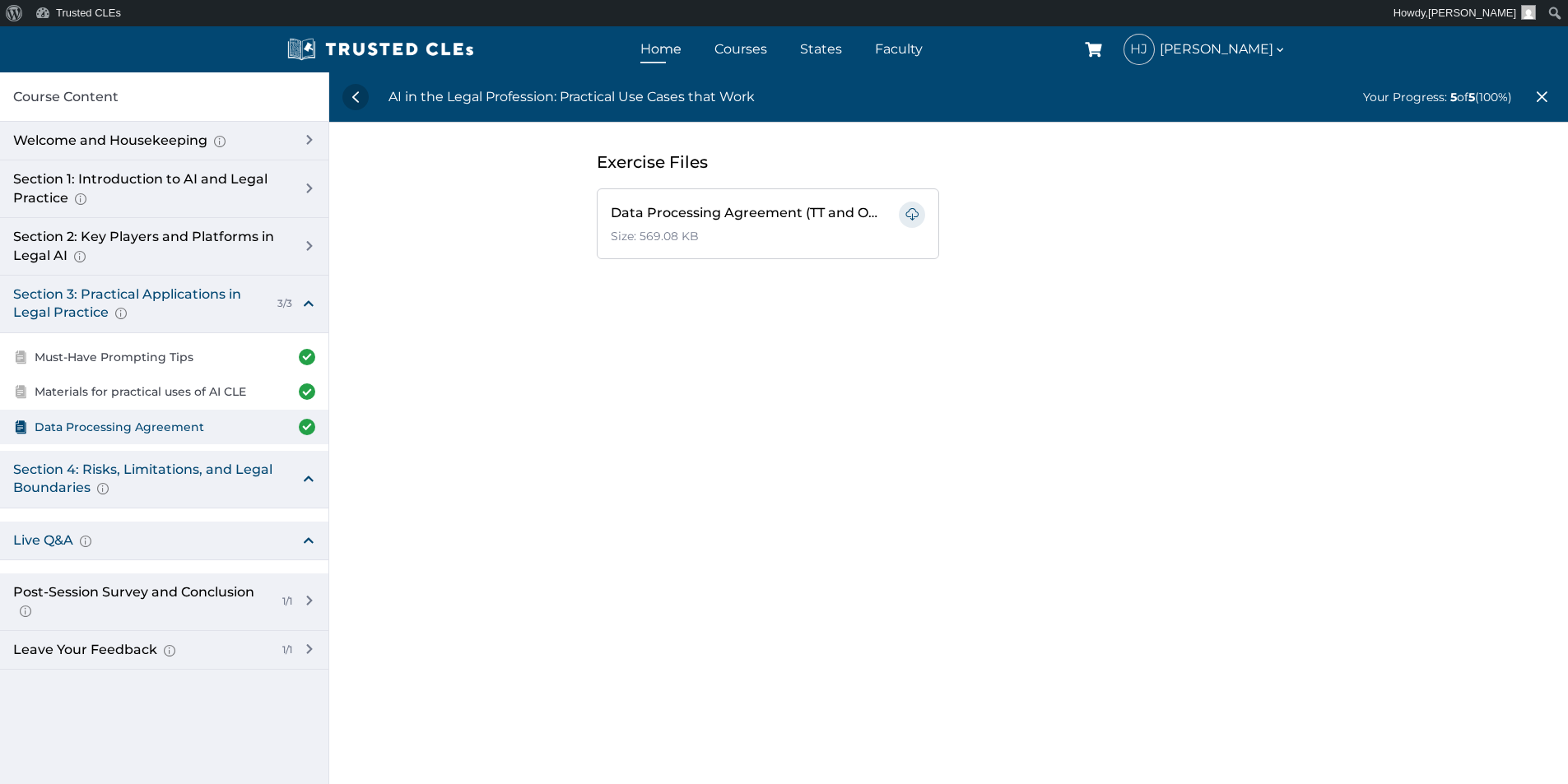
click at [666, 49] on link "Home" at bounding box center [661, 49] width 49 height 24
